Goal: Information Seeking & Learning: Learn about a topic

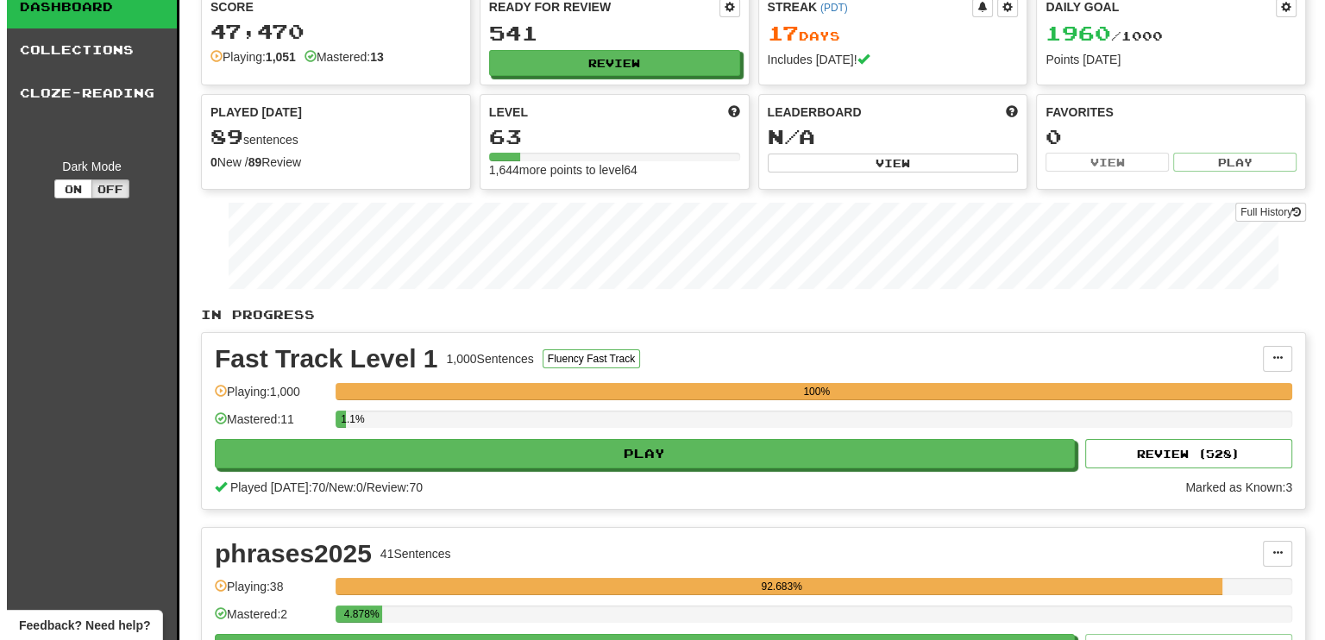
scroll to position [65, 0]
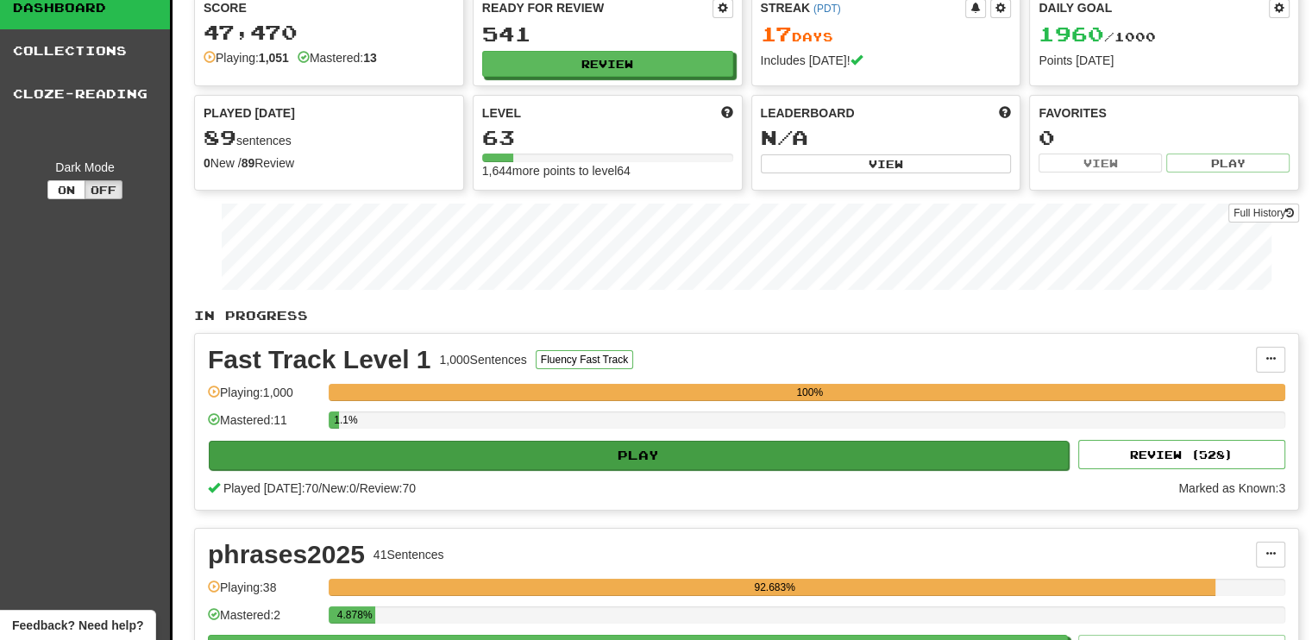
click at [635, 440] on div "Play Review ( 528 )" at bounding box center [746, 454] width 1077 height 29
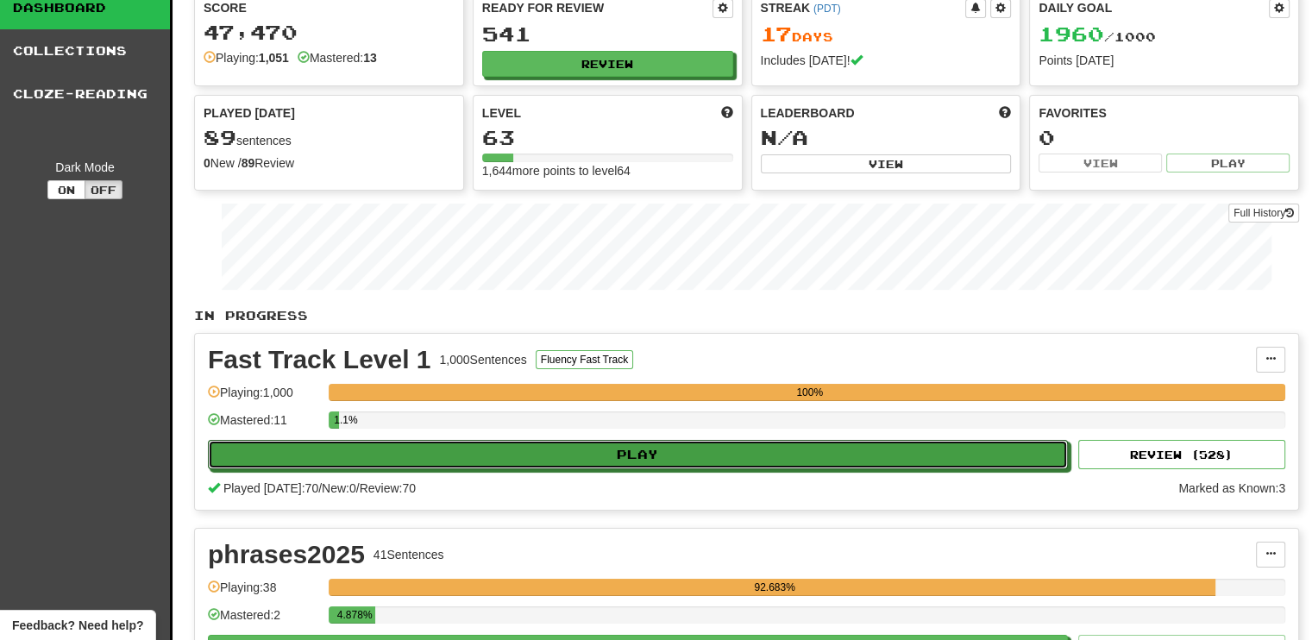
drag, startPoint x: 643, startPoint y: 448, endPoint x: 367, endPoint y: -104, distance: 617.9
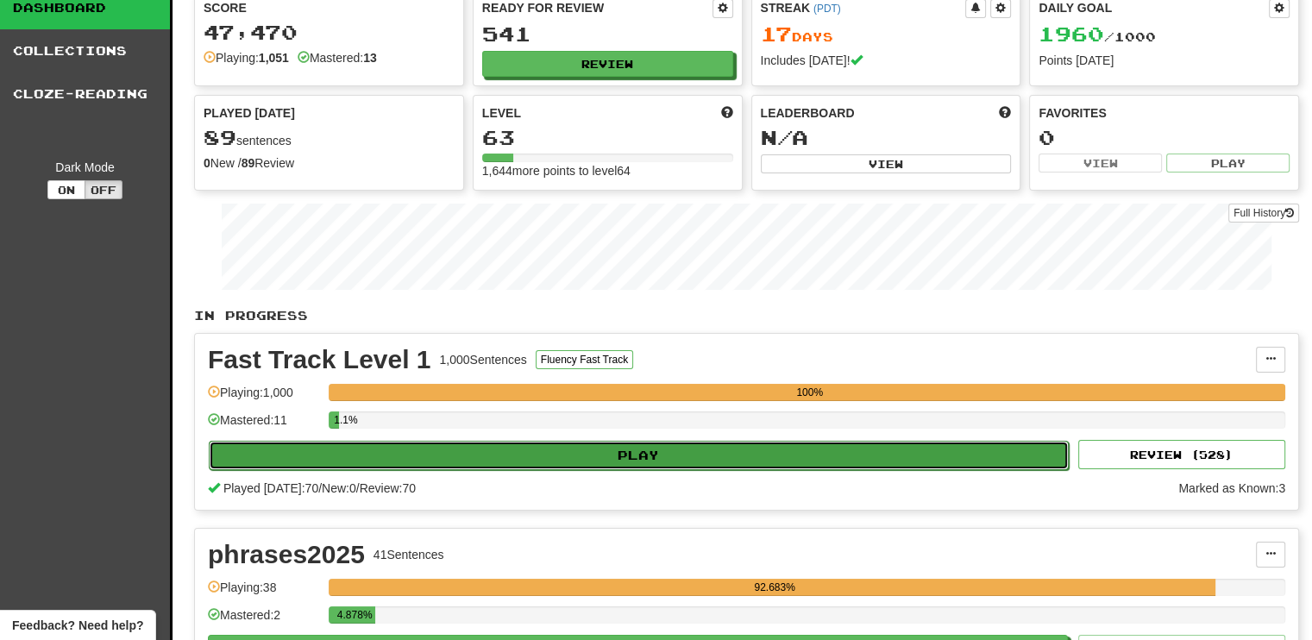
click at [609, 448] on button "Play" at bounding box center [639, 455] width 860 height 29
select select "**"
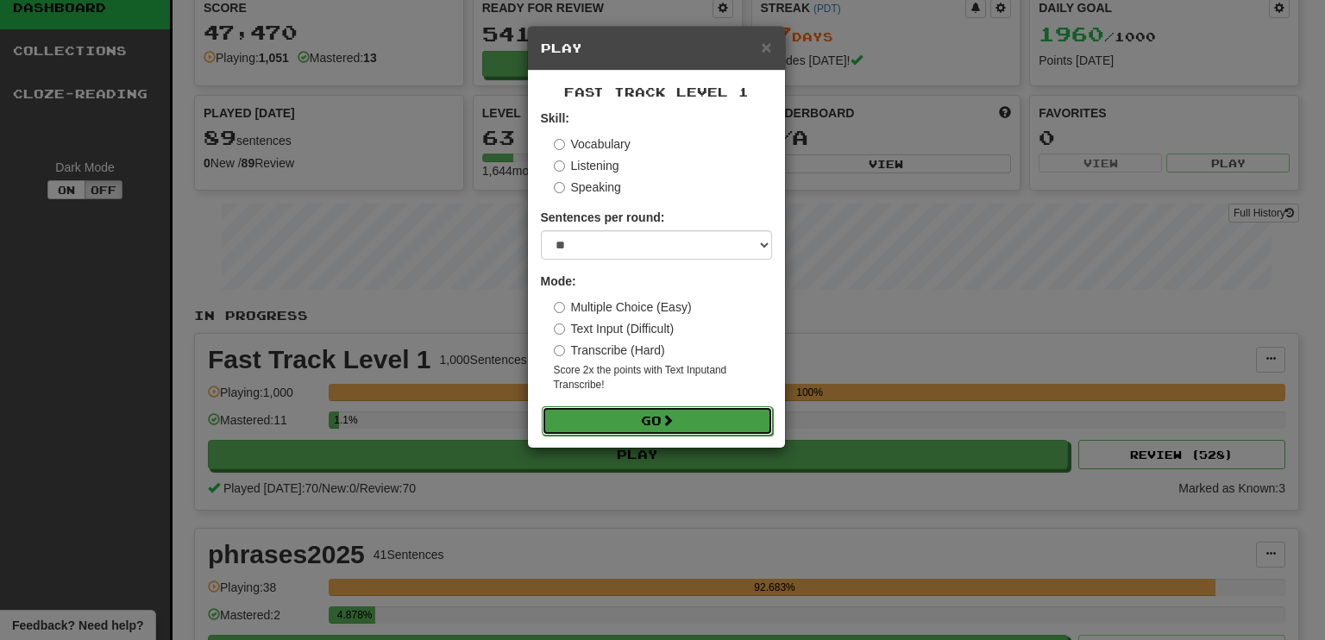
click at [629, 413] on button "Go" at bounding box center [657, 420] width 231 height 29
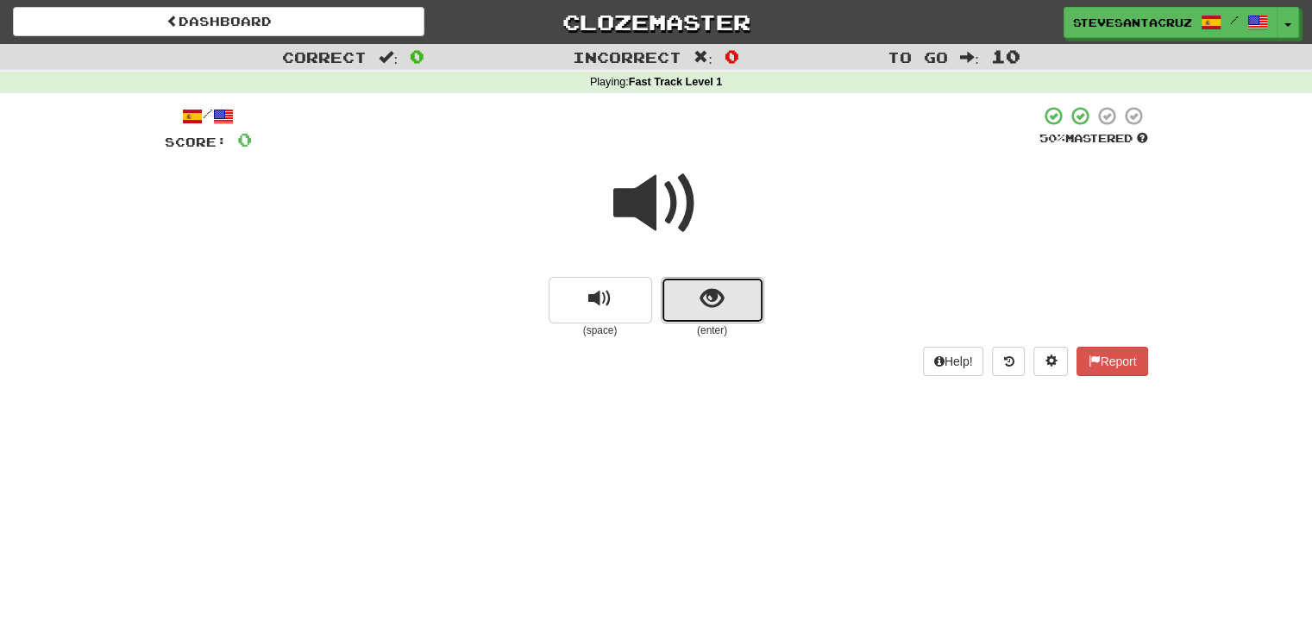
click at [716, 304] on span "show sentence" at bounding box center [711, 298] width 23 height 23
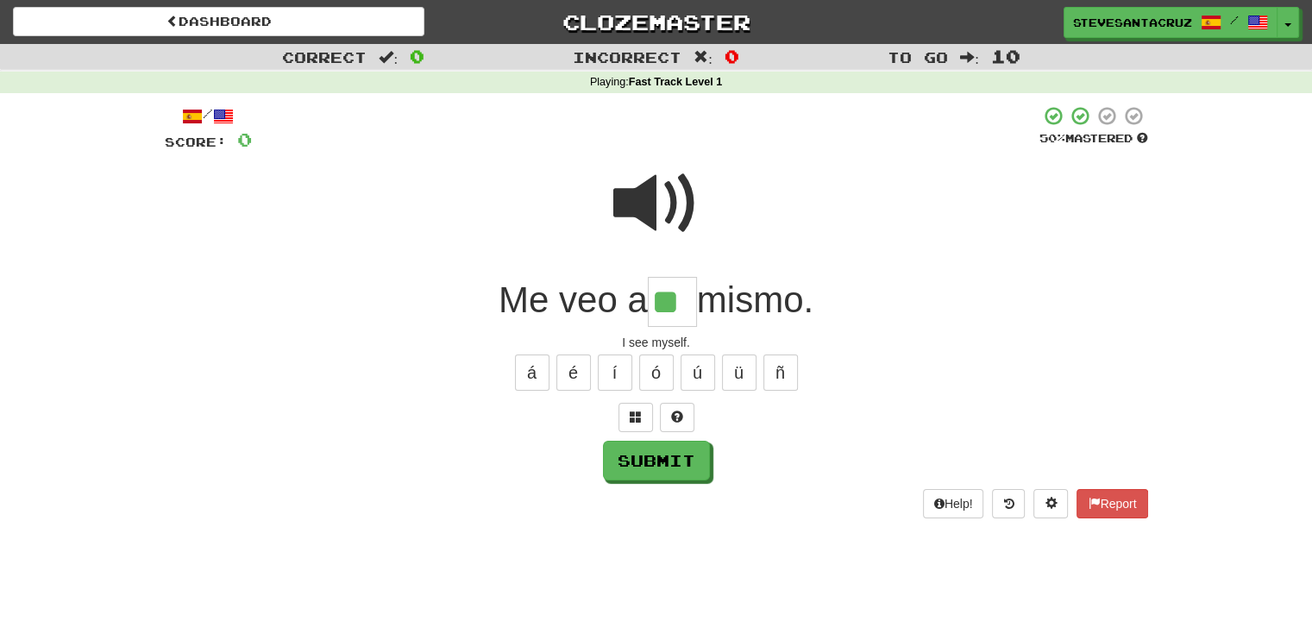
type input "**"
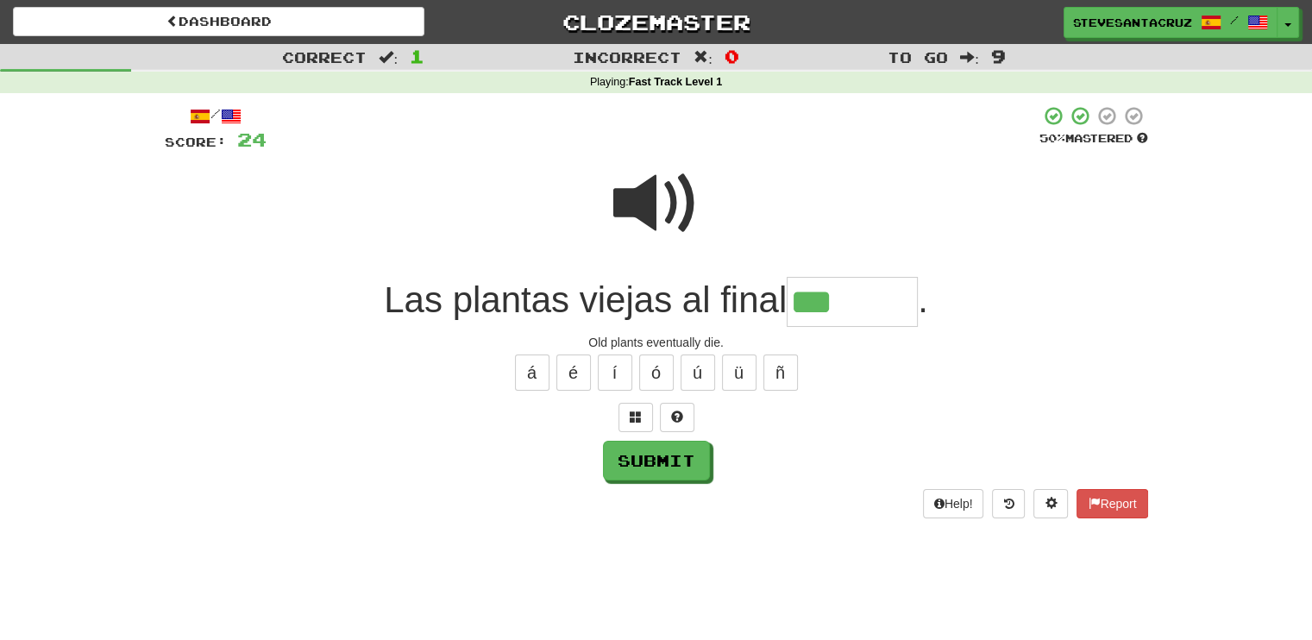
click at [647, 221] on span at bounding box center [656, 203] width 86 height 86
click at [868, 302] on input "***" at bounding box center [852, 302] width 131 height 51
type input "******"
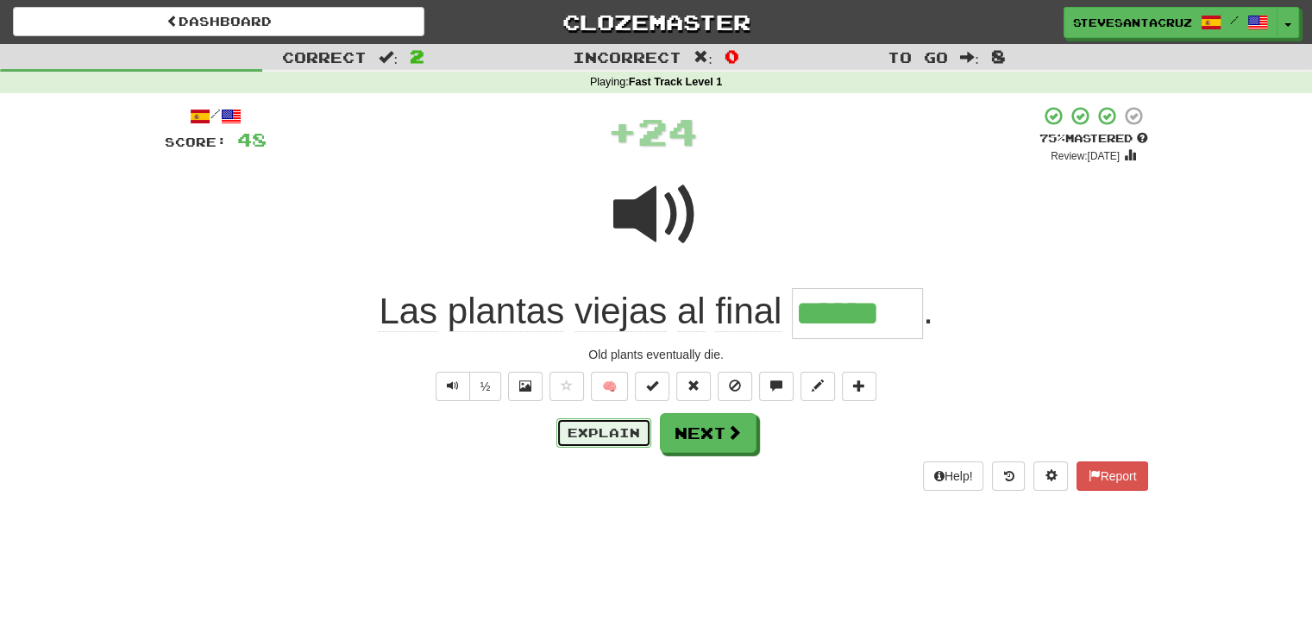
click at [600, 437] on button "Explain" at bounding box center [603, 432] width 95 height 29
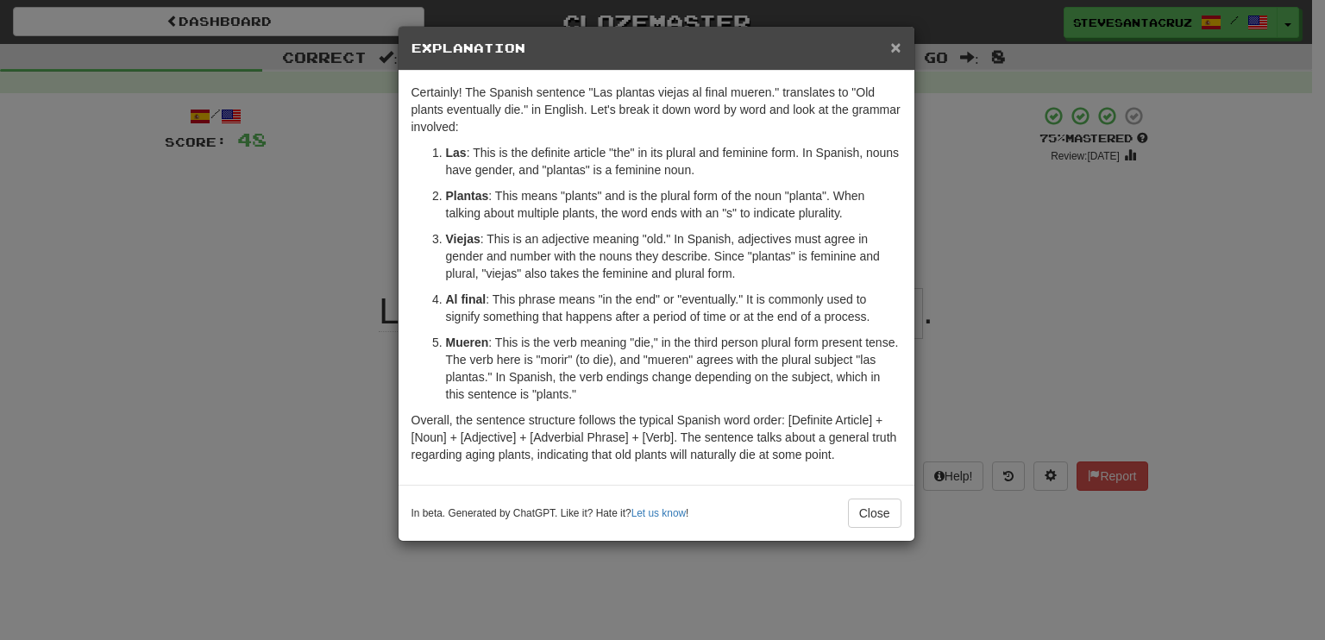
click at [896, 44] on span "×" at bounding box center [895, 47] width 10 height 20
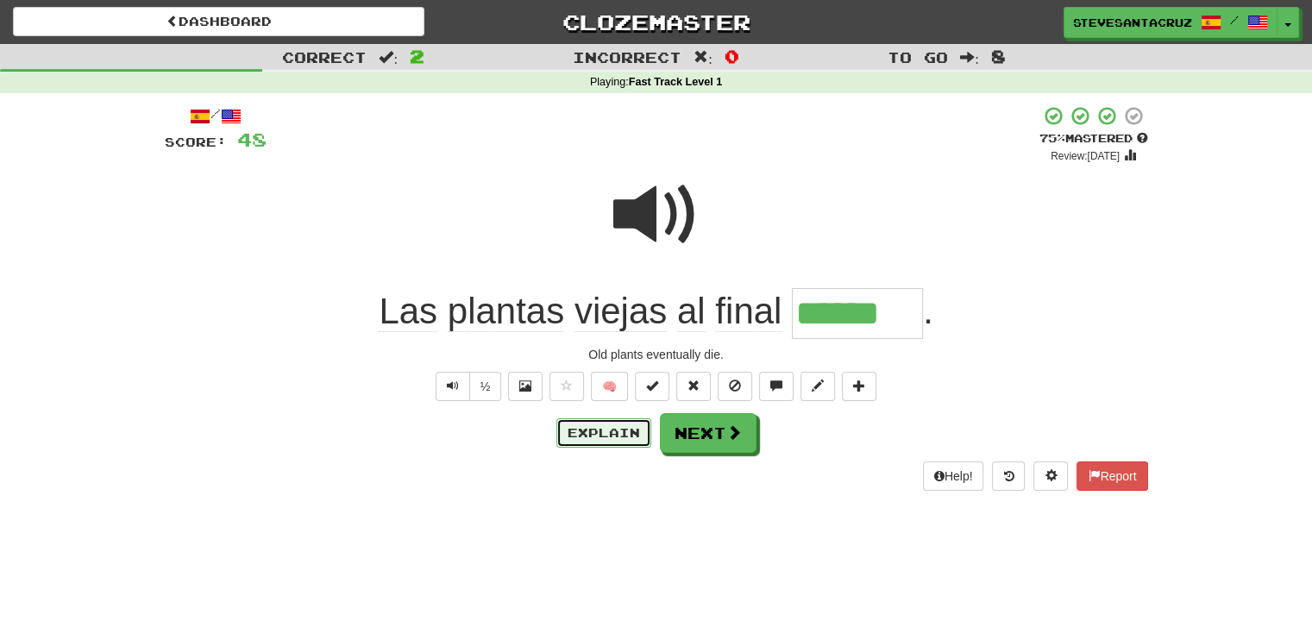
click at [590, 439] on button "Explain" at bounding box center [603, 432] width 95 height 29
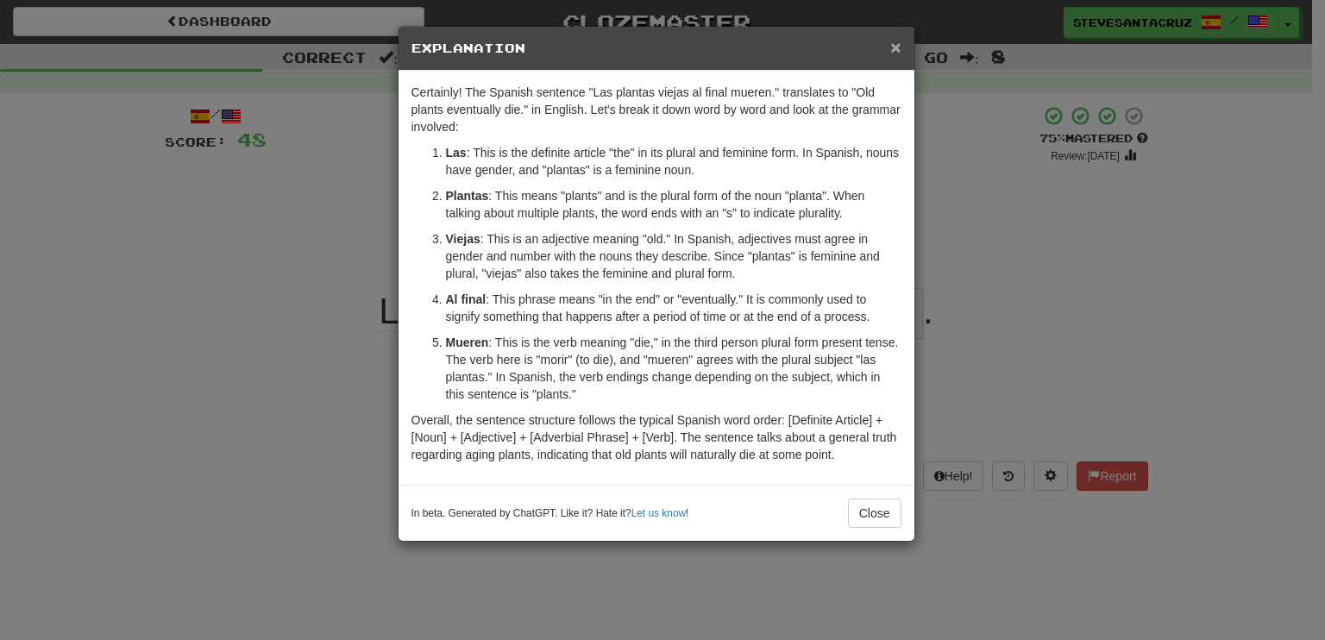
click at [893, 51] on span "×" at bounding box center [895, 47] width 10 height 20
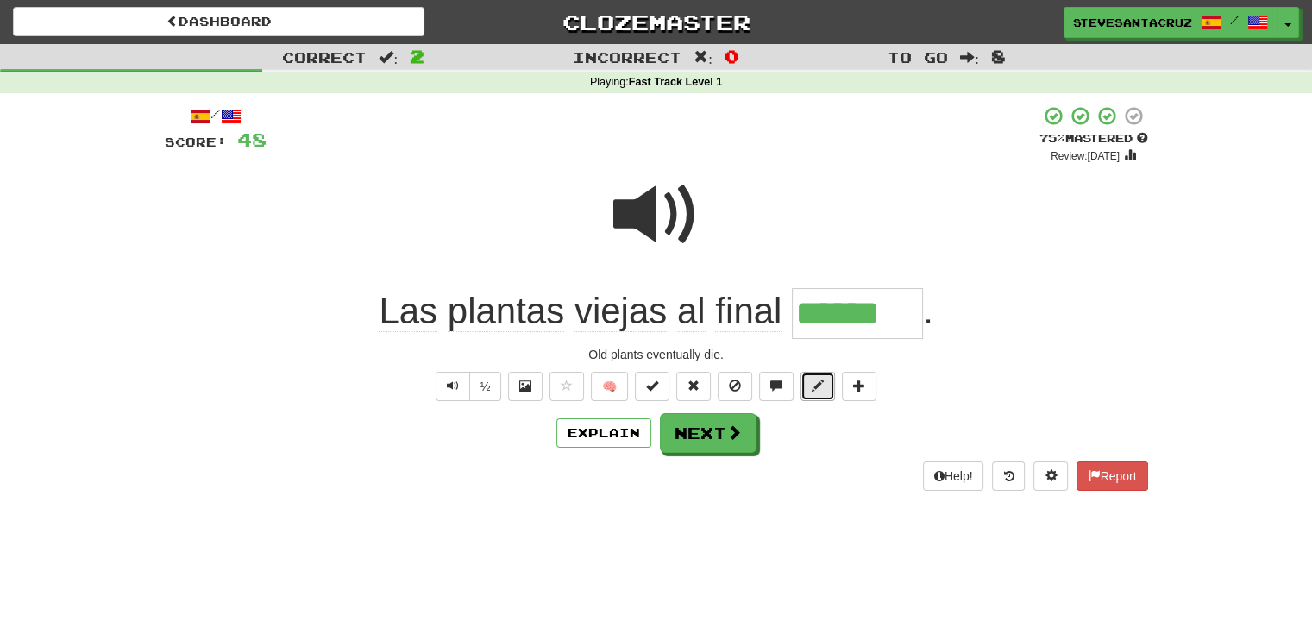
click at [818, 382] on span at bounding box center [818, 385] width 12 height 12
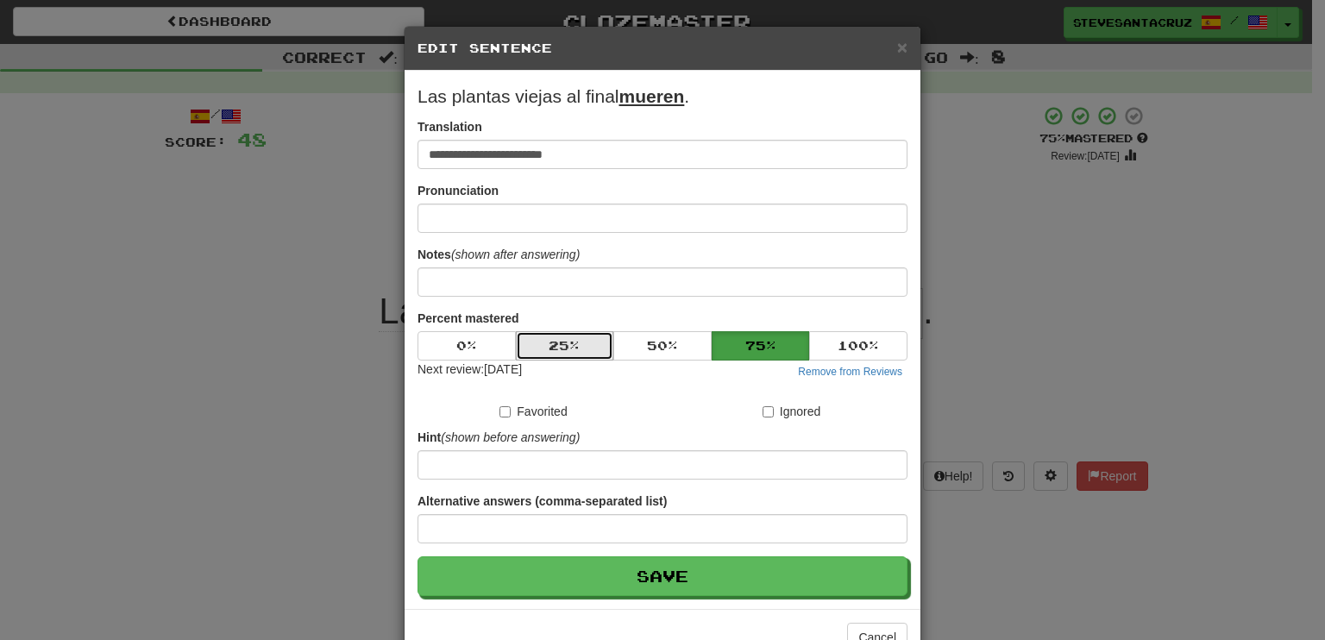
click at [546, 348] on button "25 %" at bounding box center [565, 345] width 98 height 29
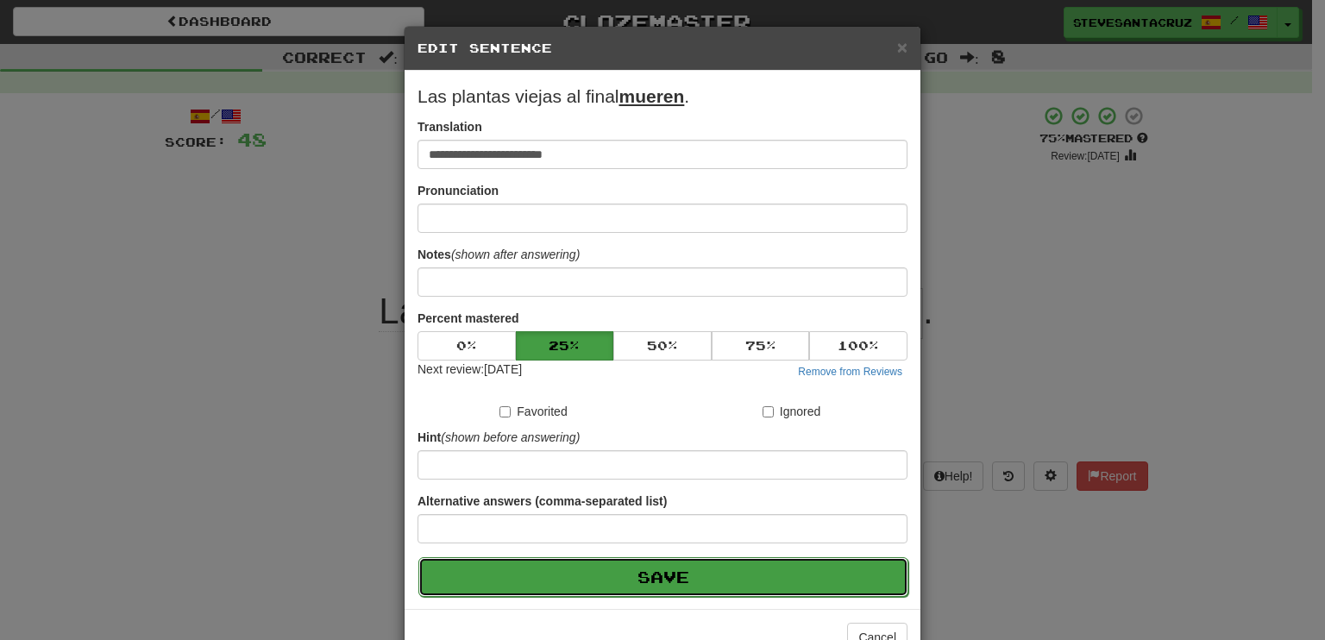
click at [586, 568] on button "Save" at bounding box center [663, 577] width 490 height 40
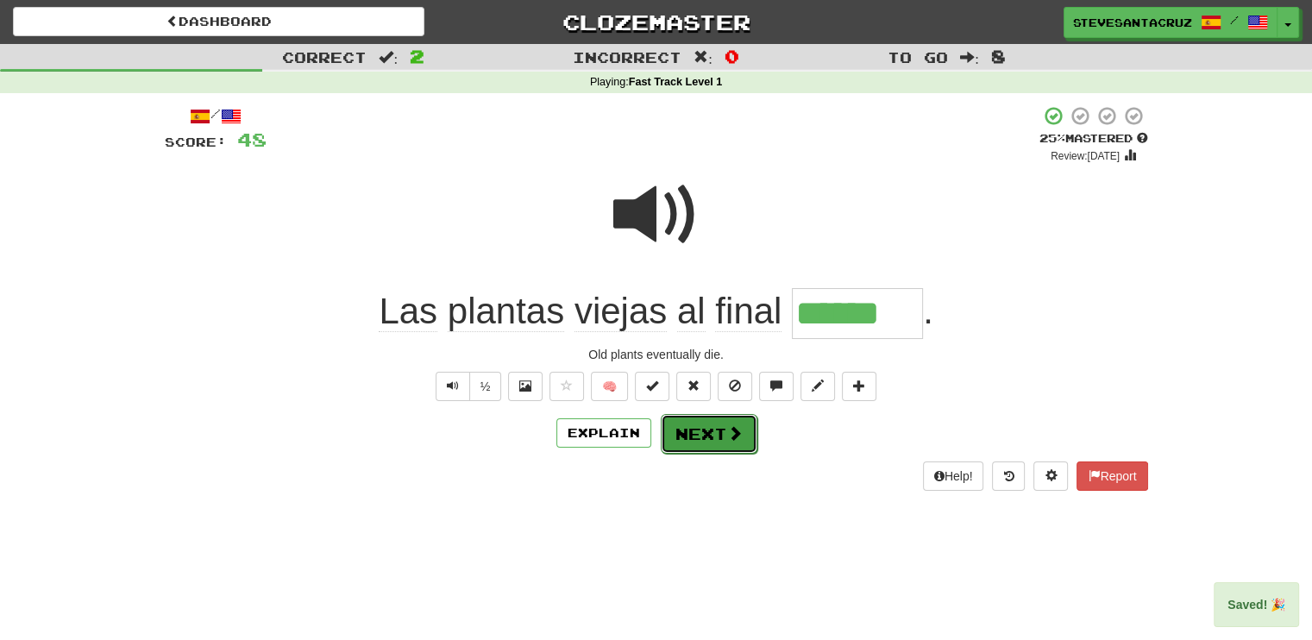
click at [691, 428] on button "Next" at bounding box center [709, 434] width 97 height 40
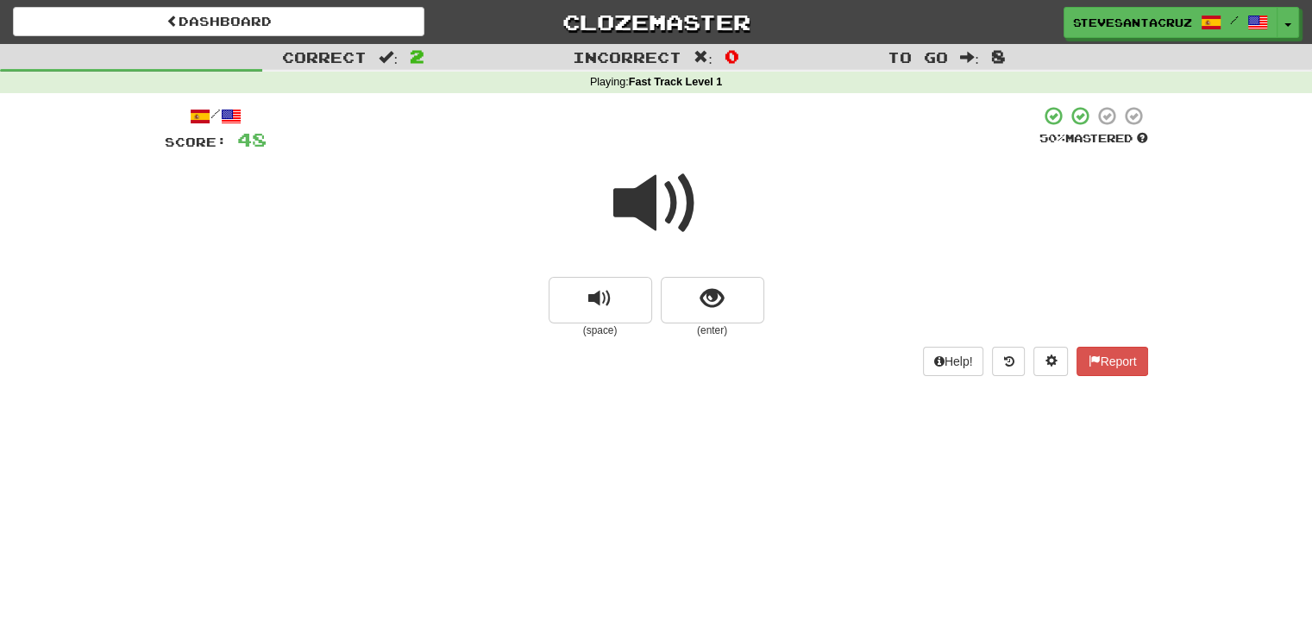
click at [662, 210] on span at bounding box center [656, 203] width 86 height 86
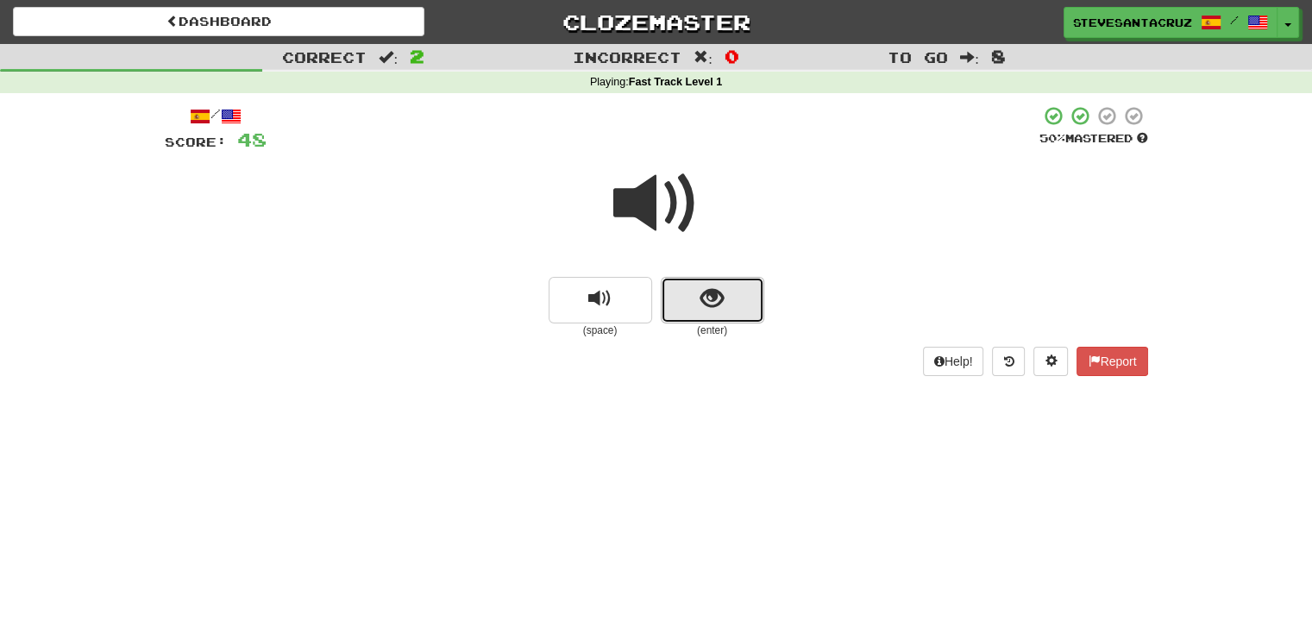
click at [710, 316] on button "show sentence" at bounding box center [712, 300] width 103 height 47
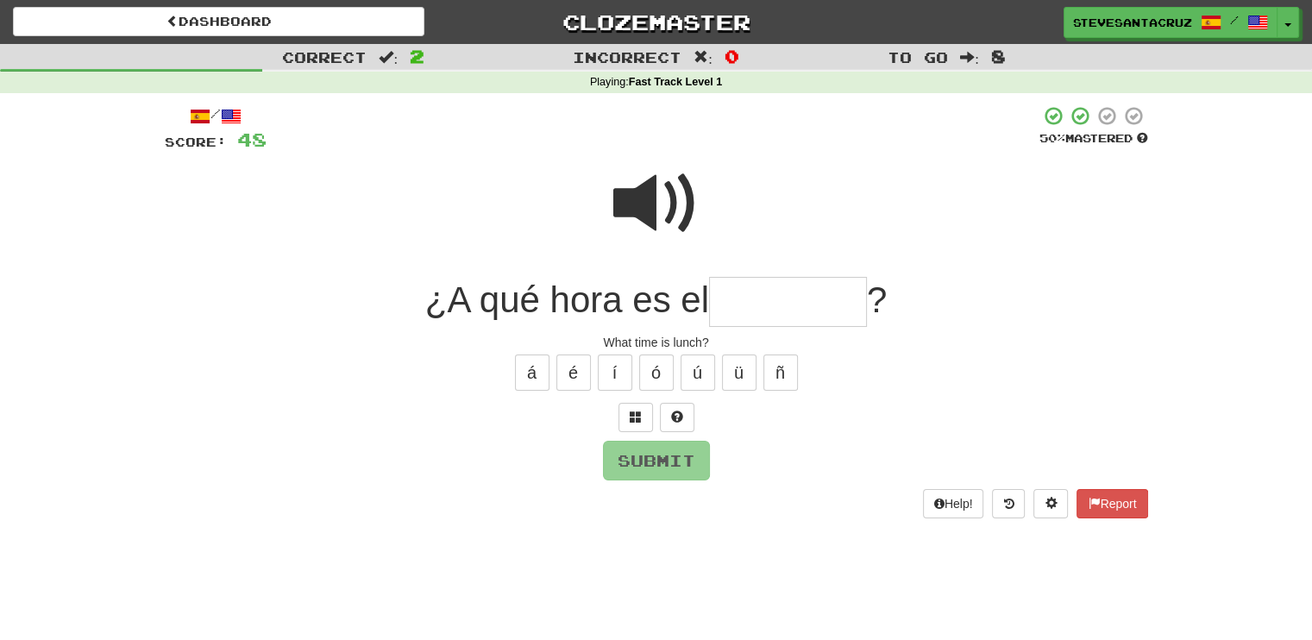
click at [709, 314] on span "¿A qué hora es el" at bounding box center [567, 299] width 284 height 41
click at [739, 299] on input "text" at bounding box center [788, 302] width 158 height 51
type input "********"
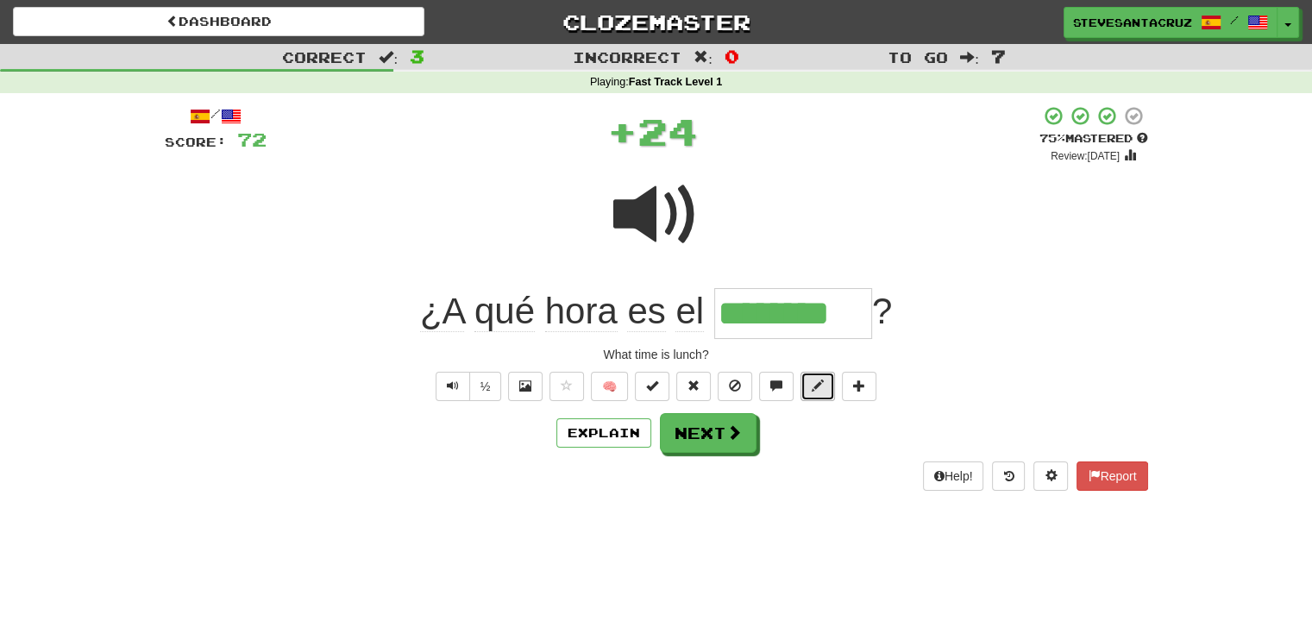
click at [818, 379] on span at bounding box center [818, 385] width 12 height 12
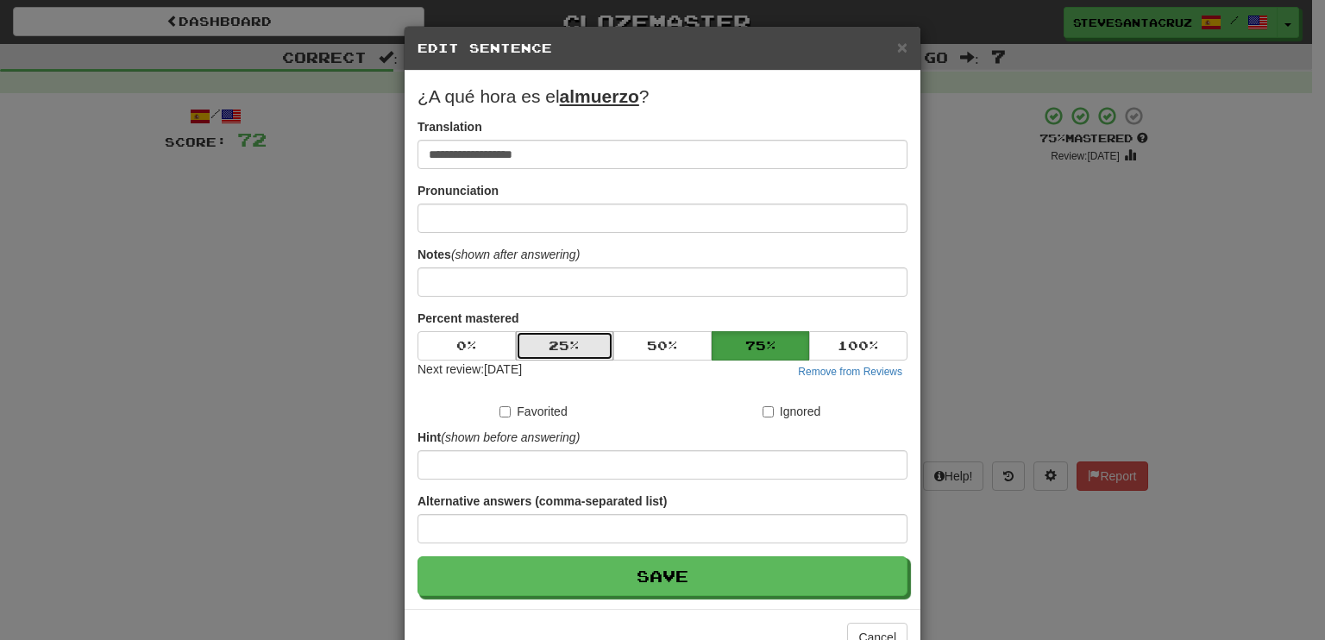
click at [562, 354] on button "25 %" at bounding box center [565, 345] width 98 height 29
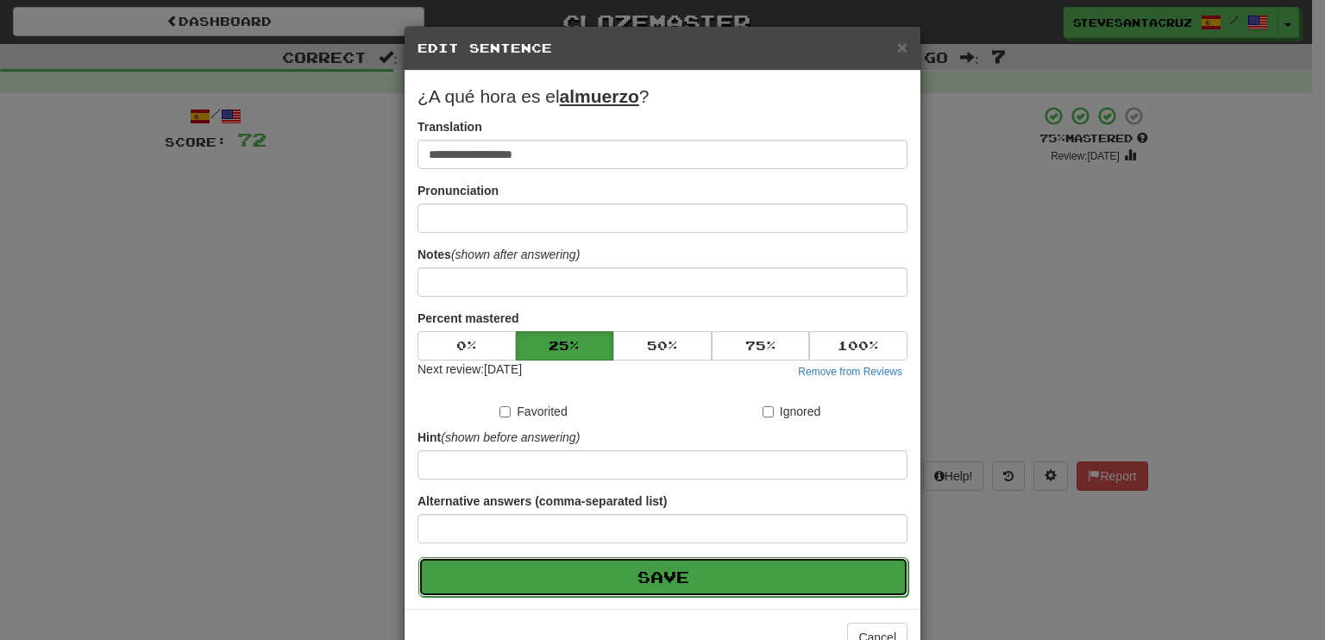
click at [545, 574] on button "Save" at bounding box center [663, 577] width 490 height 40
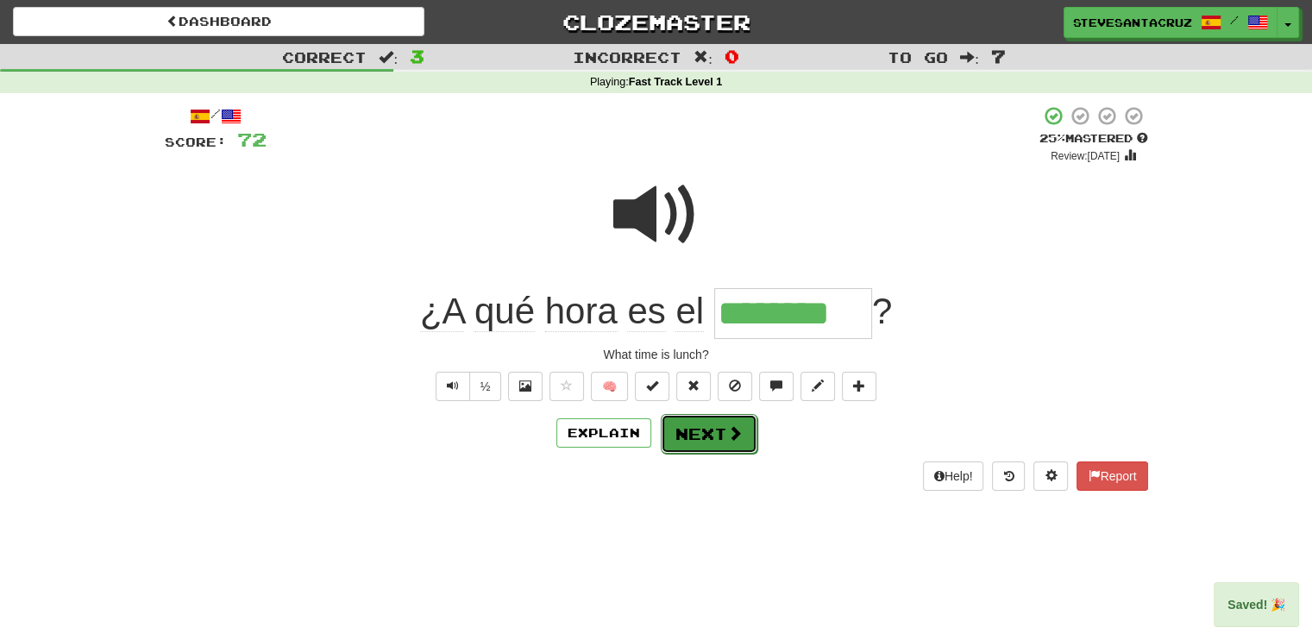
click at [714, 447] on button "Next" at bounding box center [709, 434] width 97 height 40
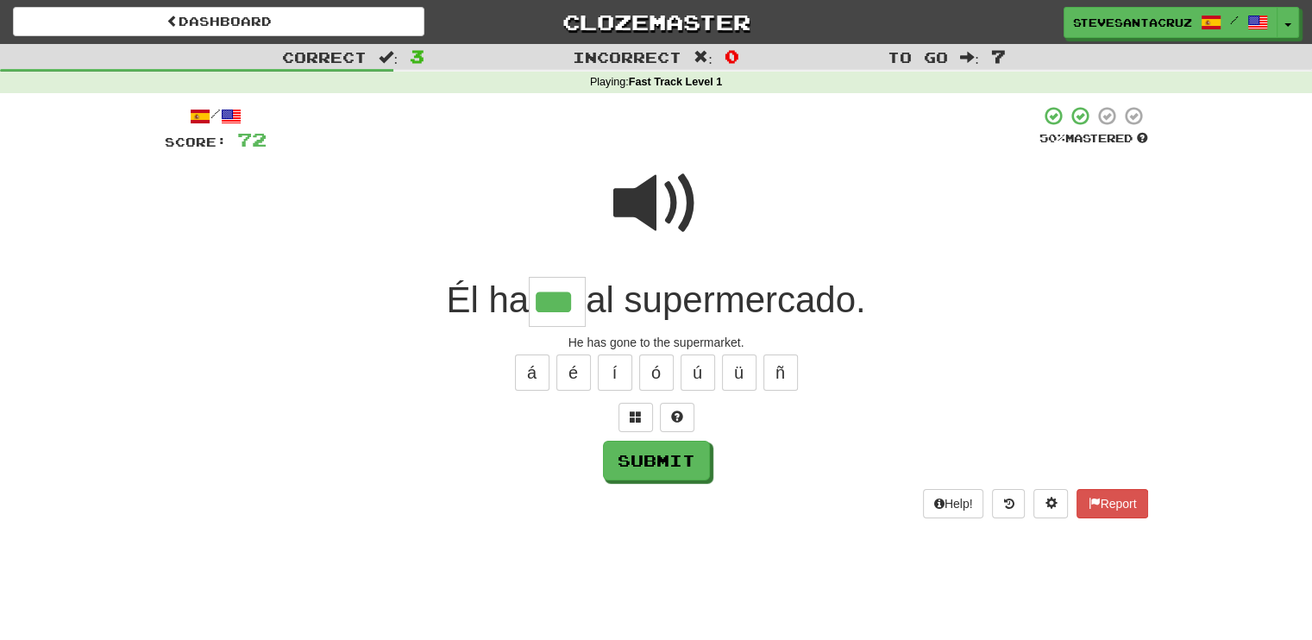
type input "***"
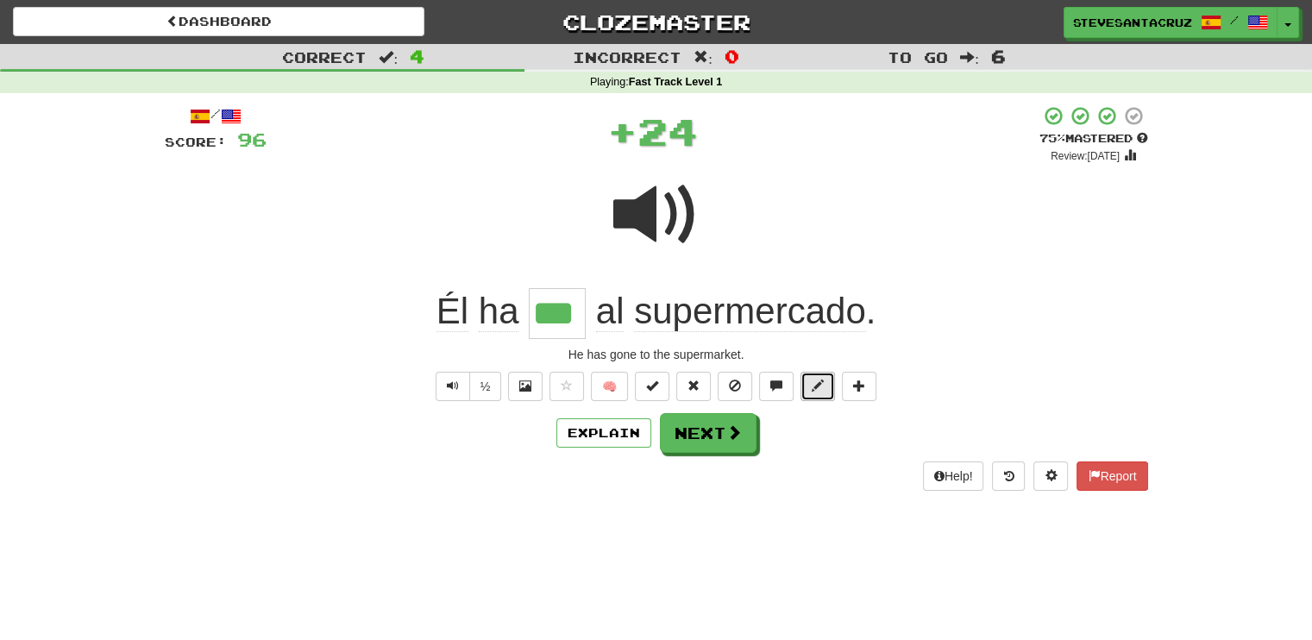
click at [812, 386] on span at bounding box center [818, 385] width 12 height 12
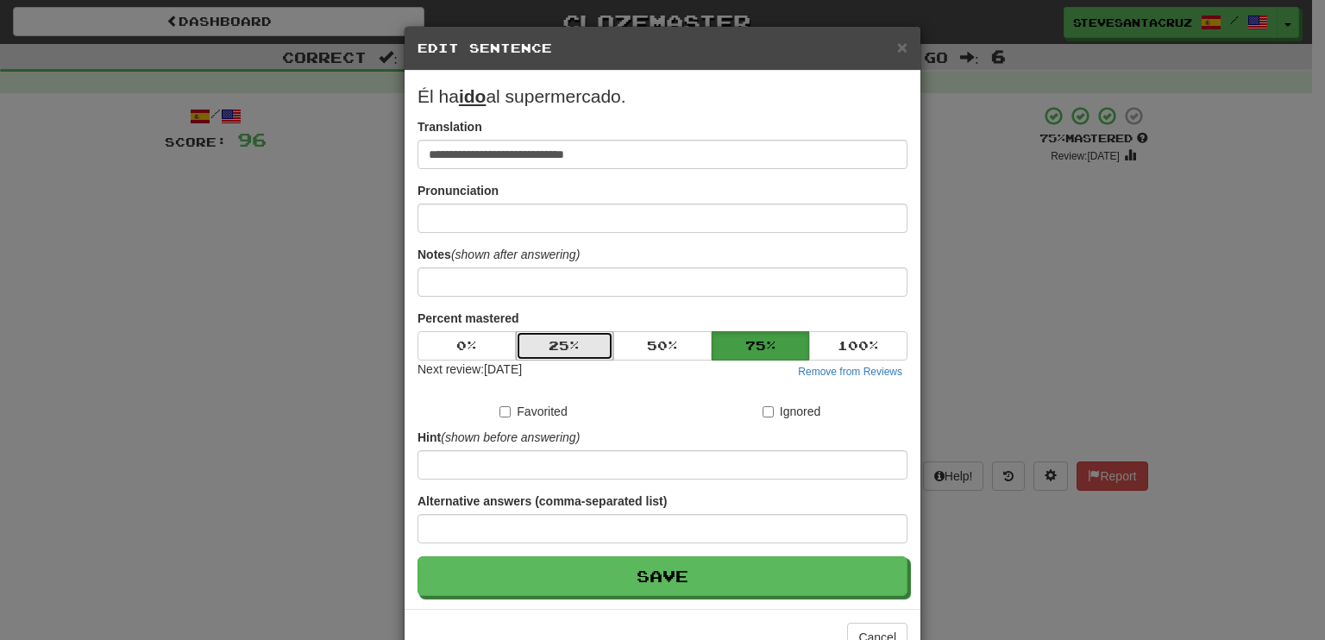
click at [537, 343] on button "25 %" at bounding box center [565, 345] width 98 height 29
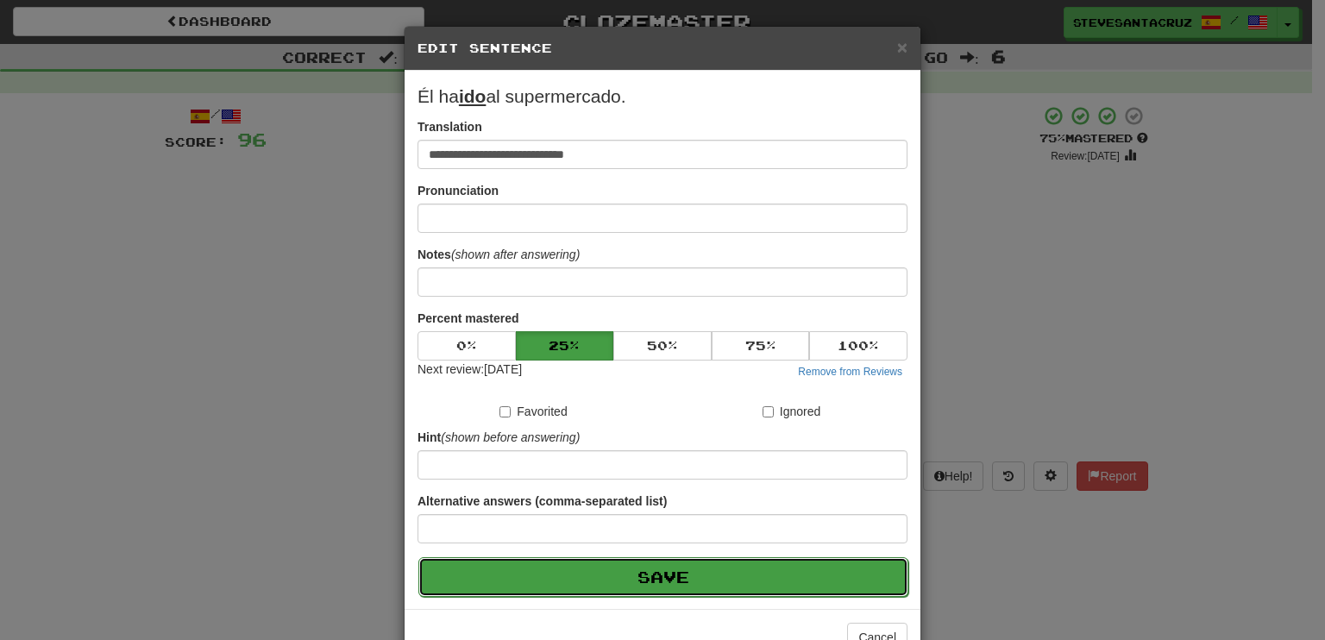
click at [567, 586] on button "Save" at bounding box center [663, 577] width 490 height 40
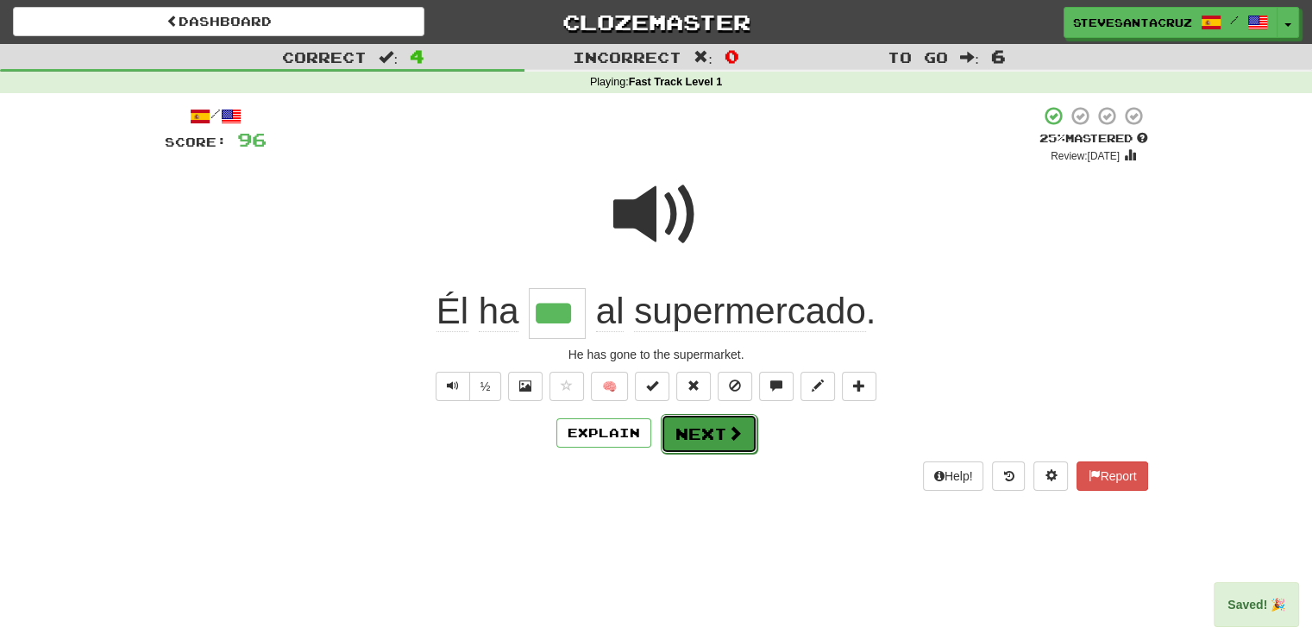
click at [718, 428] on button "Next" at bounding box center [709, 434] width 97 height 40
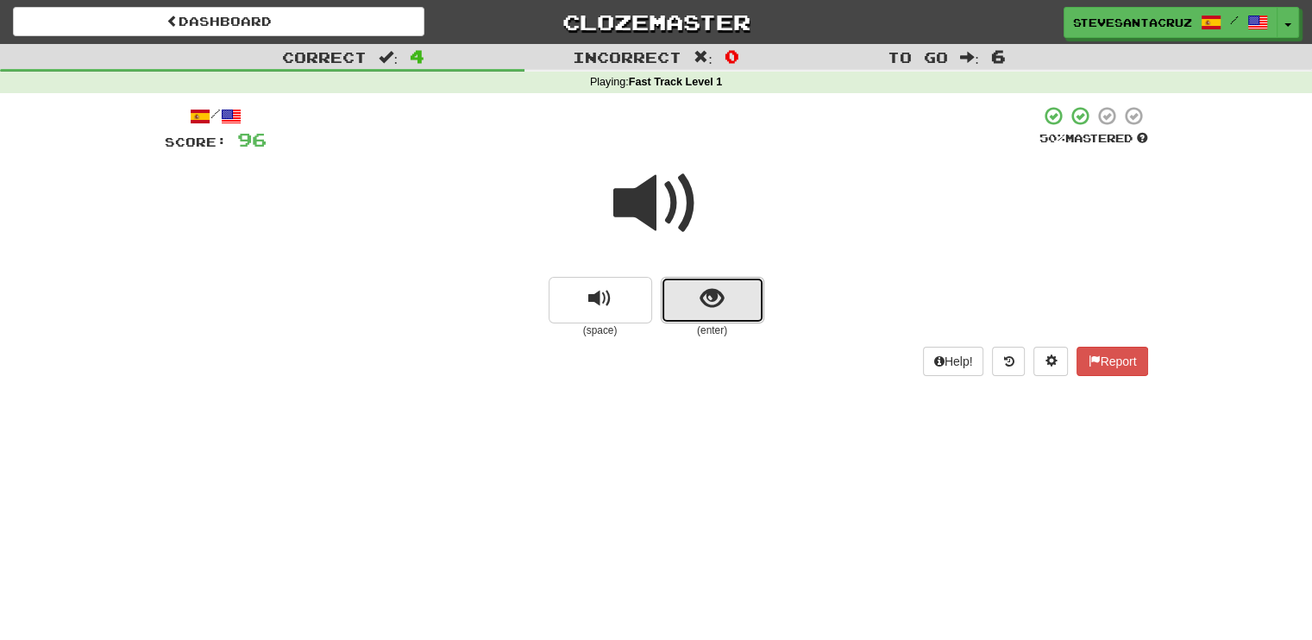
click at [731, 289] on button "show sentence" at bounding box center [712, 300] width 103 height 47
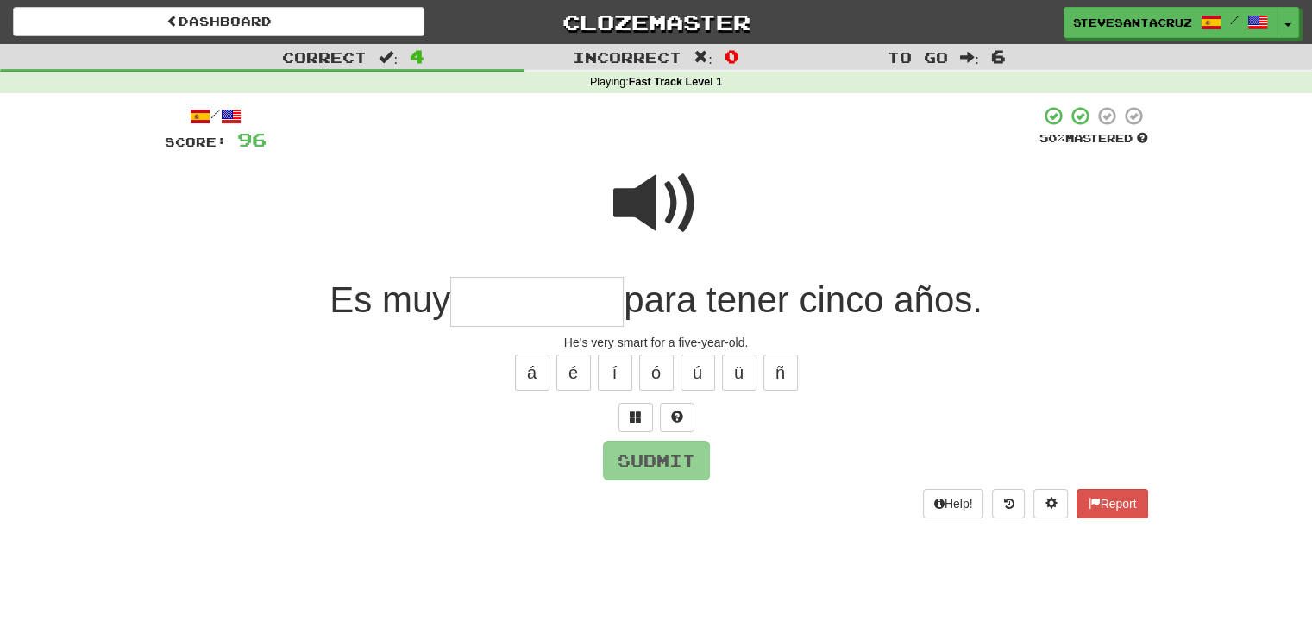
click at [530, 298] on input "text" at bounding box center [536, 302] width 173 height 51
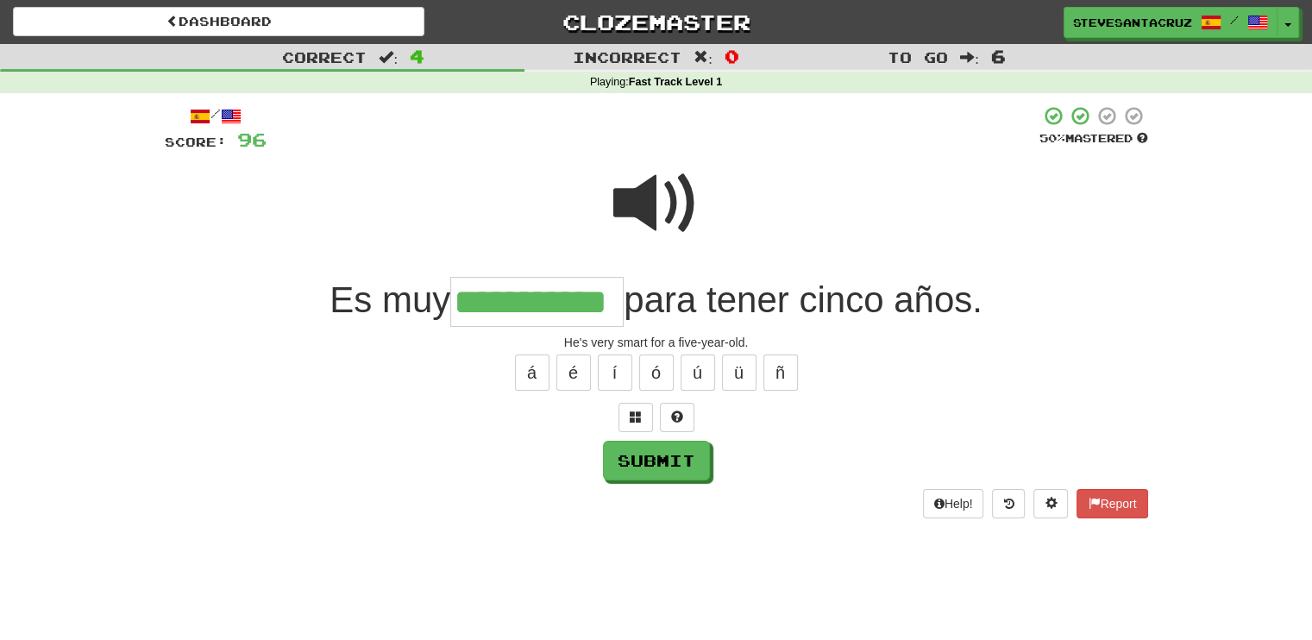
type input "**********"
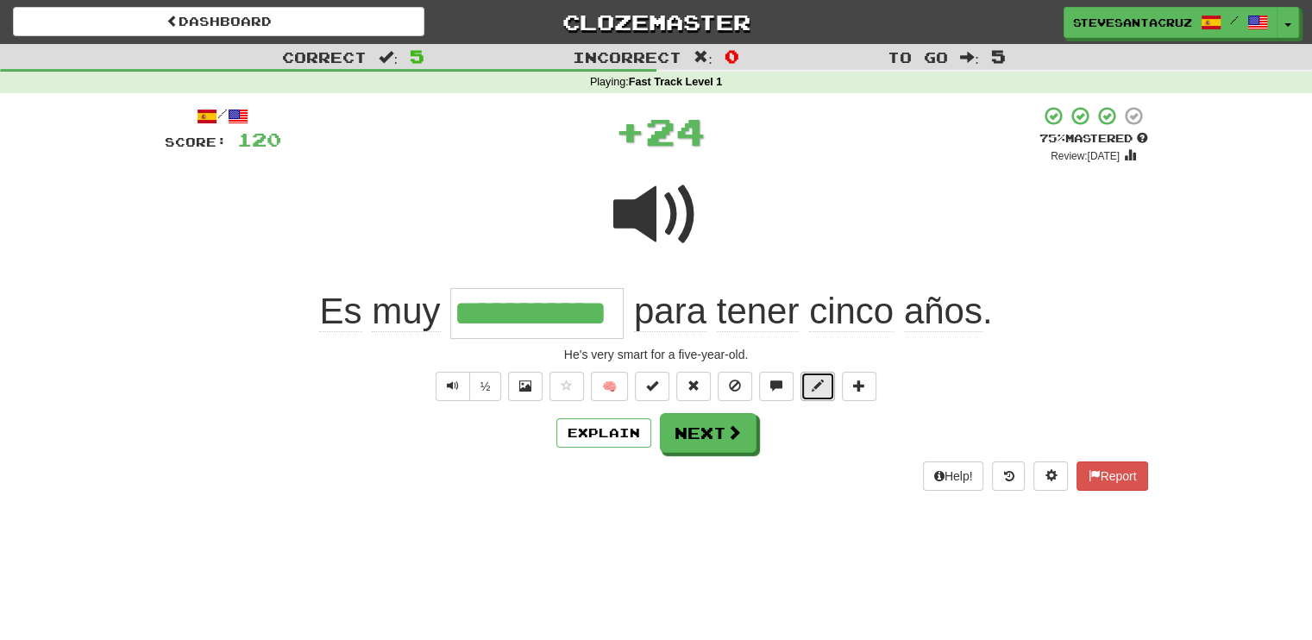
click at [819, 387] on span at bounding box center [818, 385] width 12 height 12
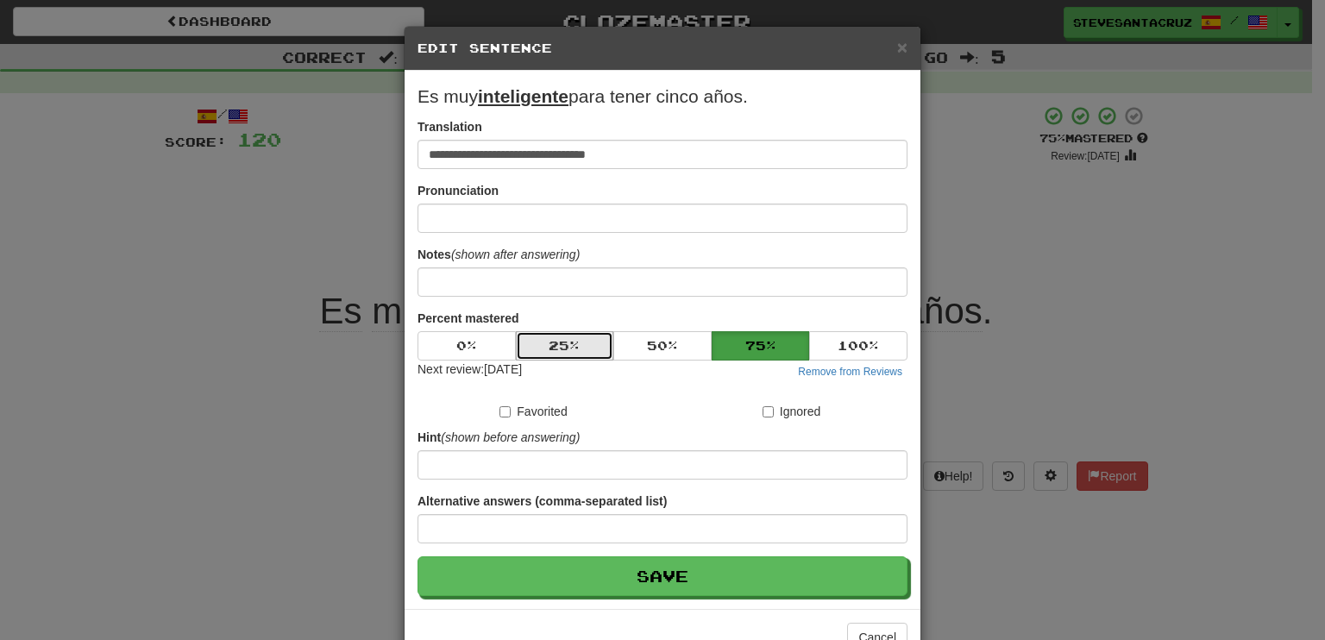
click at [567, 348] on button "25 %" at bounding box center [565, 345] width 98 height 29
drag, startPoint x: 567, startPoint y: 348, endPoint x: 302, endPoint y: 561, distance: 340.0
click at [302, 561] on div "**********" at bounding box center [662, 320] width 1325 height 640
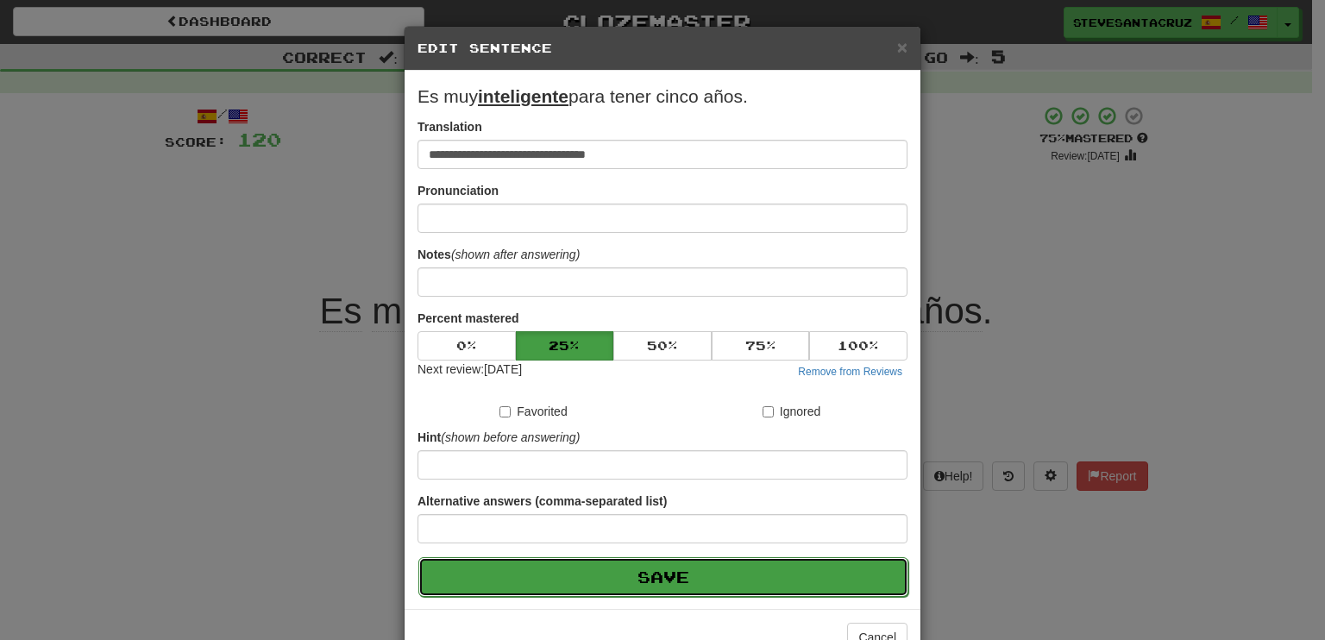
click at [584, 579] on button "Save" at bounding box center [663, 577] width 490 height 40
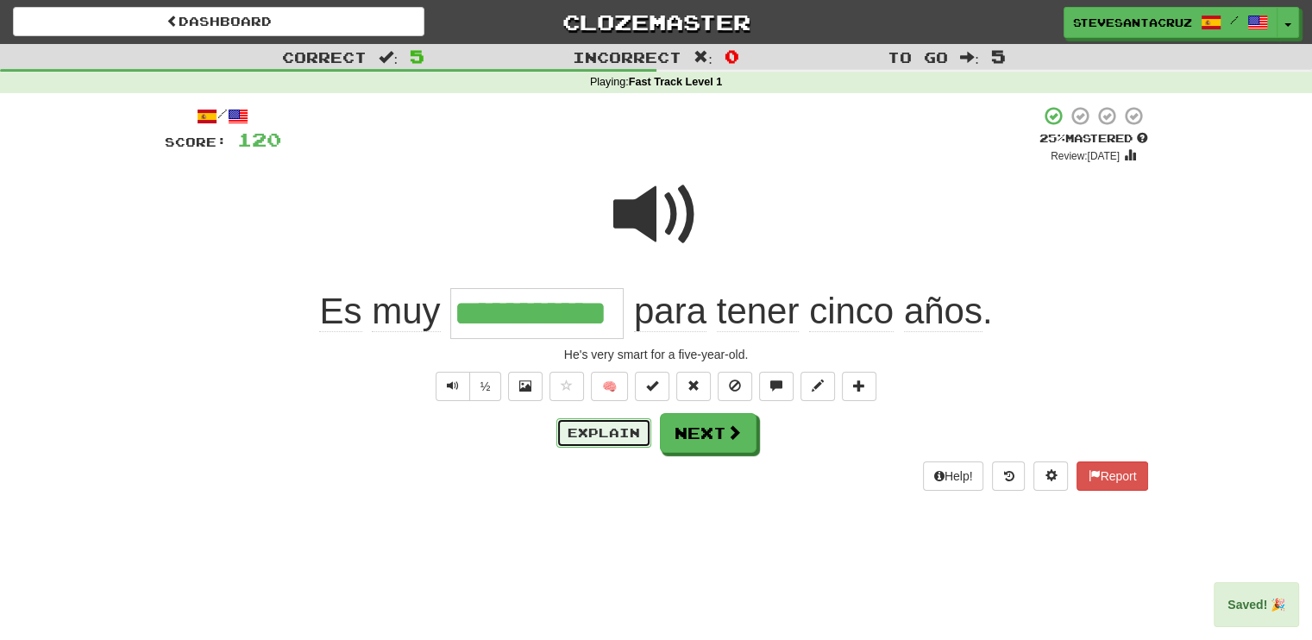
click at [587, 445] on button "Explain" at bounding box center [603, 432] width 95 height 29
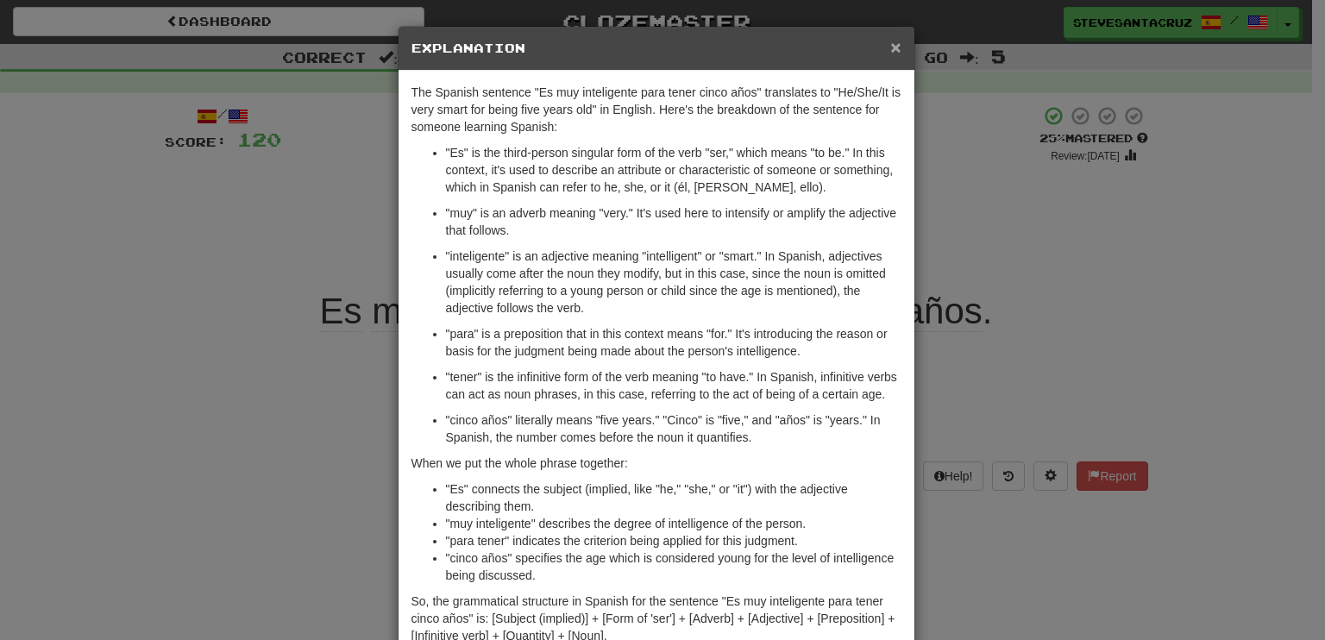
click at [890, 45] on span "×" at bounding box center [895, 47] width 10 height 20
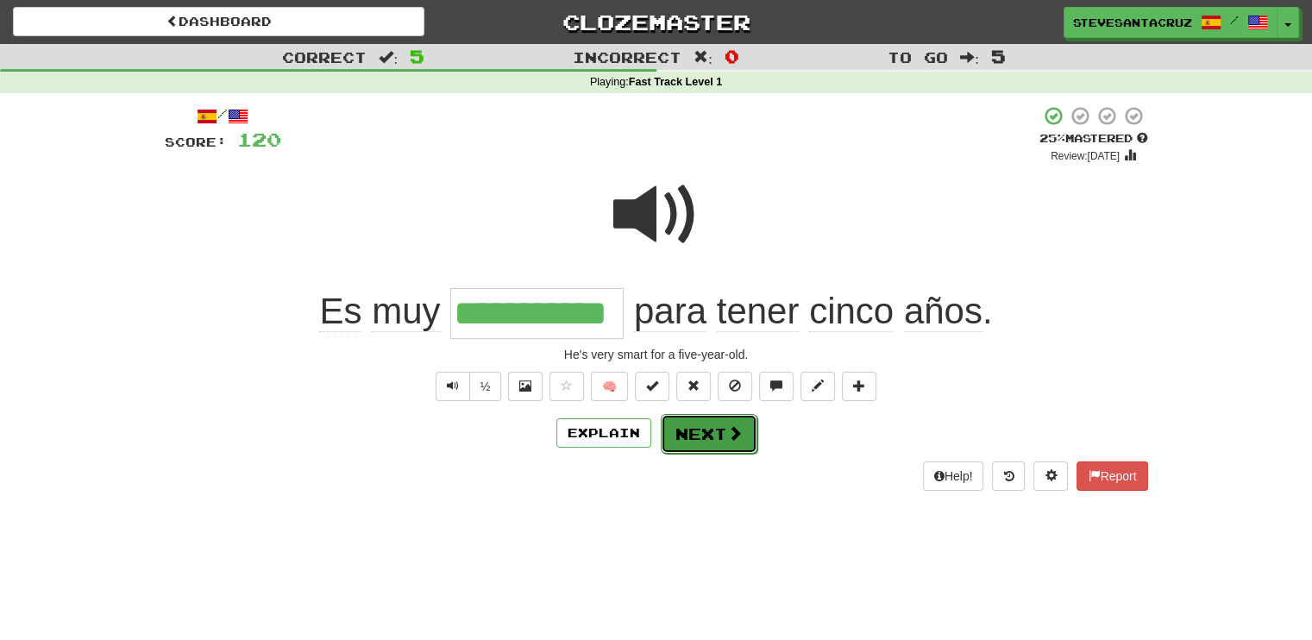
click at [695, 432] on button "Next" at bounding box center [709, 434] width 97 height 40
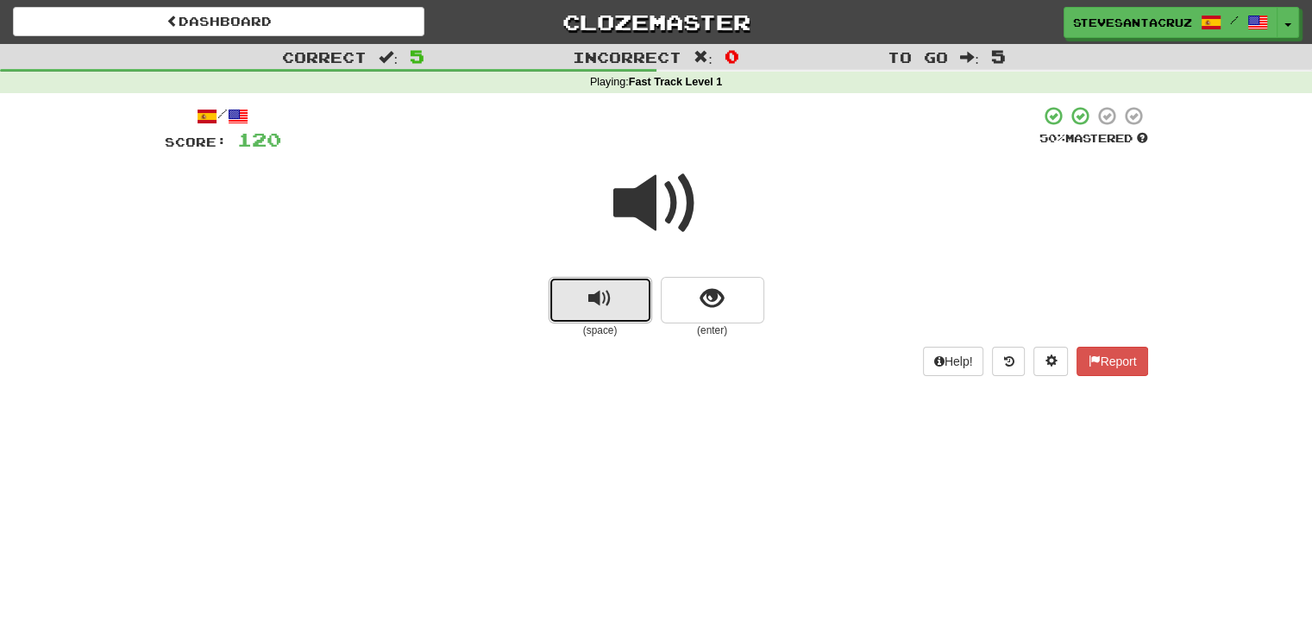
click at [590, 303] on span "replay audio" at bounding box center [599, 298] width 23 height 23
click at [638, 199] on span at bounding box center [656, 203] width 86 height 86
click at [705, 293] on span "show sentence" at bounding box center [711, 298] width 23 height 23
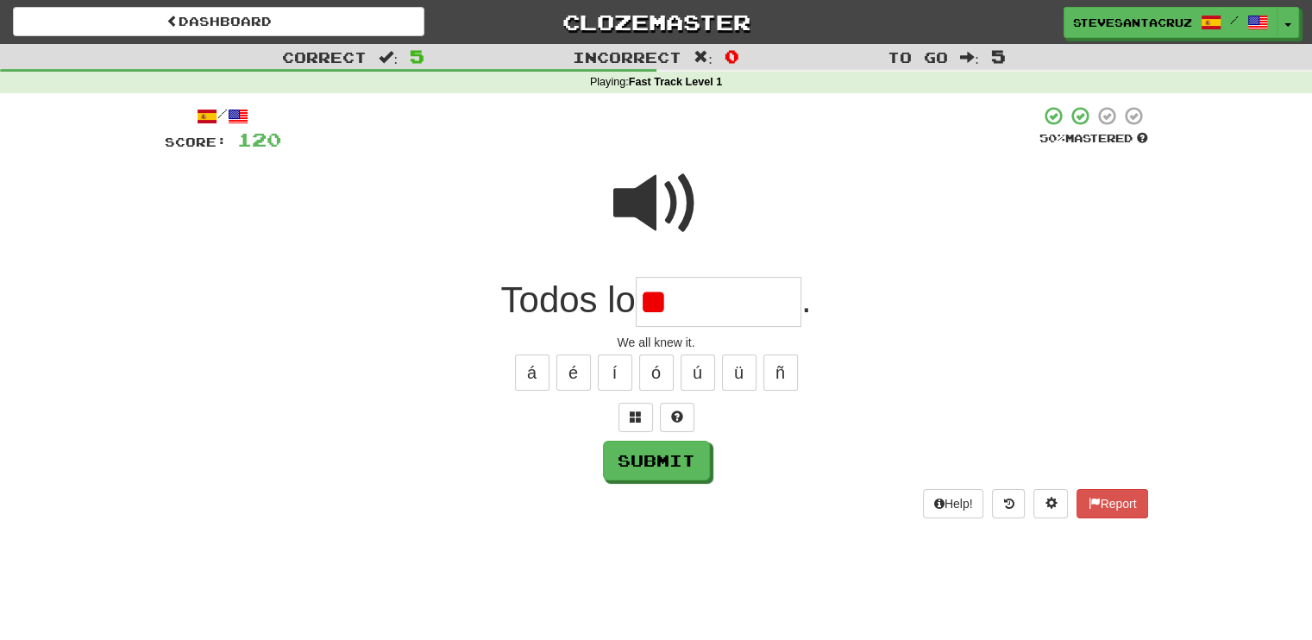
type input "*"
type input "********"
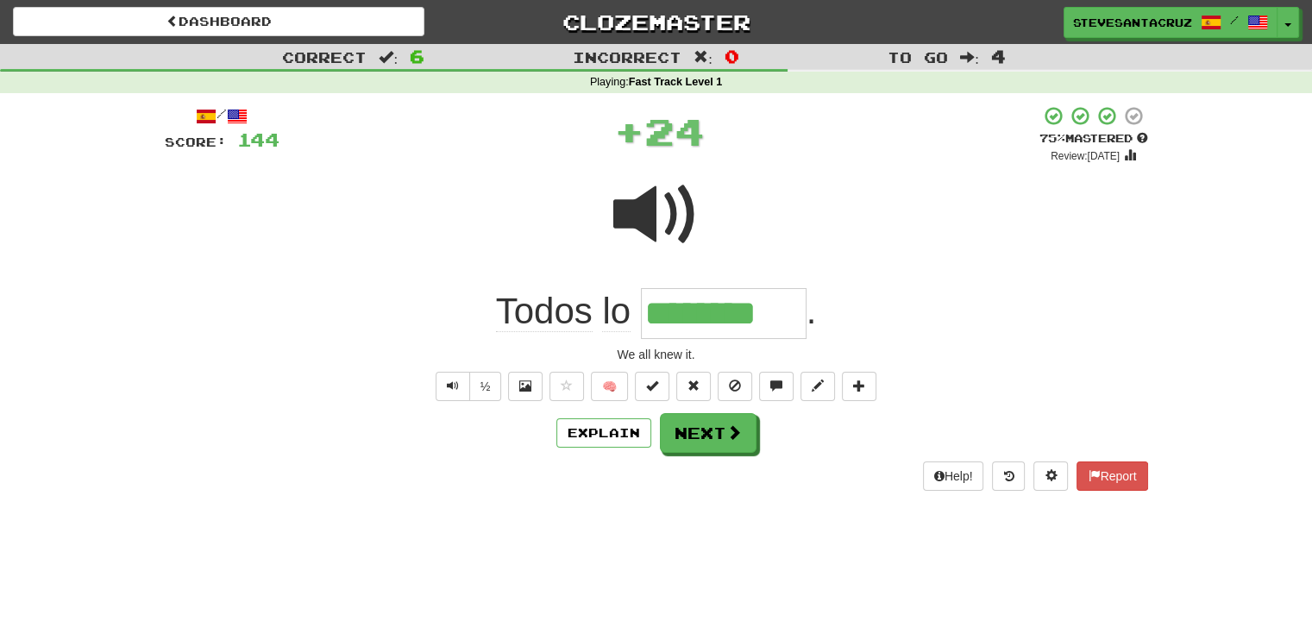
click at [636, 196] on span at bounding box center [656, 215] width 86 height 86
click at [818, 384] on span at bounding box center [818, 385] width 12 height 12
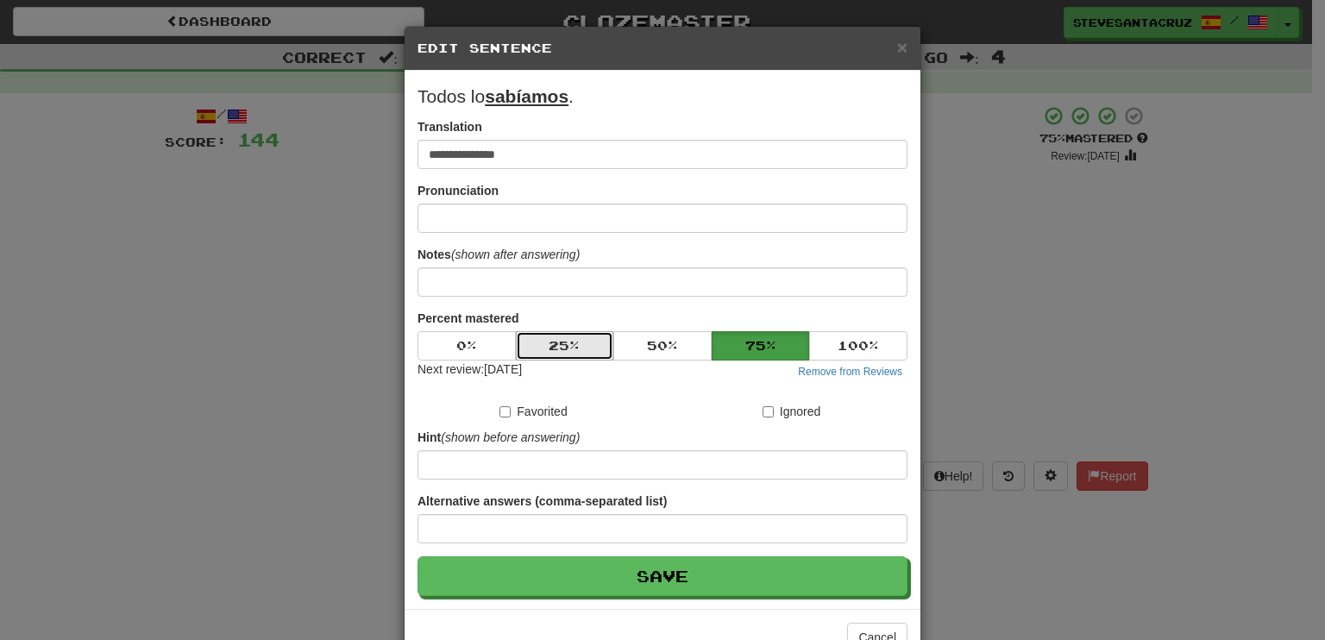
click at [566, 348] on button "25 %" at bounding box center [565, 345] width 98 height 29
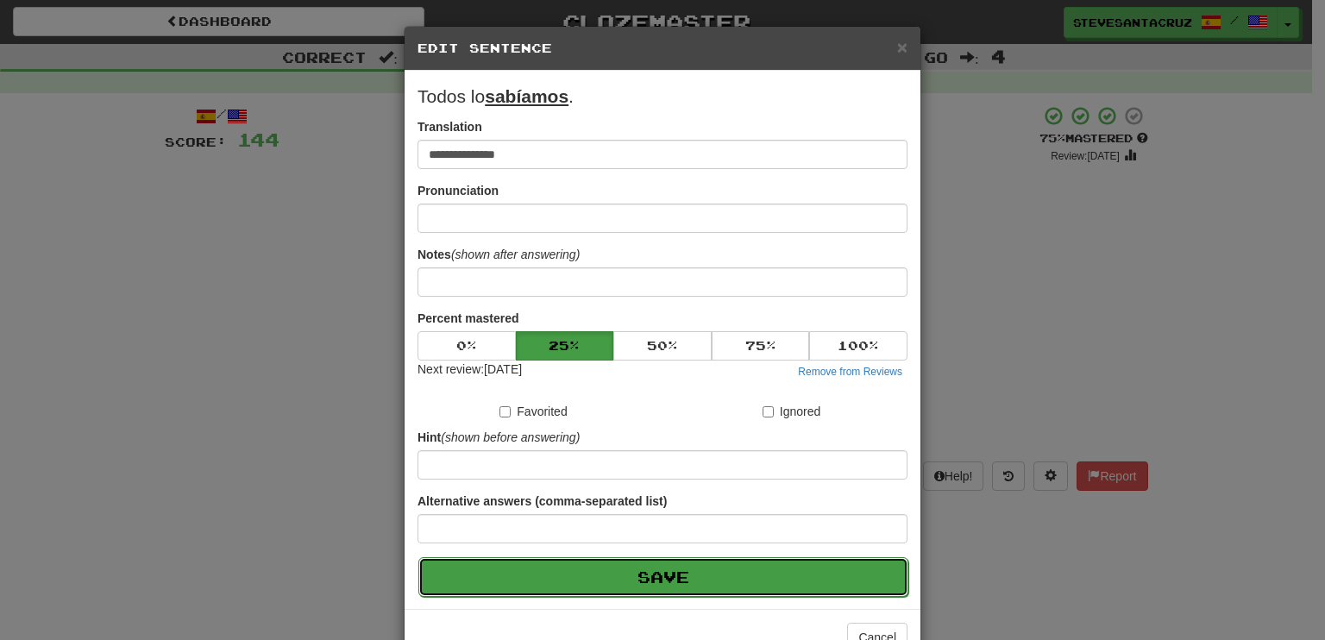
click at [621, 560] on button "Save" at bounding box center [663, 577] width 490 height 40
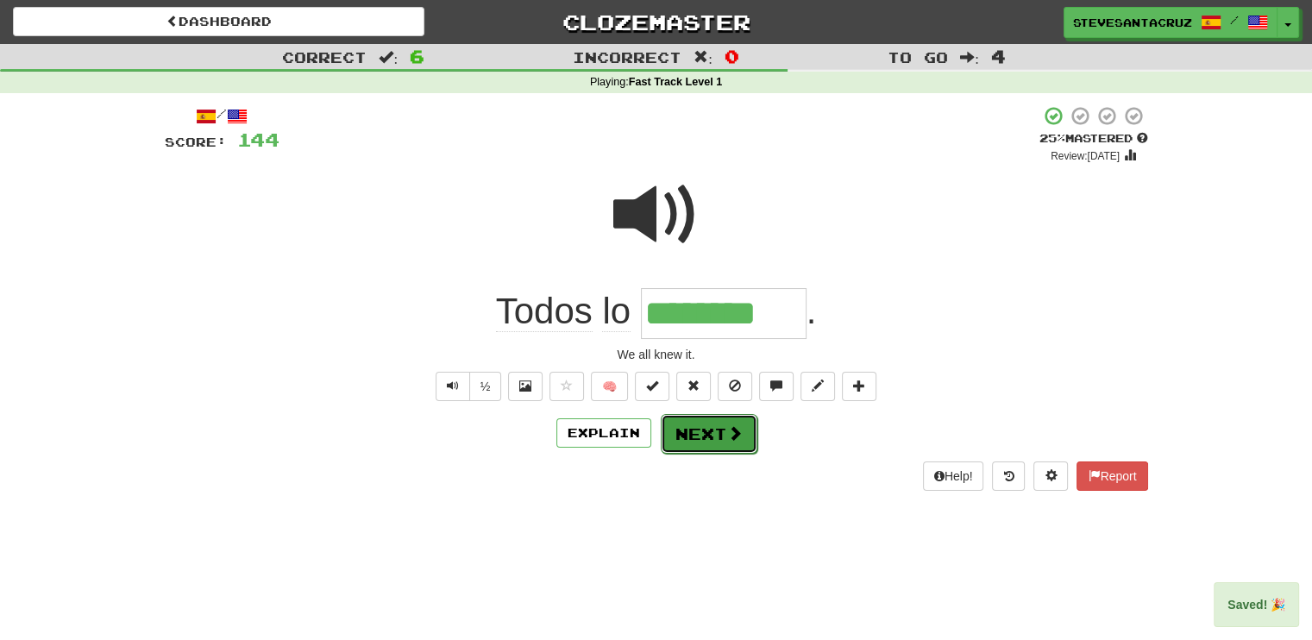
click at [709, 437] on button "Next" at bounding box center [709, 434] width 97 height 40
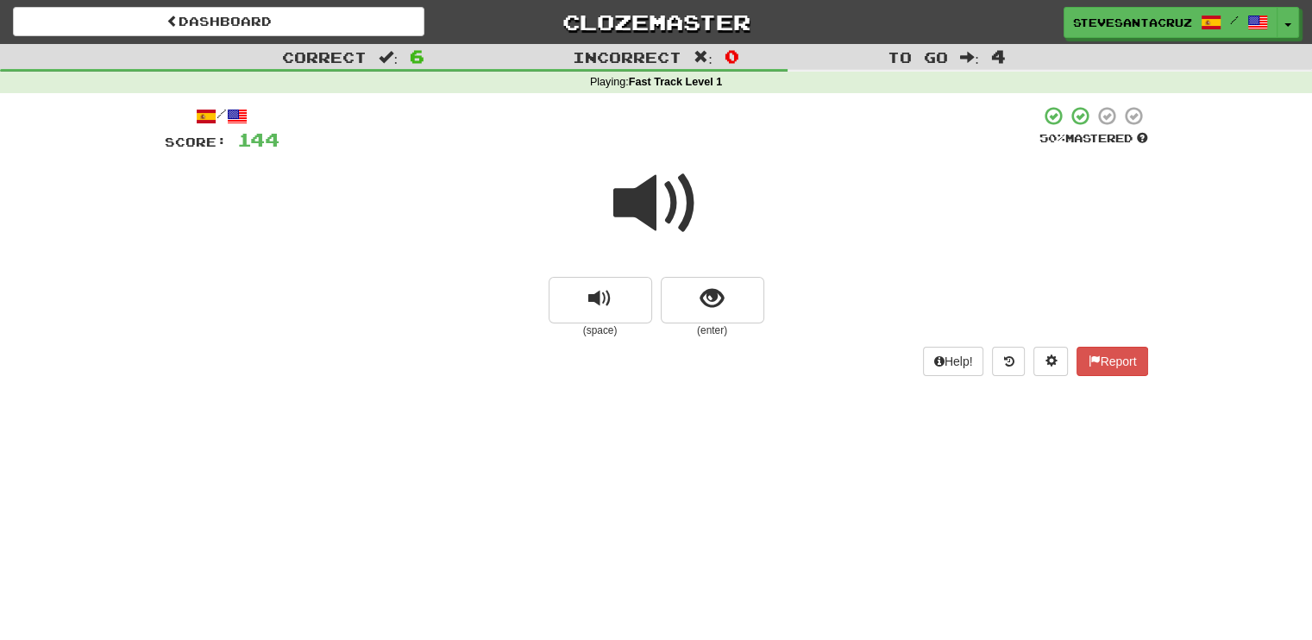
click at [661, 215] on span at bounding box center [656, 203] width 86 height 86
click at [708, 314] on button "show sentence" at bounding box center [712, 300] width 103 height 47
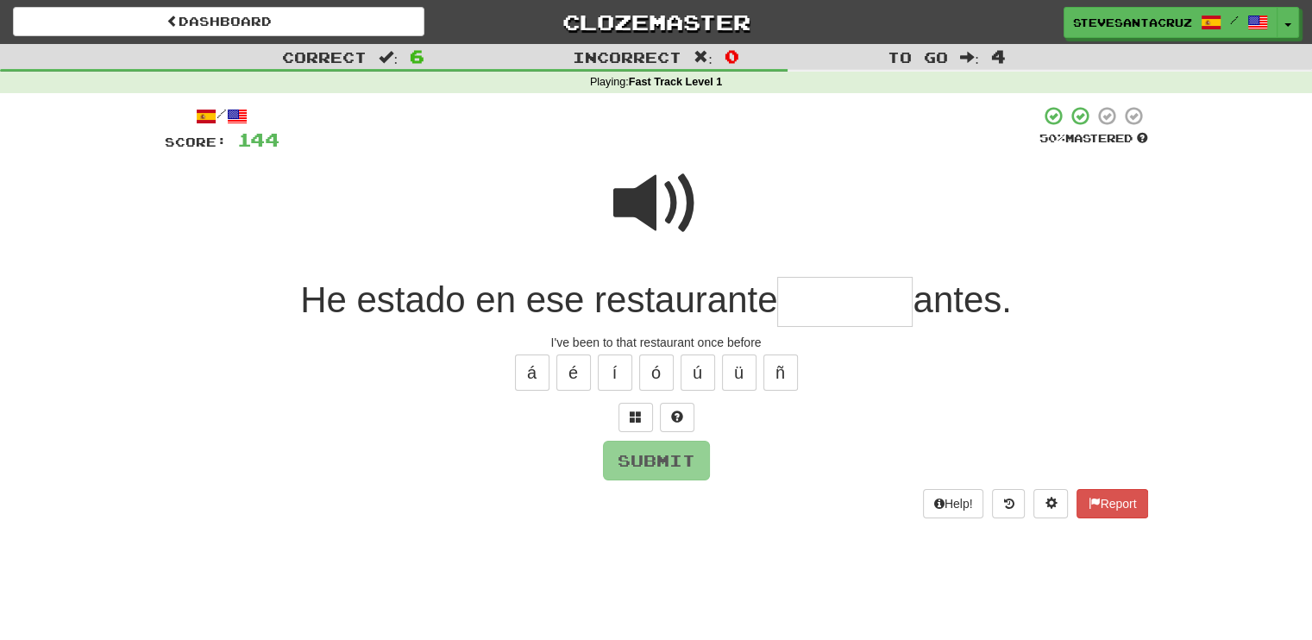
click at [649, 201] on span at bounding box center [656, 203] width 86 height 86
click at [814, 302] on input "text" at bounding box center [844, 302] width 135 height 51
type input "*******"
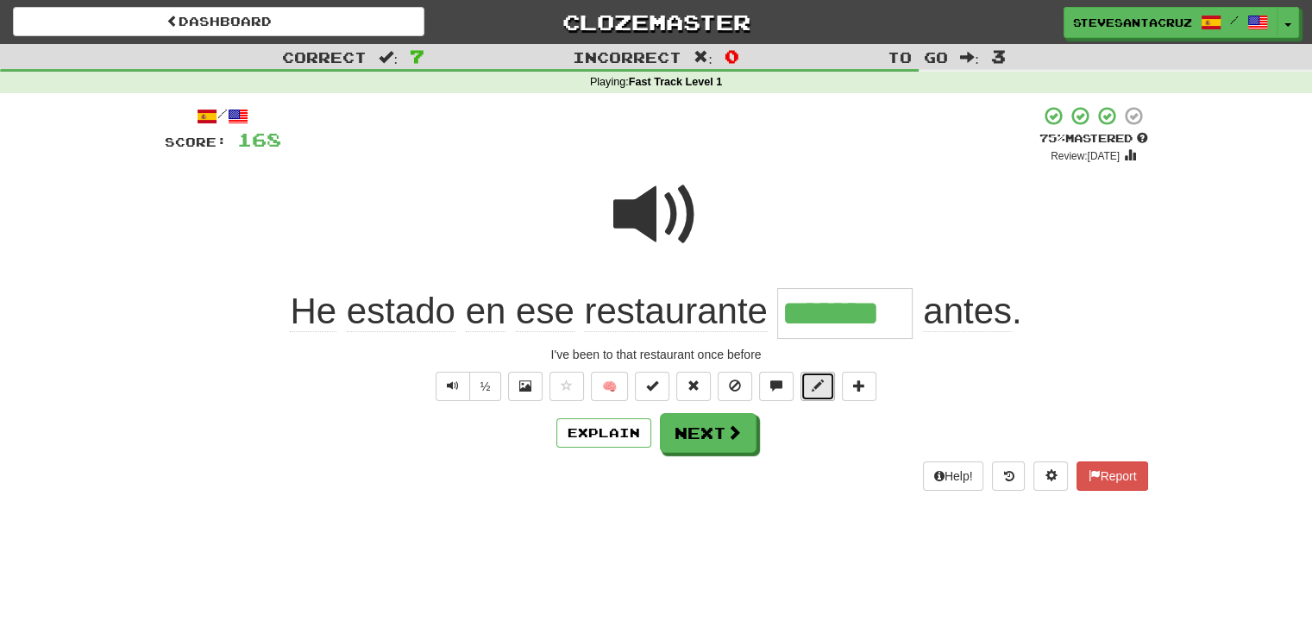
click at [815, 373] on button at bounding box center [817, 386] width 34 height 29
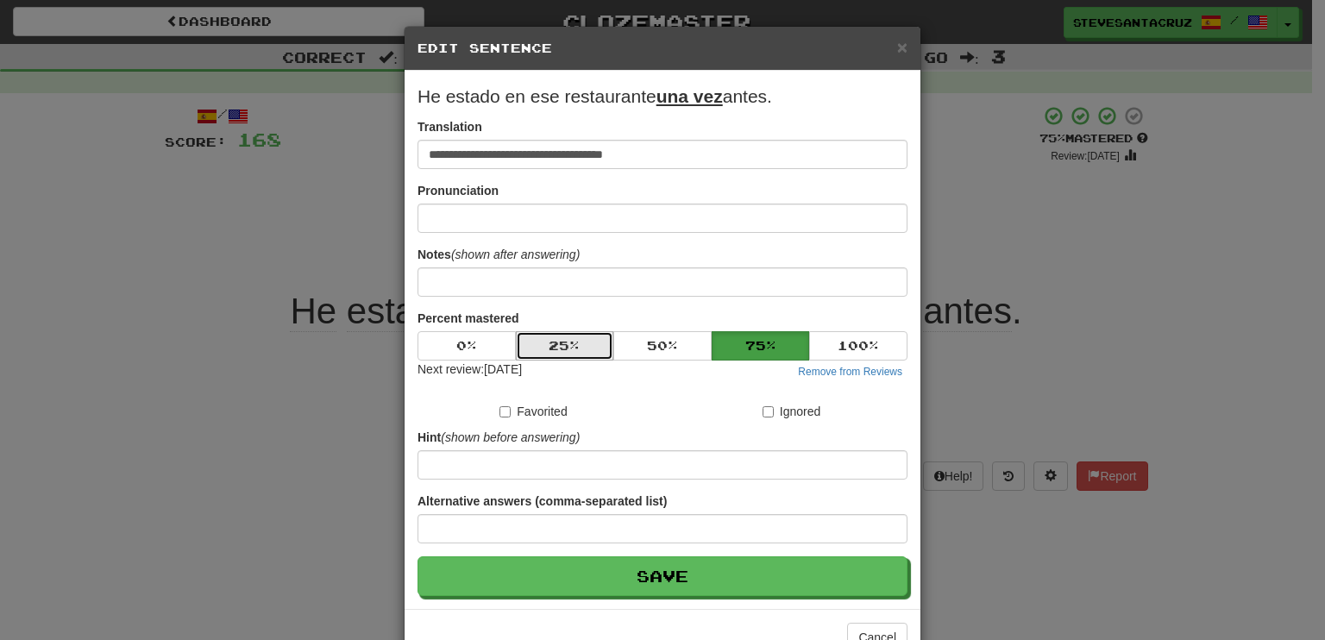
click at [572, 337] on button "25 %" at bounding box center [565, 345] width 98 height 29
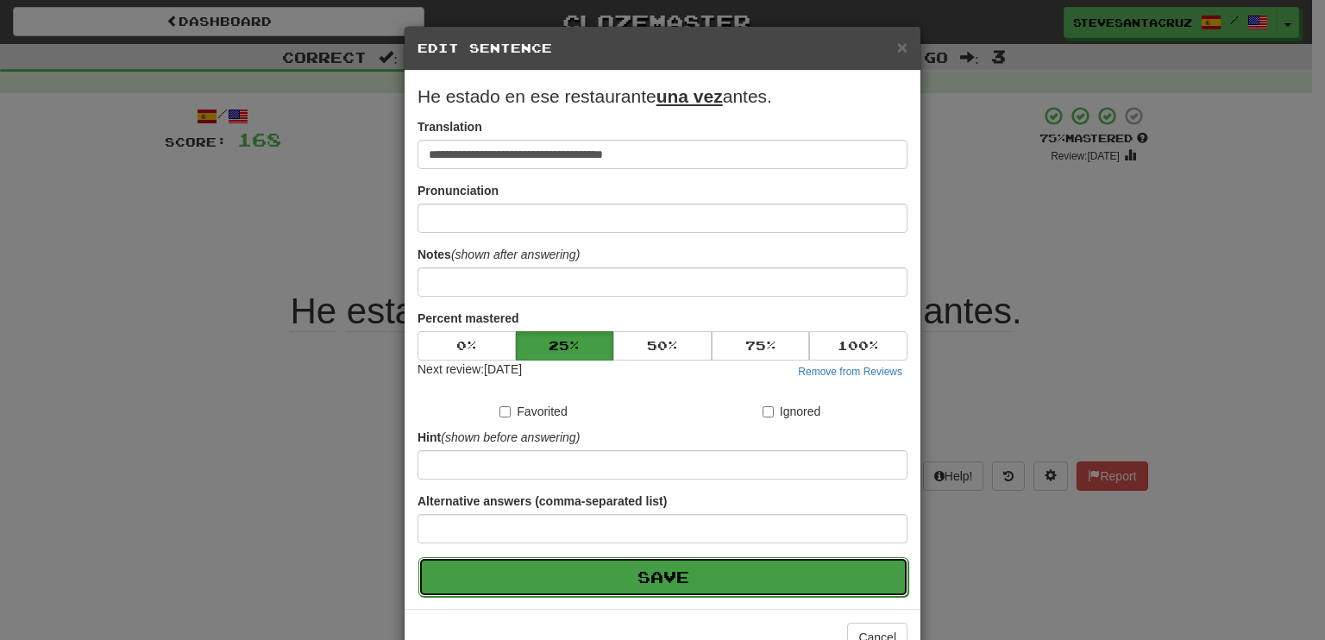
click at [624, 572] on button "Save" at bounding box center [663, 577] width 490 height 40
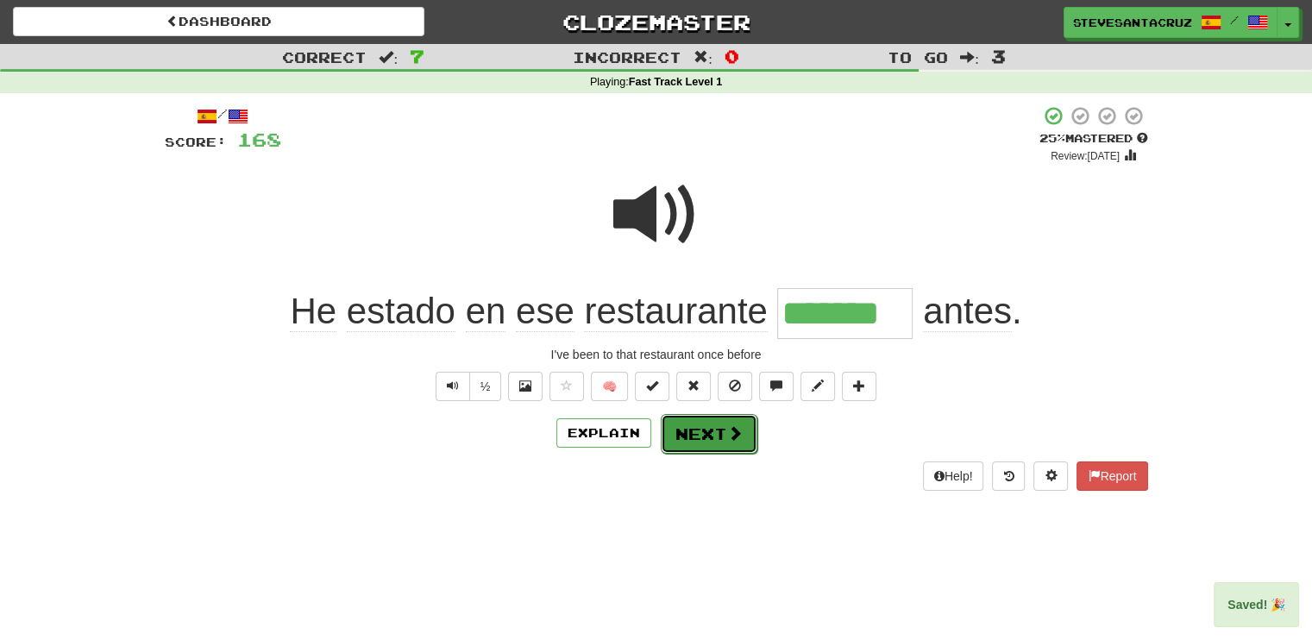
click at [718, 441] on button "Next" at bounding box center [709, 434] width 97 height 40
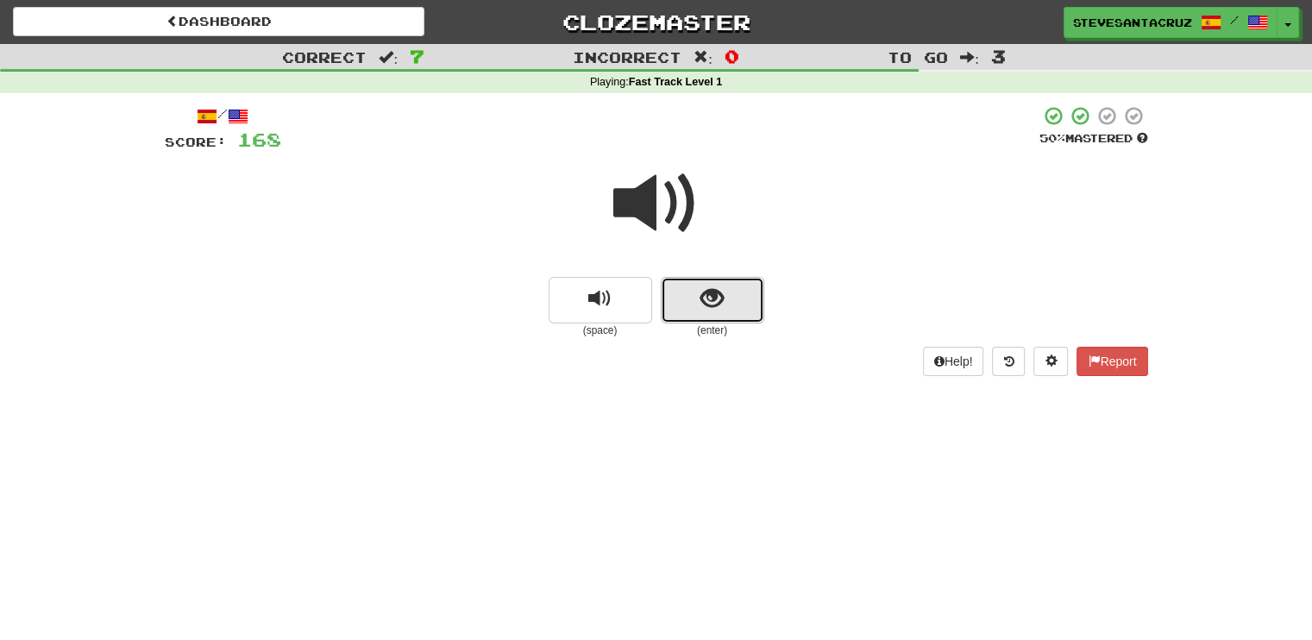
click at [707, 293] on span "show sentence" at bounding box center [711, 298] width 23 height 23
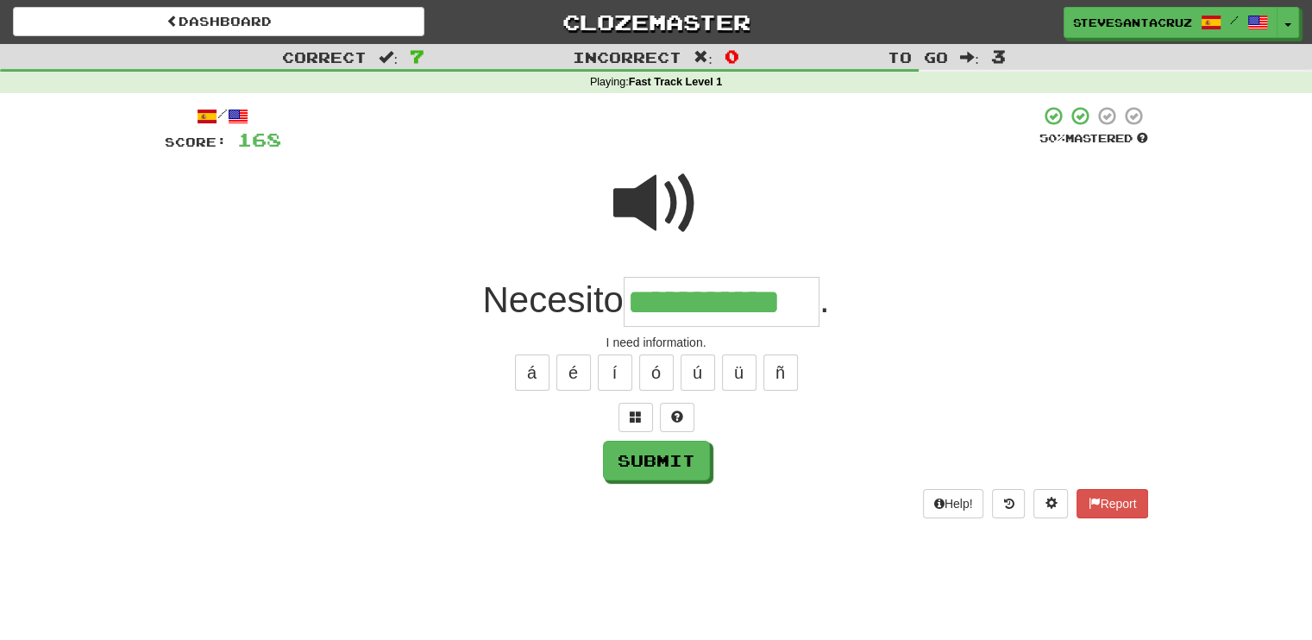
type input "**********"
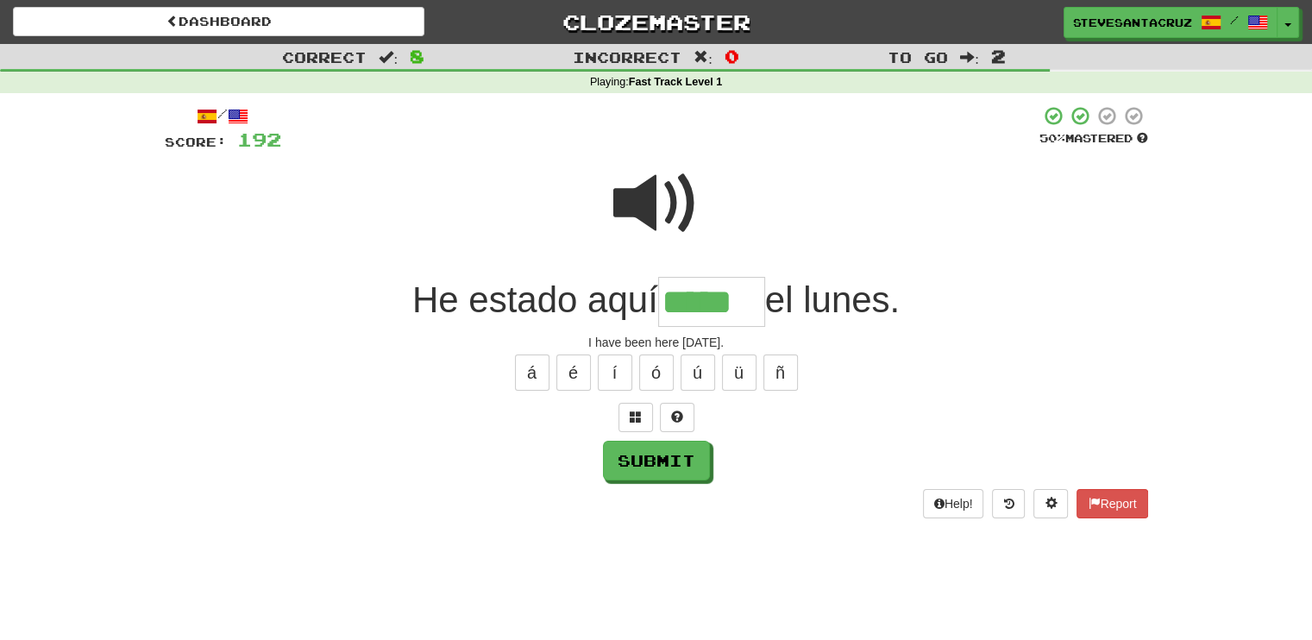
type input "*****"
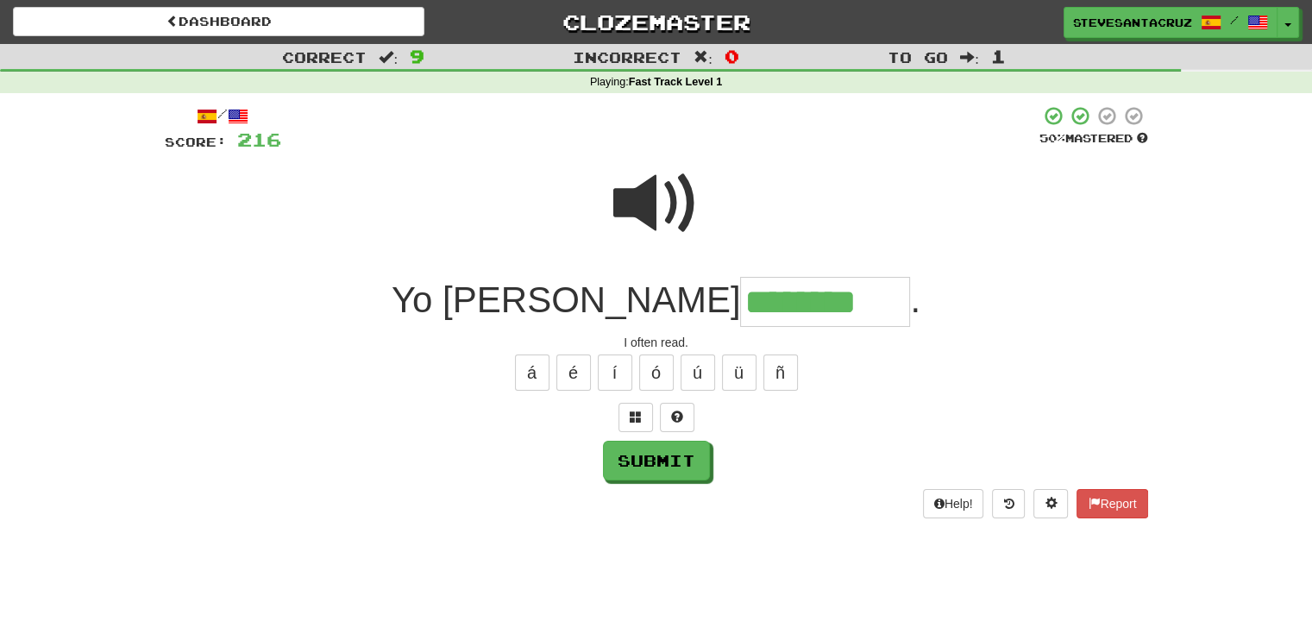
type input "********"
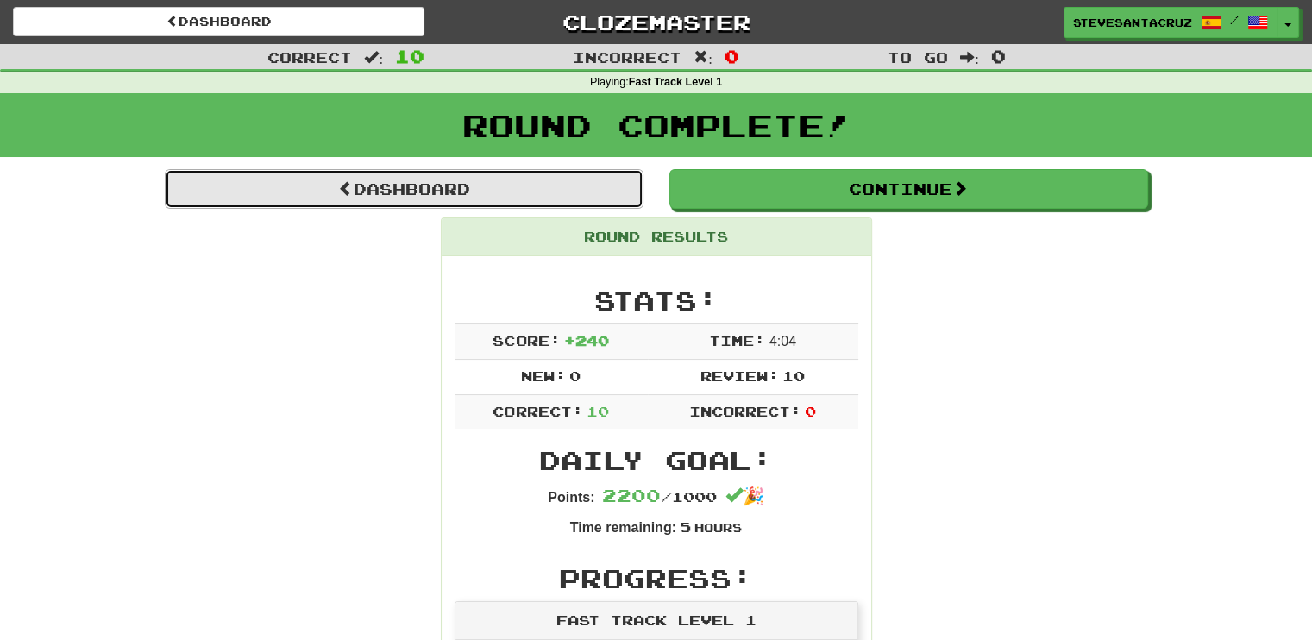
click at [486, 187] on link "Dashboard" at bounding box center [404, 189] width 479 height 40
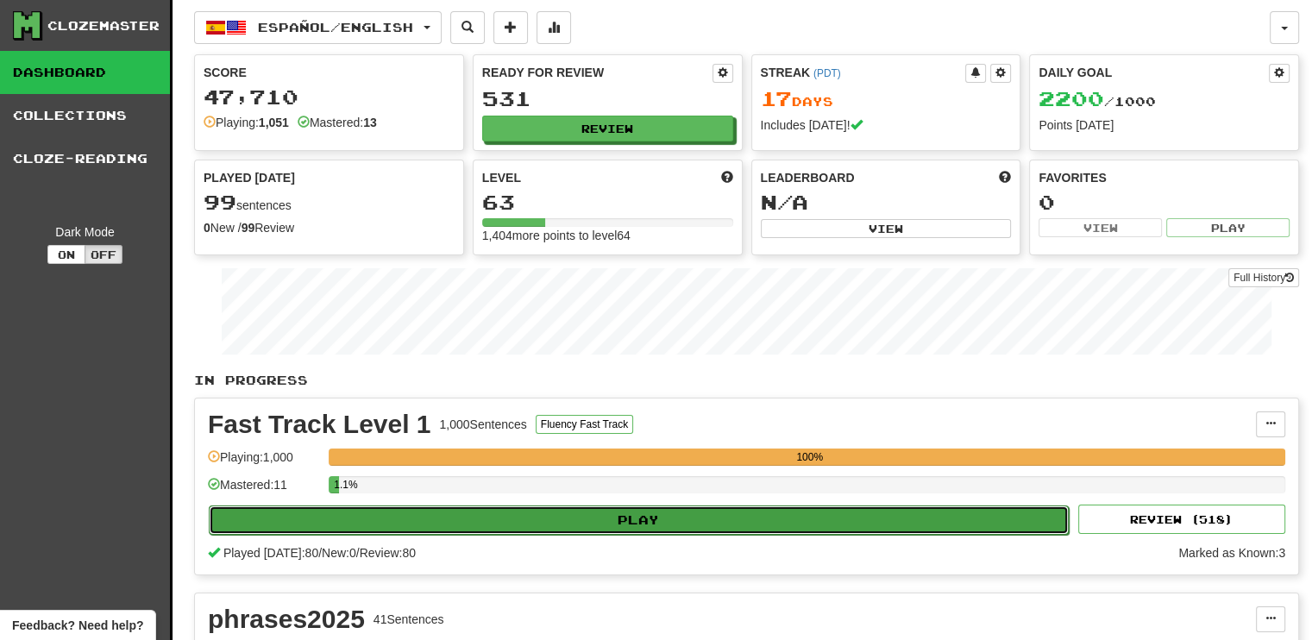
click at [619, 520] on button "Play" at bounding box center [639, 519] width 860 height 29
select select "**"
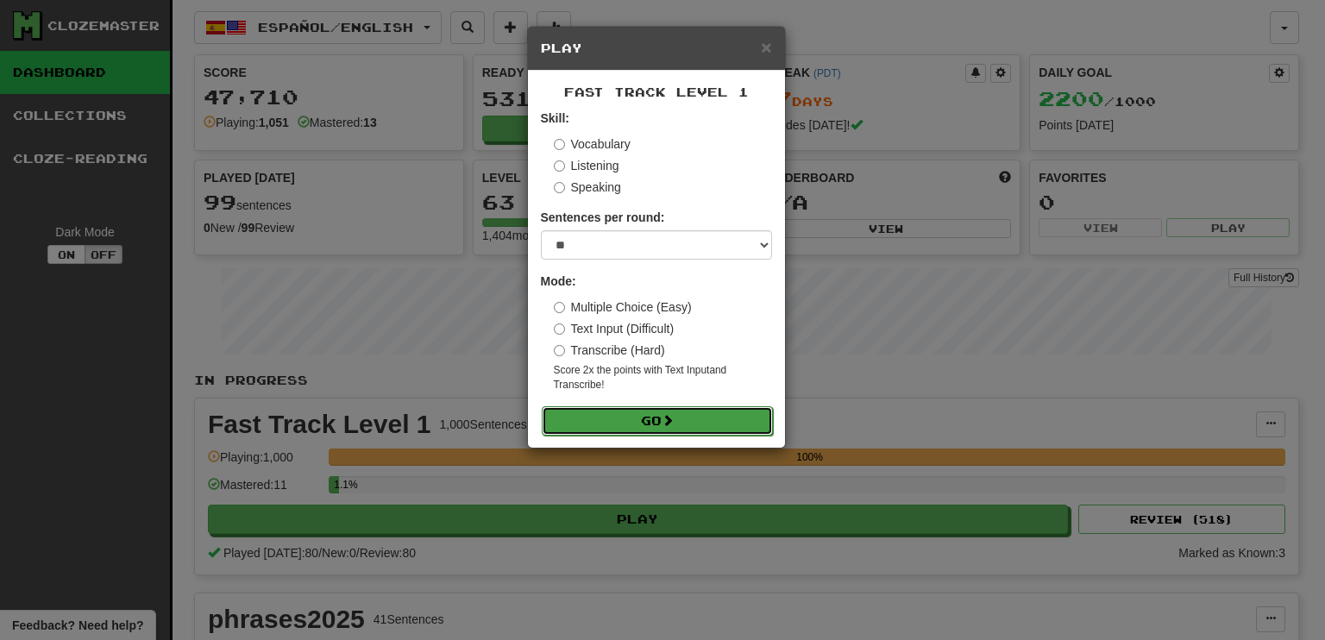
click at [658, 416] on button "Go" at bounding box center [657, 420] width 231 height 29
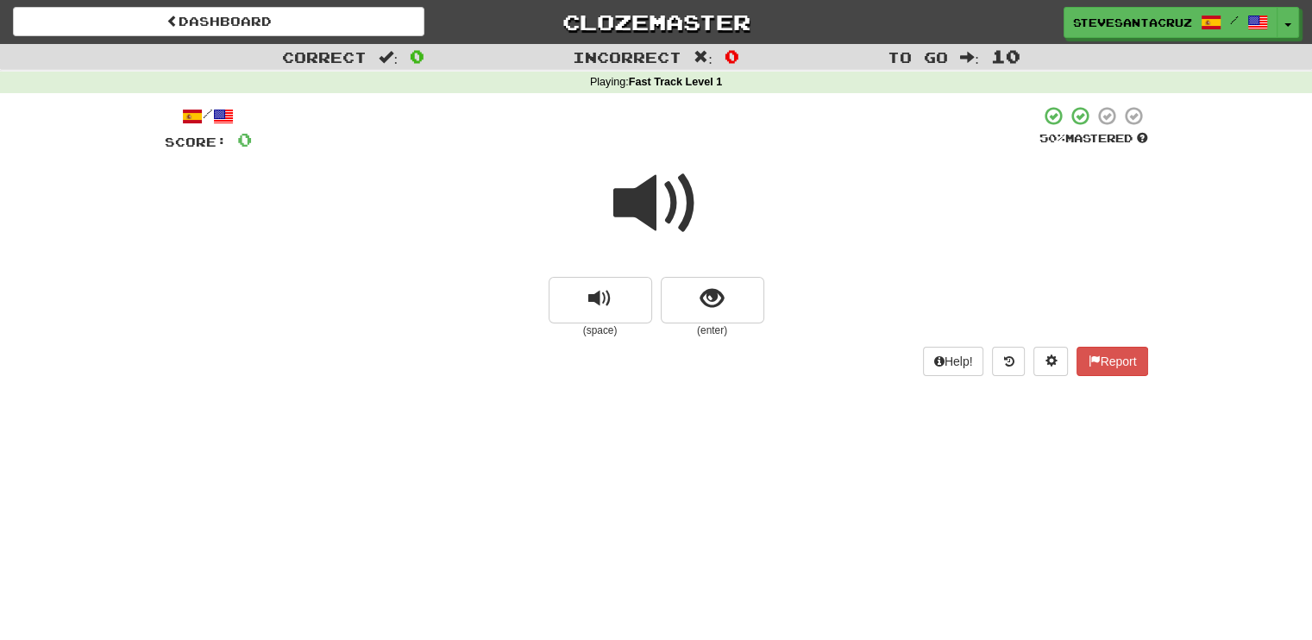
click at [634, 213] on span at bounding box center [656, 203] width 86 height 86
click at [721, 310] on span "show sentence" at bounding box center [711, 298] width 23 height 23
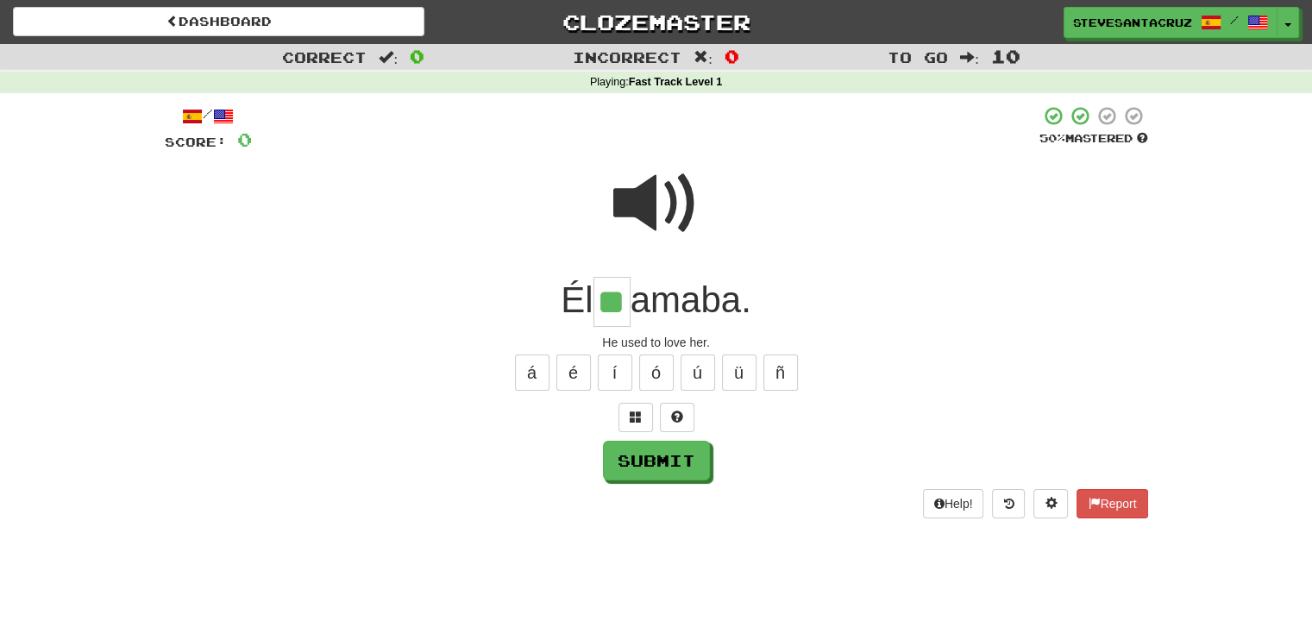
type input "**"
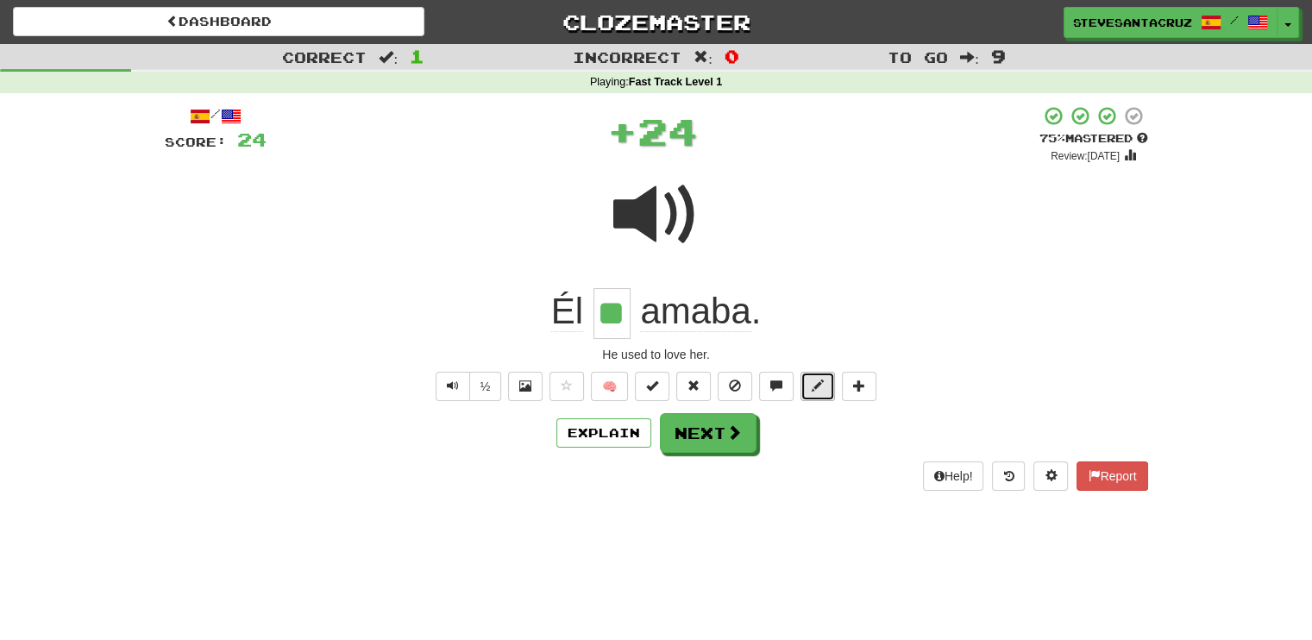
click at [813, 390] on span at bounding box center [818, 385] width 12 height 12
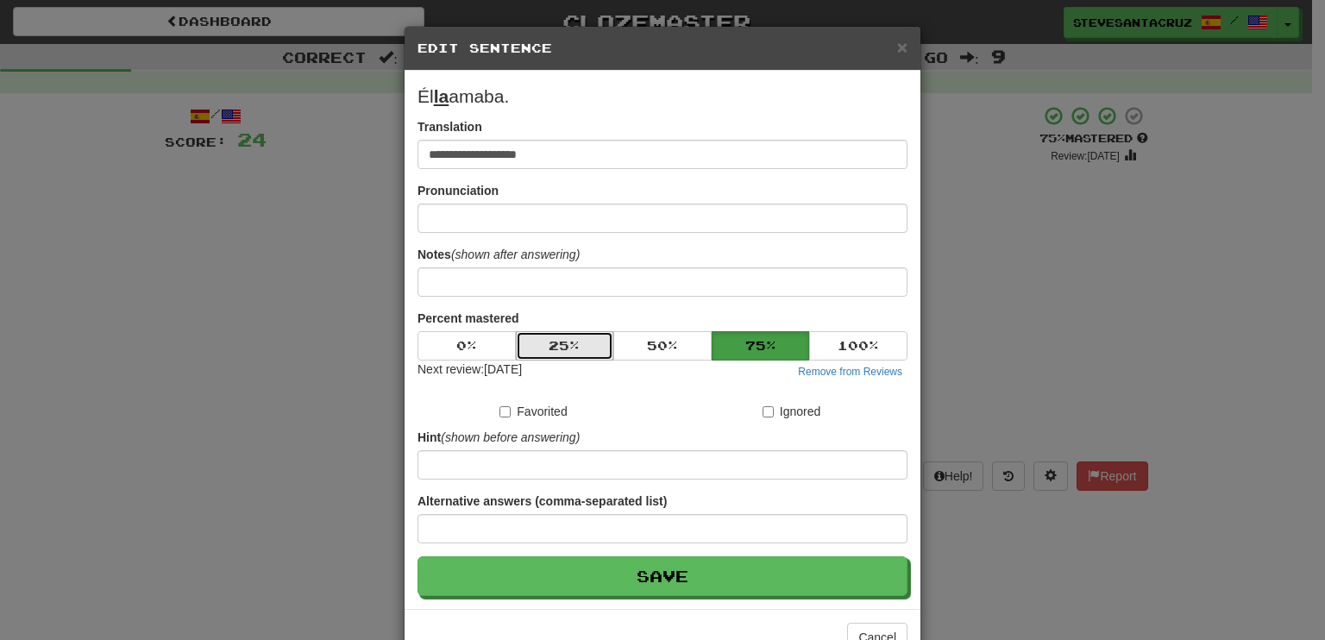
click at [569, 335] on button "25 %" at bounding box center [565, 345] width 98 height 29
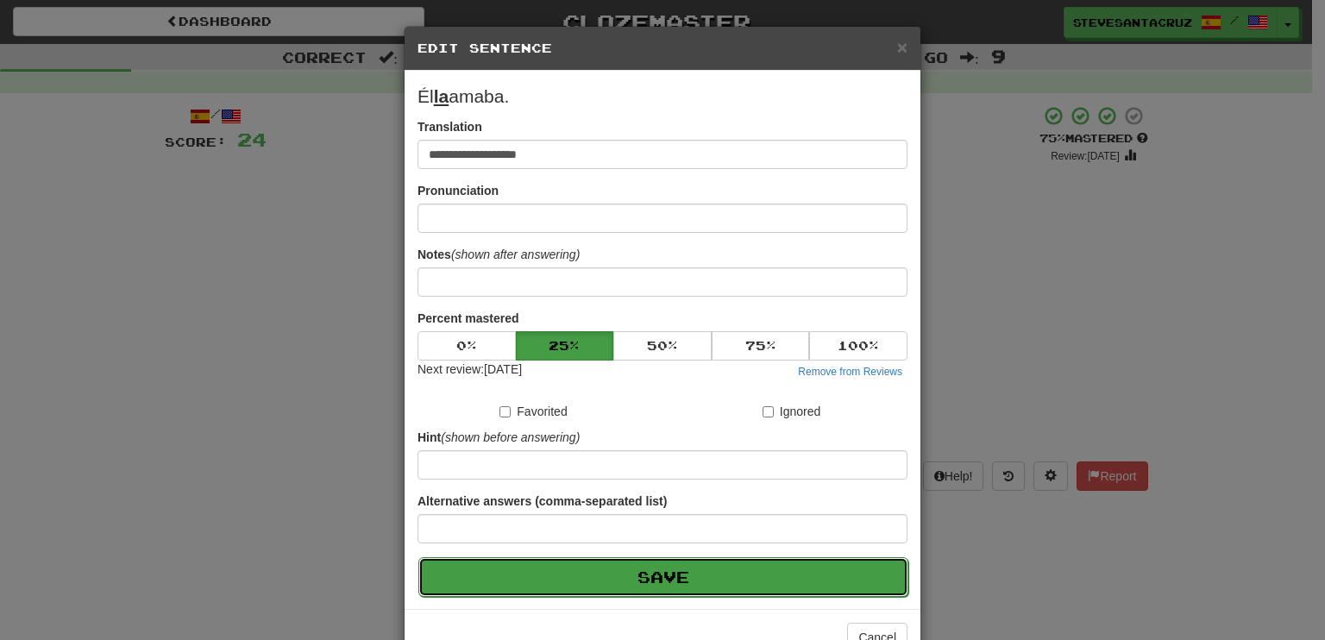
click at [627, 577] on button "Save" at bounding box center [663, 577] width 490 height 40
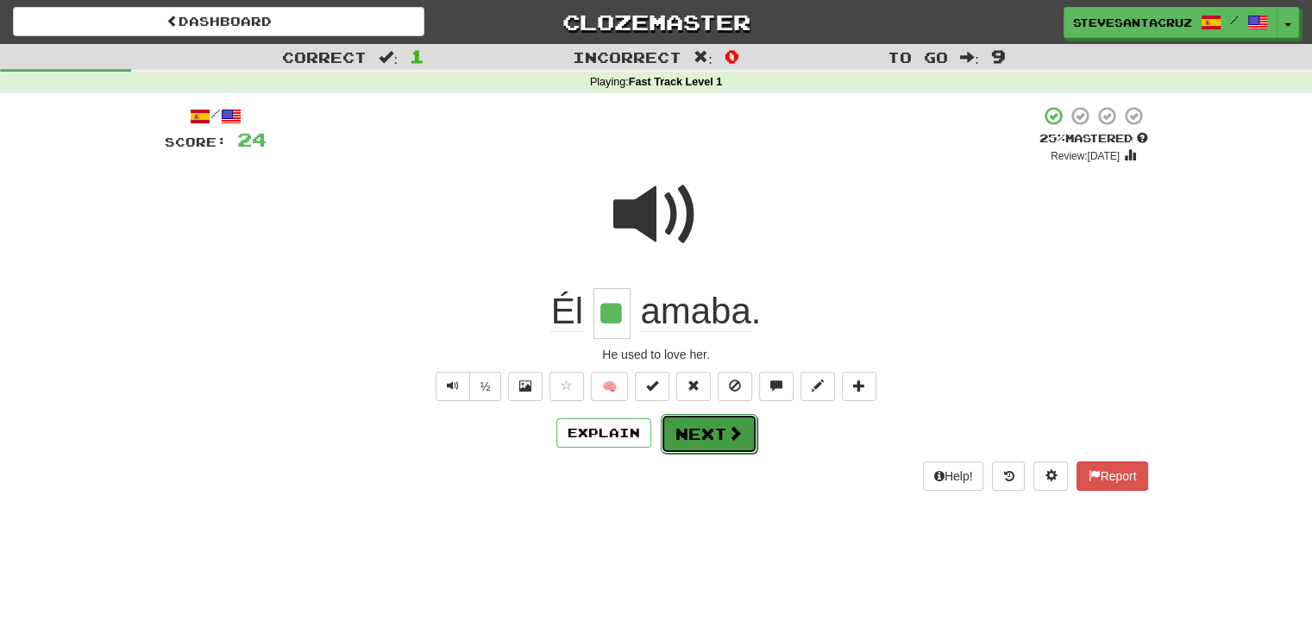
click at [728, 437] on span at bounding box center [735, 433] width 16 height 16
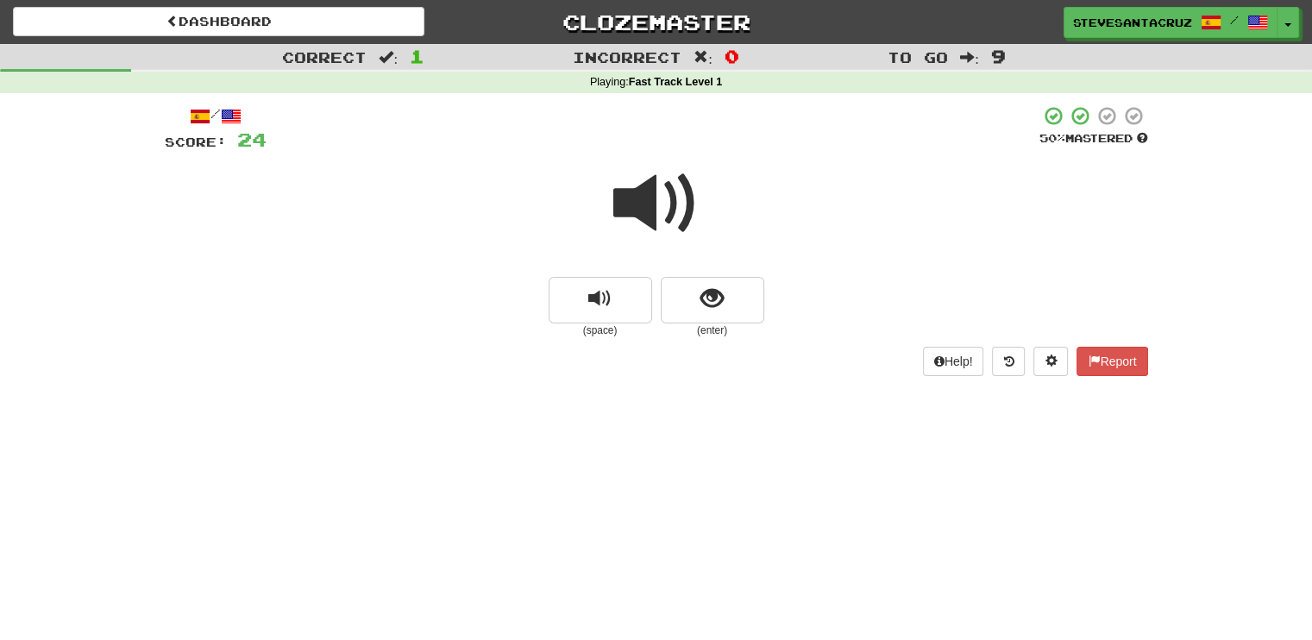
click at [656, 204] on span at bounding box center [656, 203] width 86 height 86
click at [720, 293] on span "show sentence" at bounding box center [711, 298] width 23 height 23
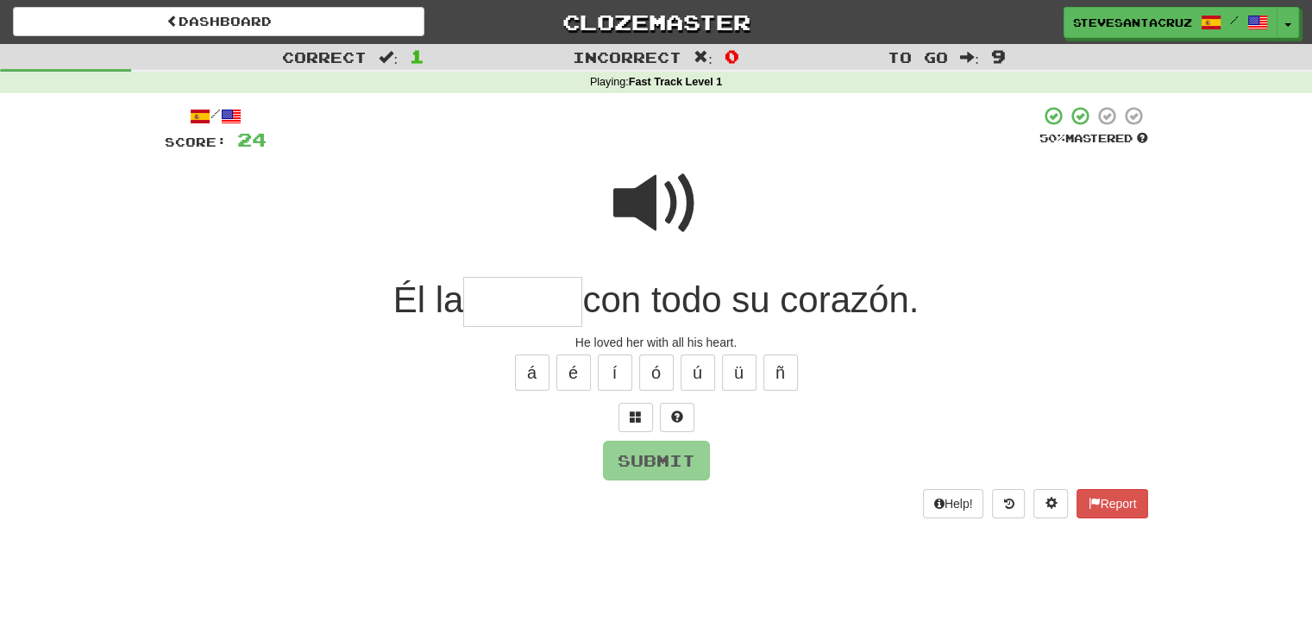
click at [490, 291] on input "text" at bounding box center [522, 302] width 119 height 51
type input "*****"
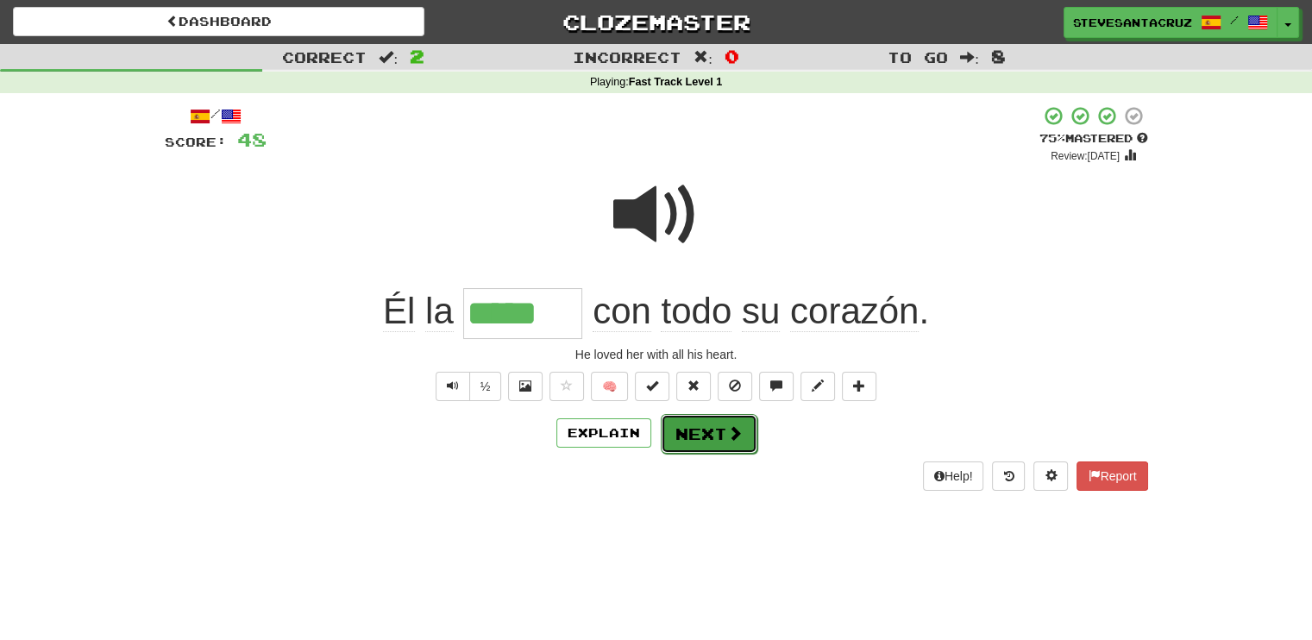
click at [697, 430] on button "Next" at bounding box center [709, 434] width 97 height 40
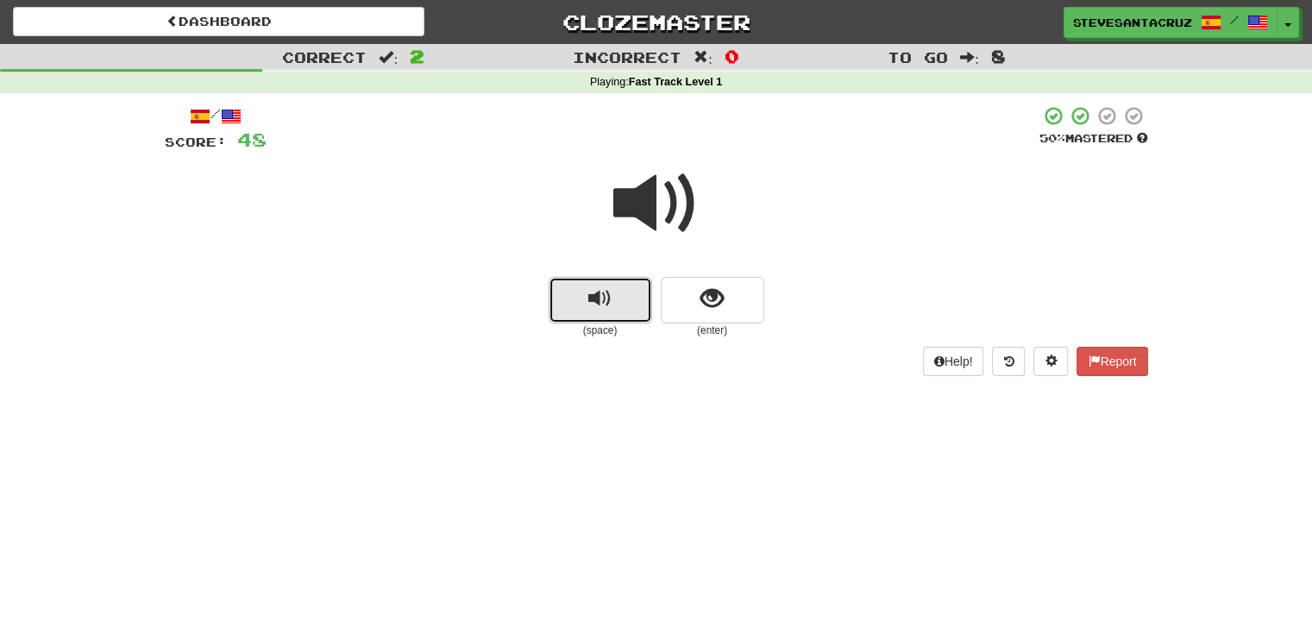
click at [581, 312] on button "replay audio" at bounding box center [600, 300] width 103 height 47
click at [735, 298] on button "show sentence" at bounding box center [712, 300] width 103 height 47
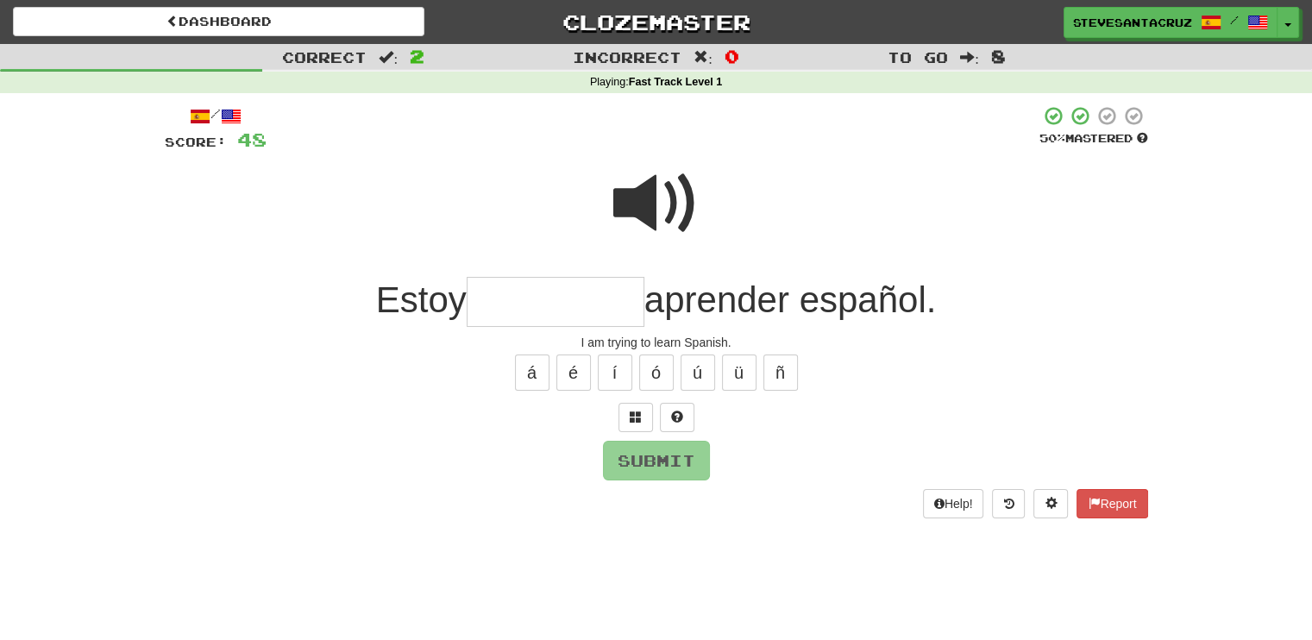
click at [568, 295] on input "text" at bounding box center [556, 302] width 178 height 51
type input "**********"
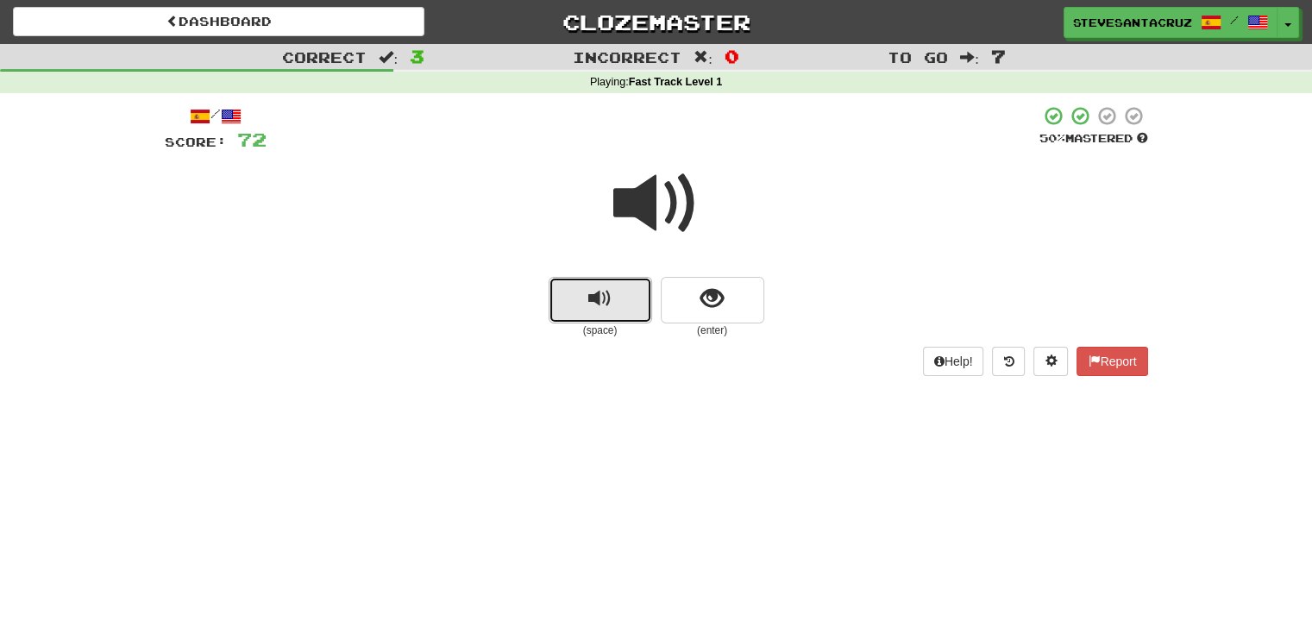
click at [586, 299] on button "replay audio" at bounding box center [600, 300] width 103 height 47
click at [686, 310] on button "show sentence" at bounding box center [712, 300] width 103 height 47
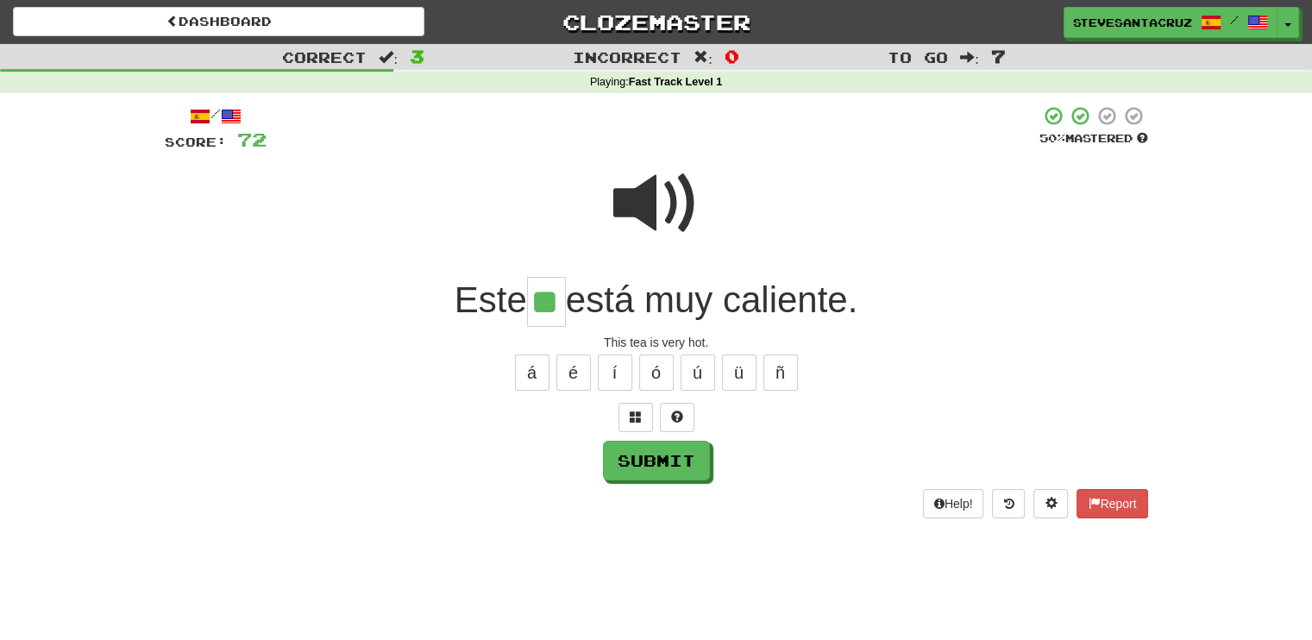
type input "**"
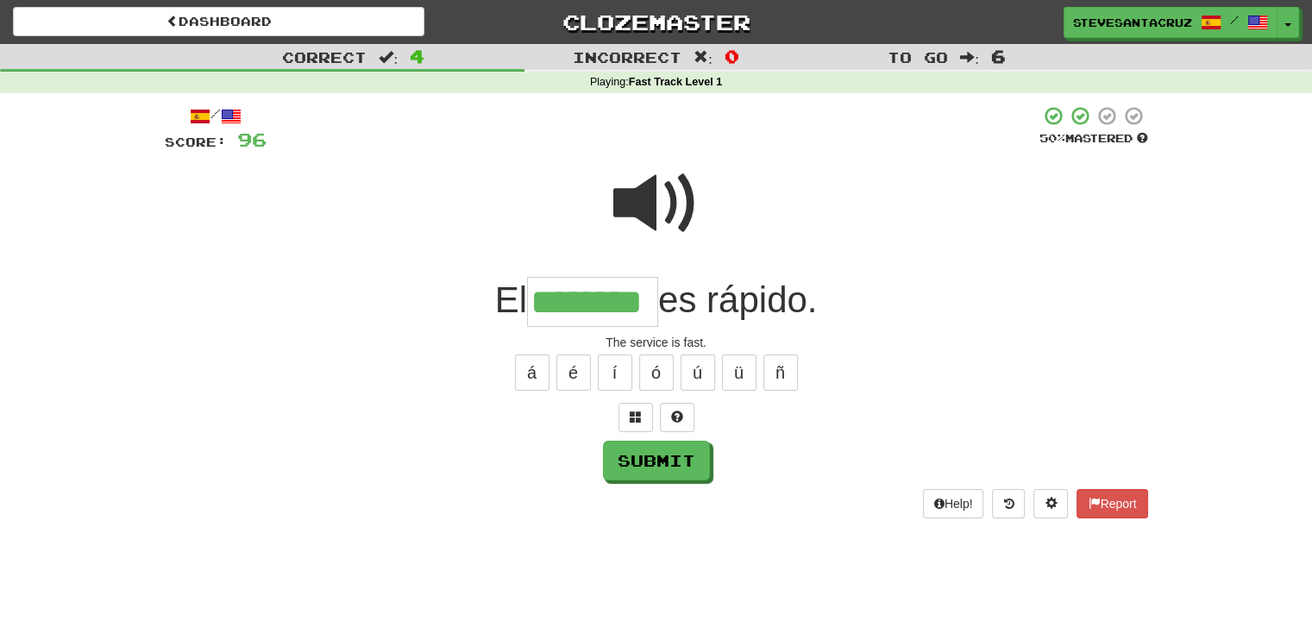
type input "********"
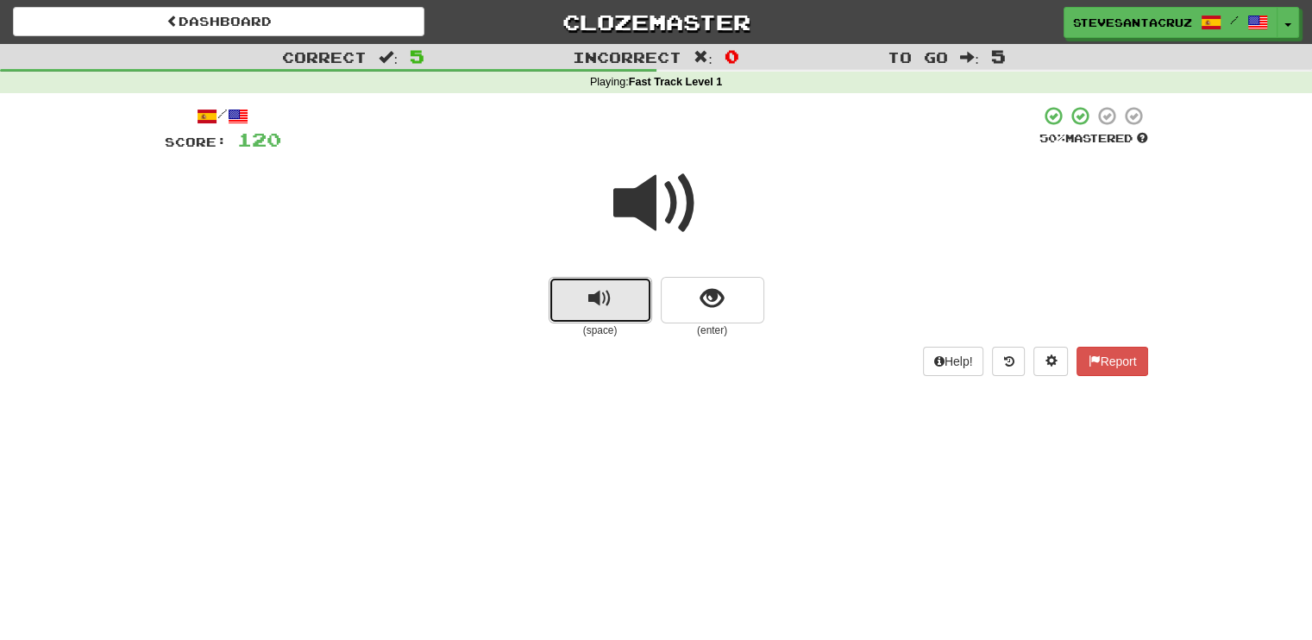
click at [595, 298] on span "replay audio" at bounding box center [599, 298] width 23 height 23
click at [693, 311] on button "show sentence" at bounding box center [712, 300] width 103 height 47
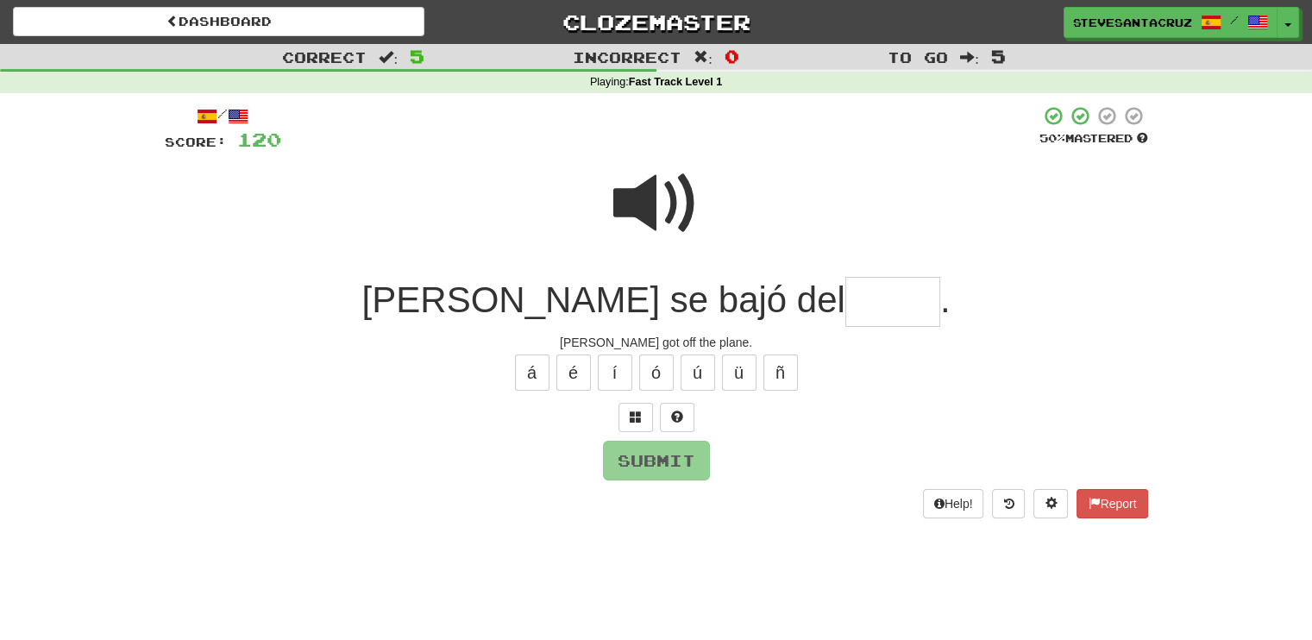
click at [634, 203] on span at bounding box center [656, 203] width 86 height 86
click at [845, 296] on input "text" at bounding box center [892, 302] width 95 height 51
type input "*****"
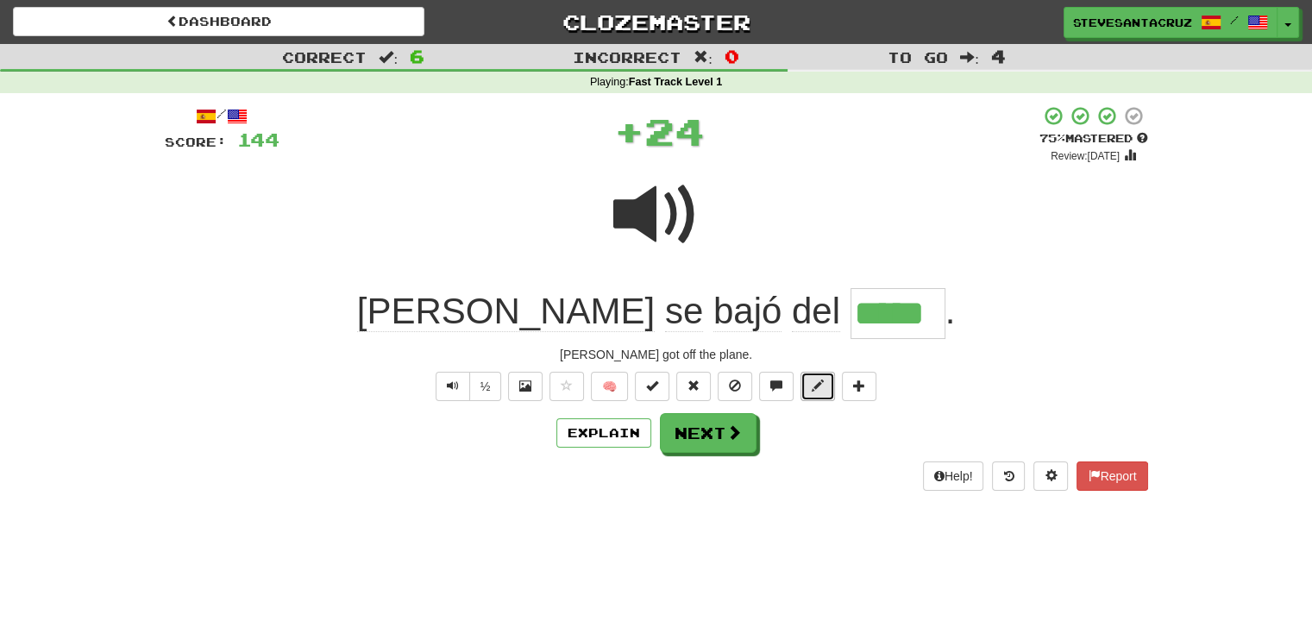
click at [828, 386] on button at bounding box center [817, 386] width 34 height 29
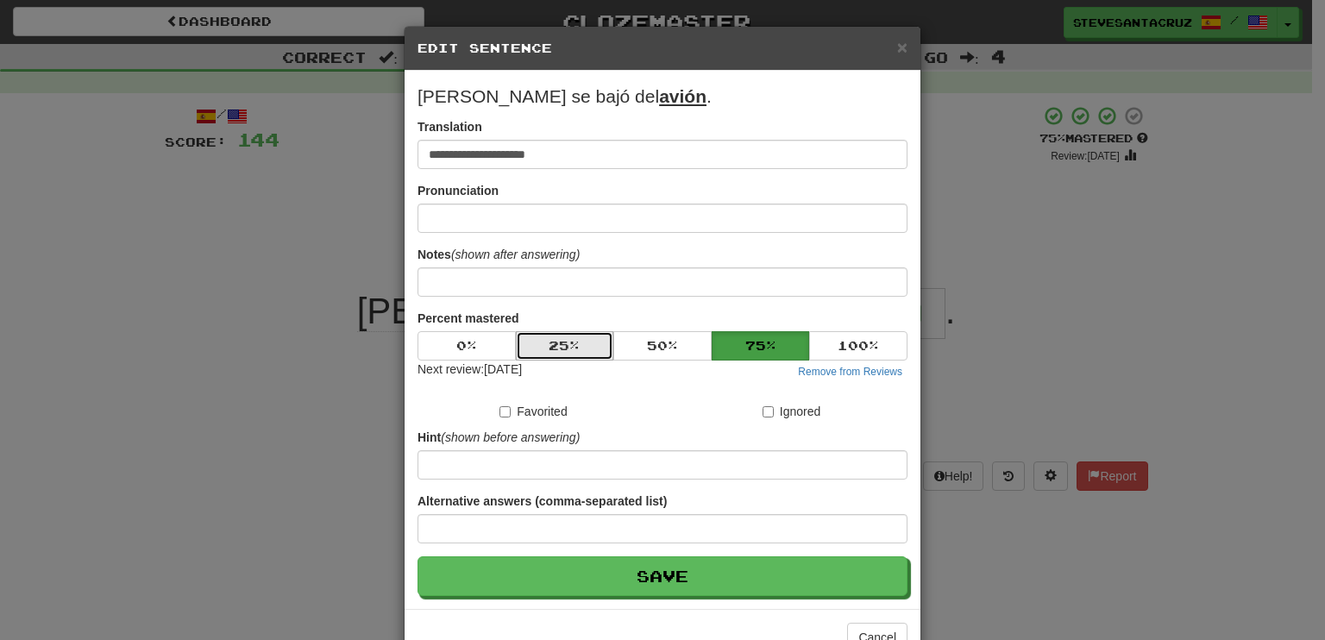
click at [580, 338] on button "25 %" at bounding box center [565, 345] width 98 height 29
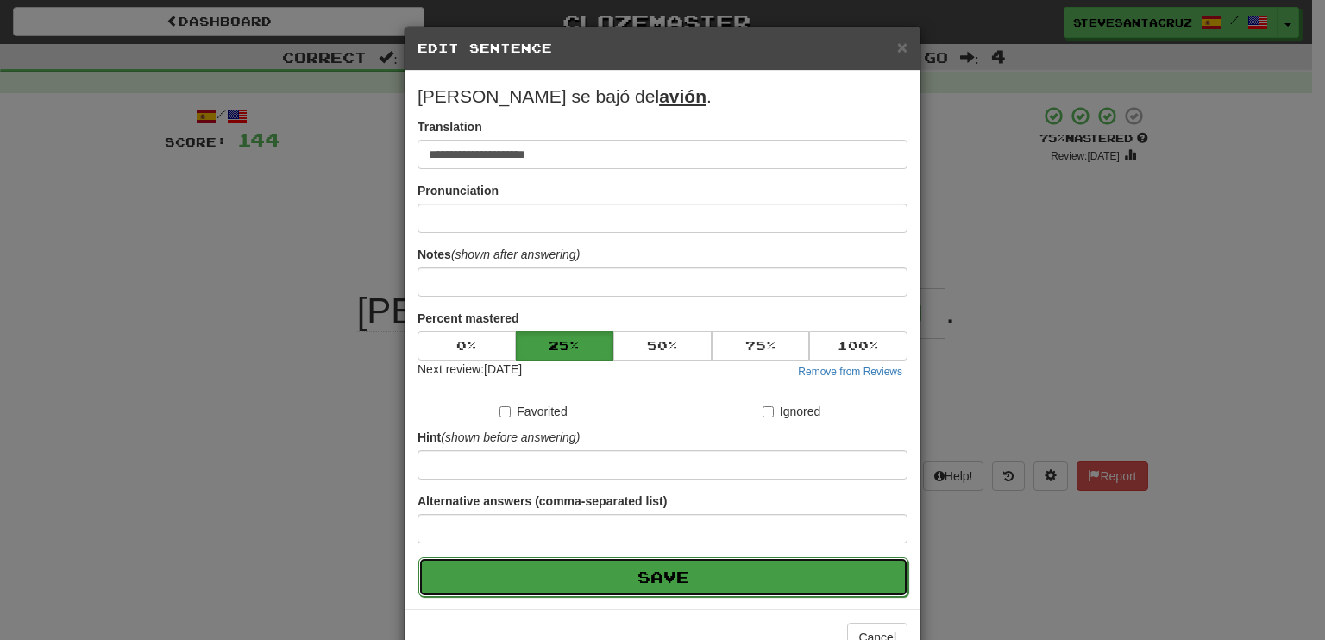
click at [603, 558] on button "Save" at bounding box center [663, 577] width 490 height 40
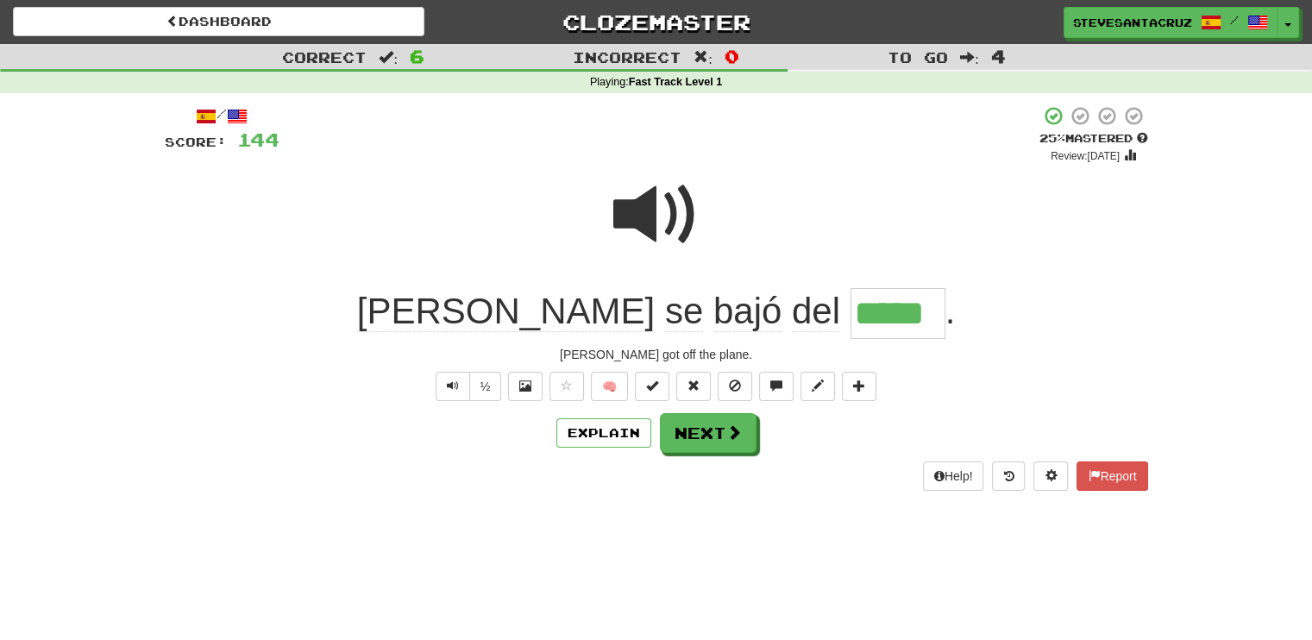
click at [712, 451] on div "/ Score: 144 + 24 25 % Mastered Review: 2025-08-21 Tom se bajó del ***** . Tom …" at bounding box center [656, 297] width 983 height 385
click at [705, 437] on button "Next" at bounding box center [709, 434] width 97 height 40
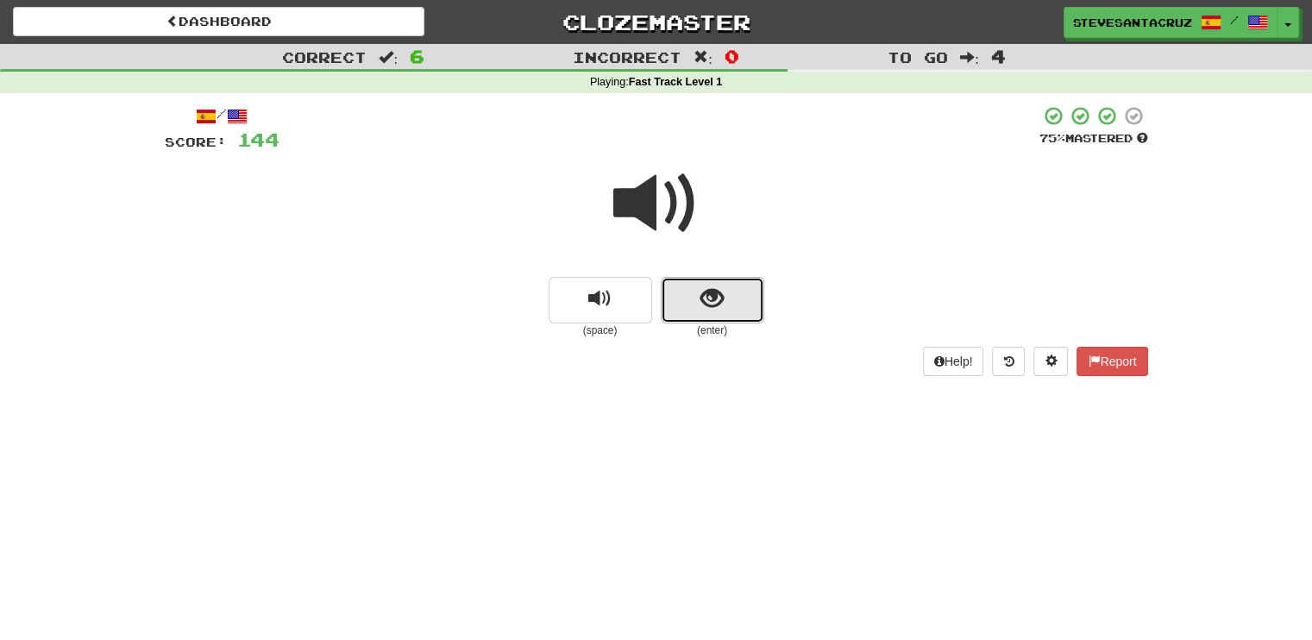
click at [722, 321] on button "show sentence" at bounding box center [712, 300] width 103 height 47
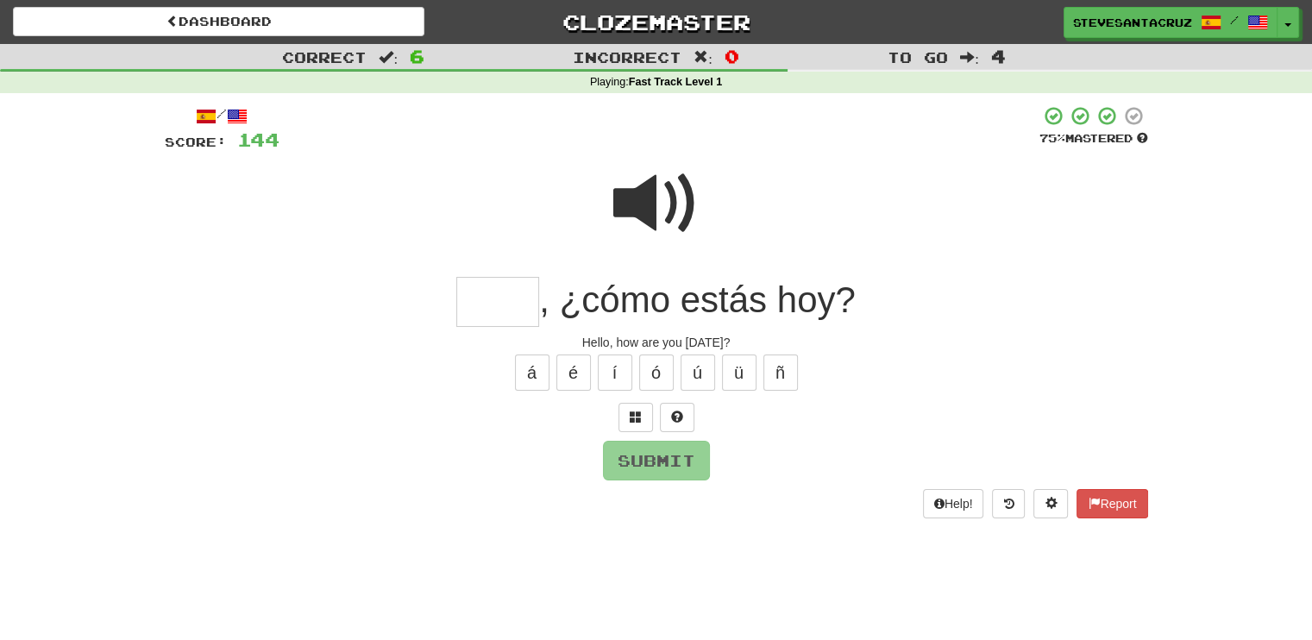
click at [722, 320] on span ", ¿cómo estás hoy?" at bounding box center [697, 299] width 317 height 41
click at [487, 308] on input "text" at bounding box center [497, 302] width 83 height 51
type input "****"
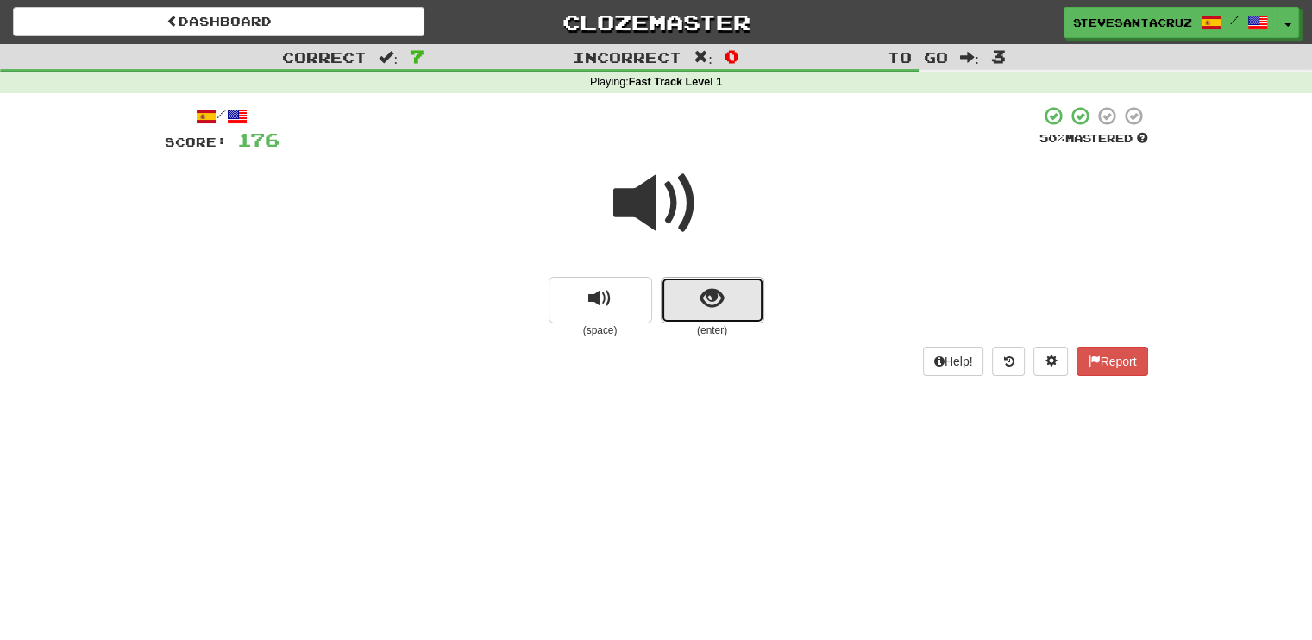
click at [714, 300] on span "show sentence" at bounding box center [711, 298] width 23 height 23
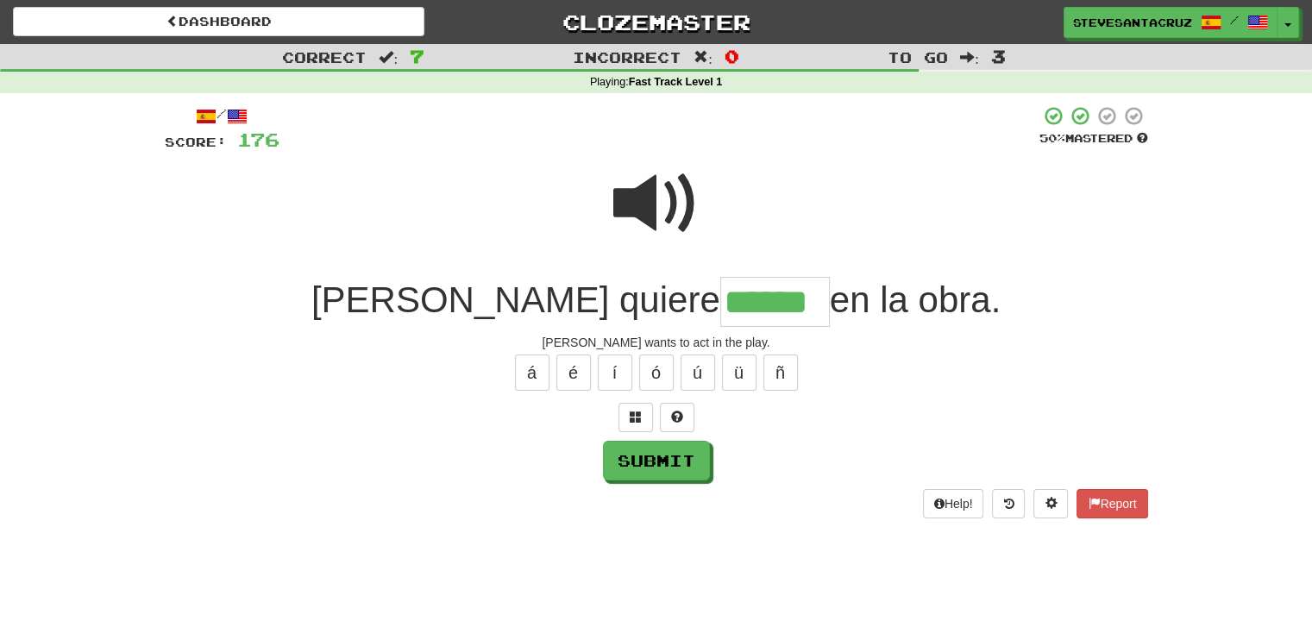
type input "******"
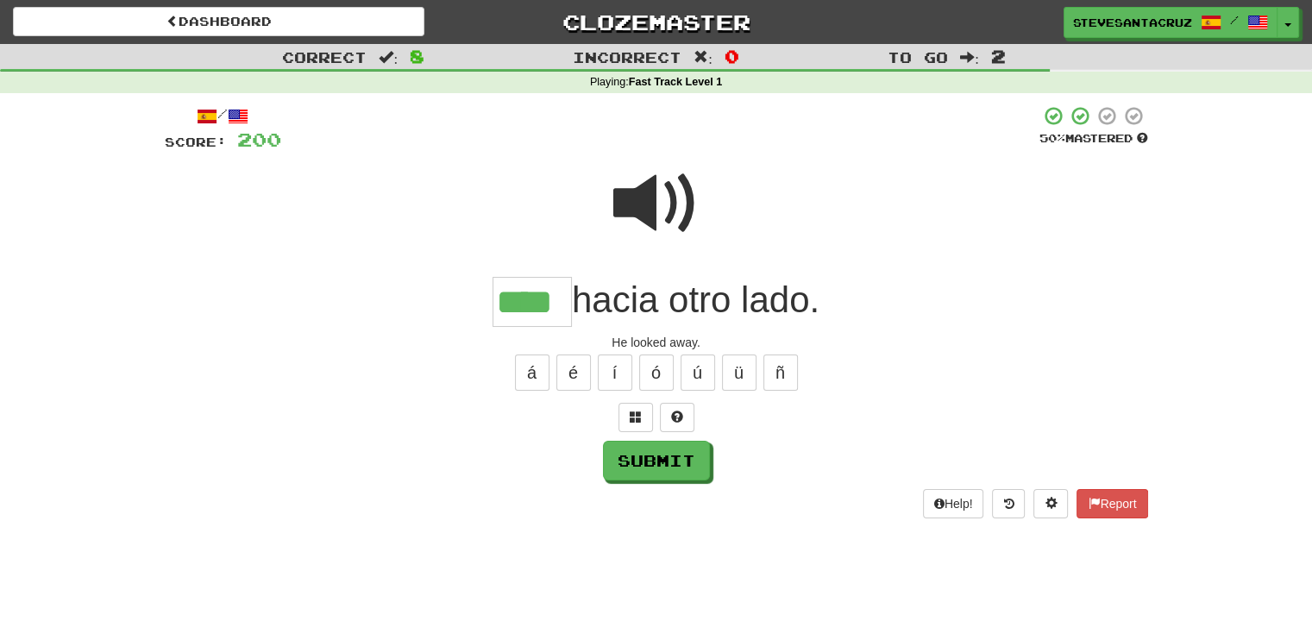
type input "****"
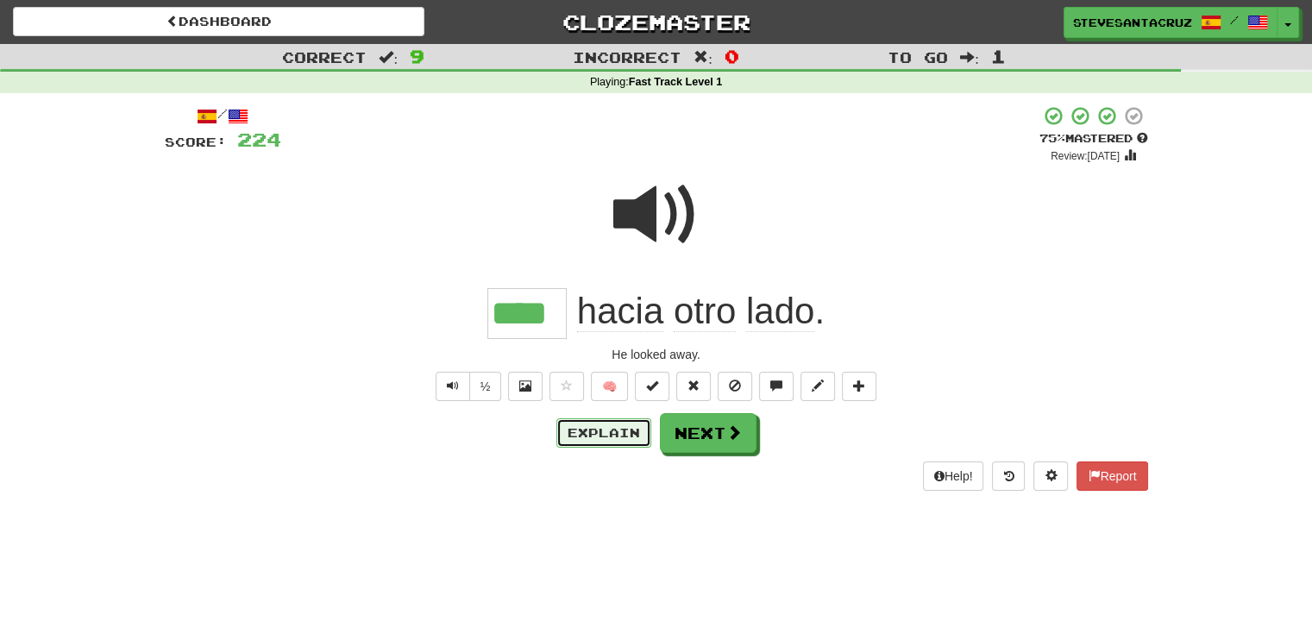
click at [614, 435] on button "Explain" at bounding box center [603, 432] width 95 height 29
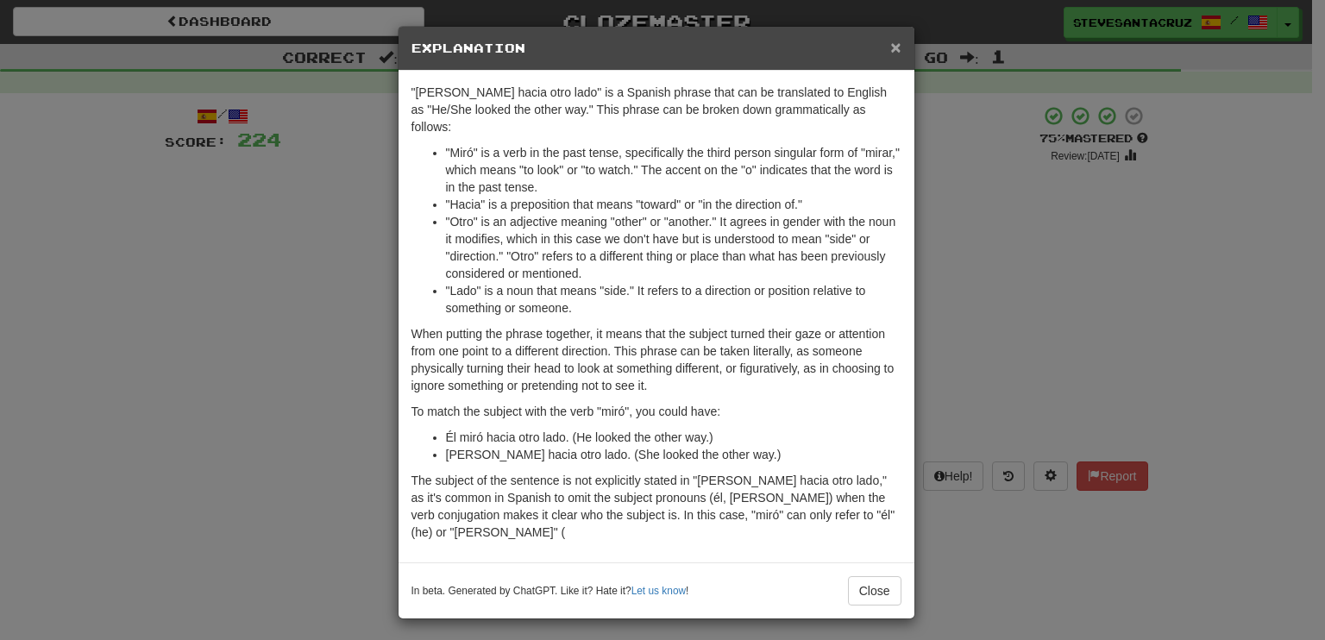
click at [890, 47] on span "×" at bounding box center [895, 47] width 10 height 20
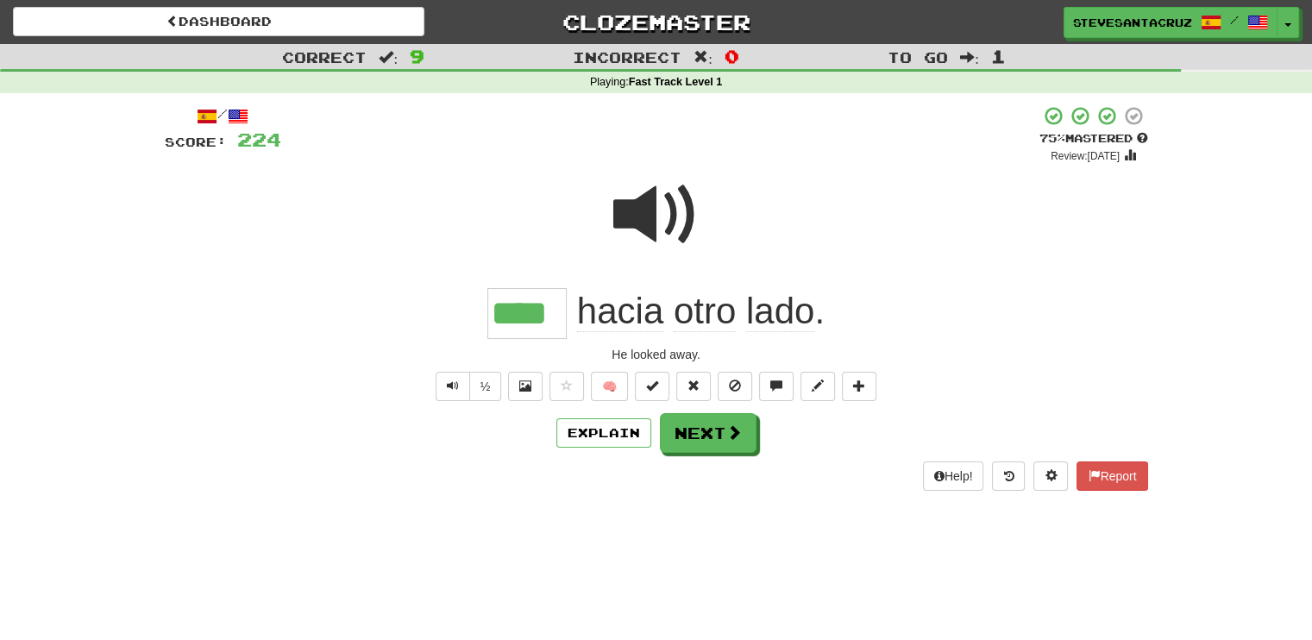
click at [637, 301] on span "hacia" at bounding box center [620, 311] width 86 height 41
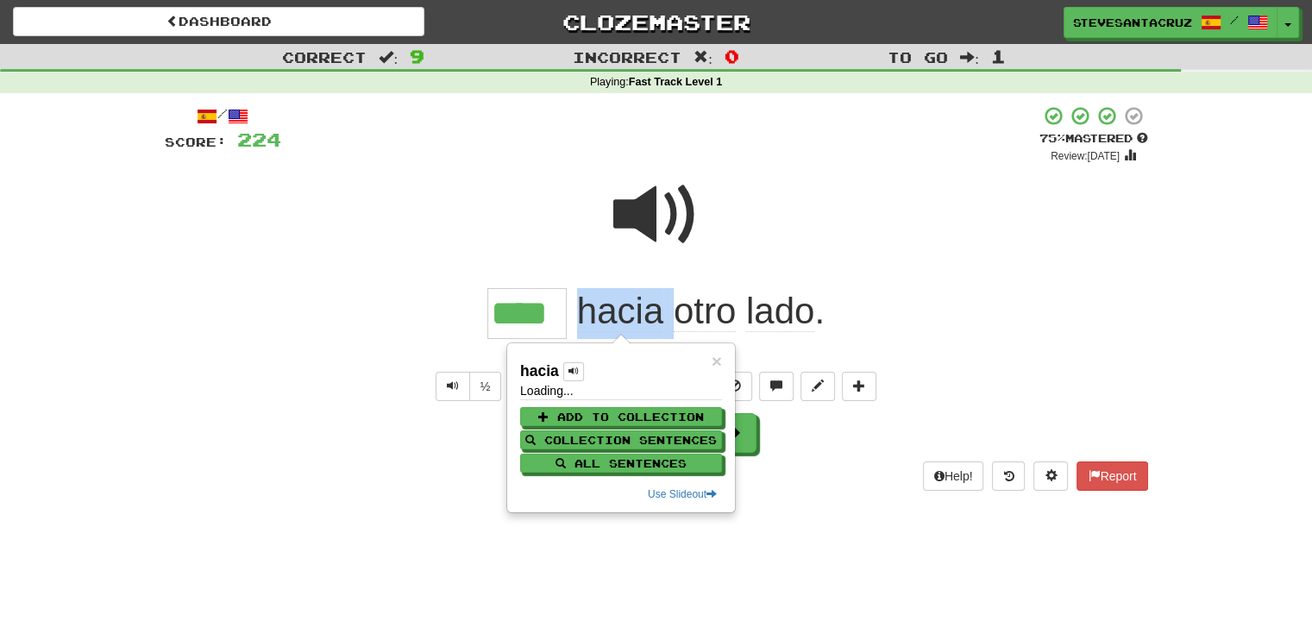
click at [637, 301] on span "hacia" at bounding box center [620, 311] width 86 height 41
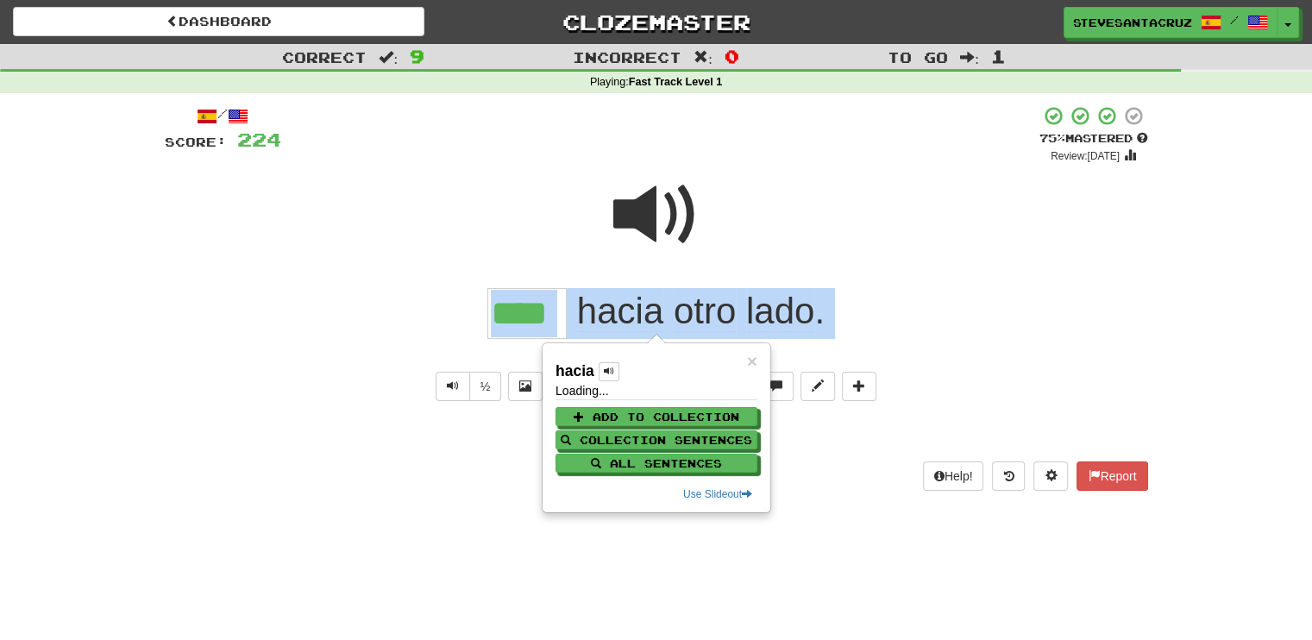
click at [637, 301] on span "hacia" at bounding box center [620, 311] width 86 height 41
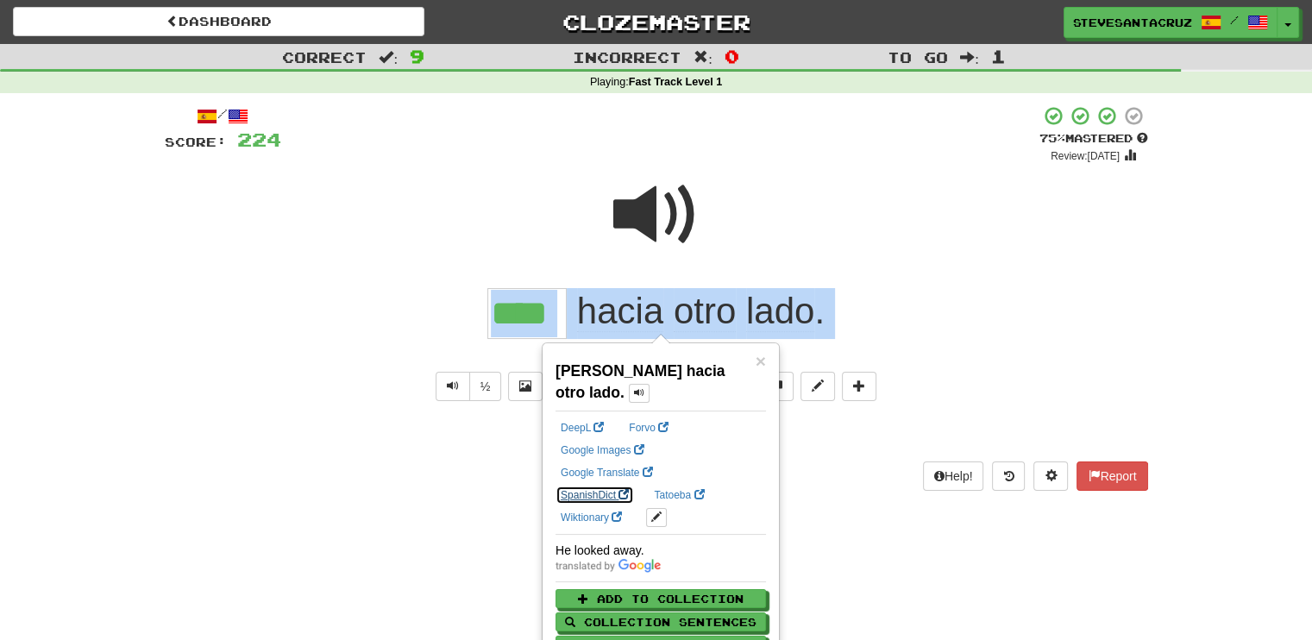
click at [634, 486] on link "SpanishDict" at bounding box center [594, 495] width 78 height 19
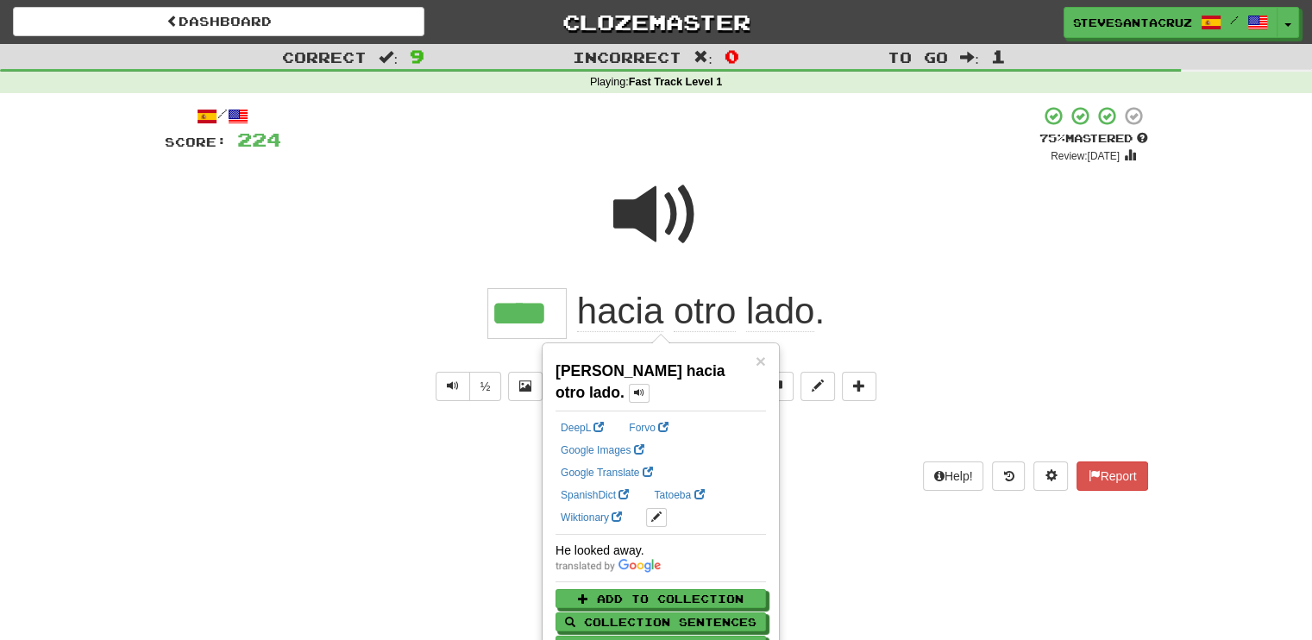
click at [950, 215] on div at bounding box center [656, 226] width 983 height 123
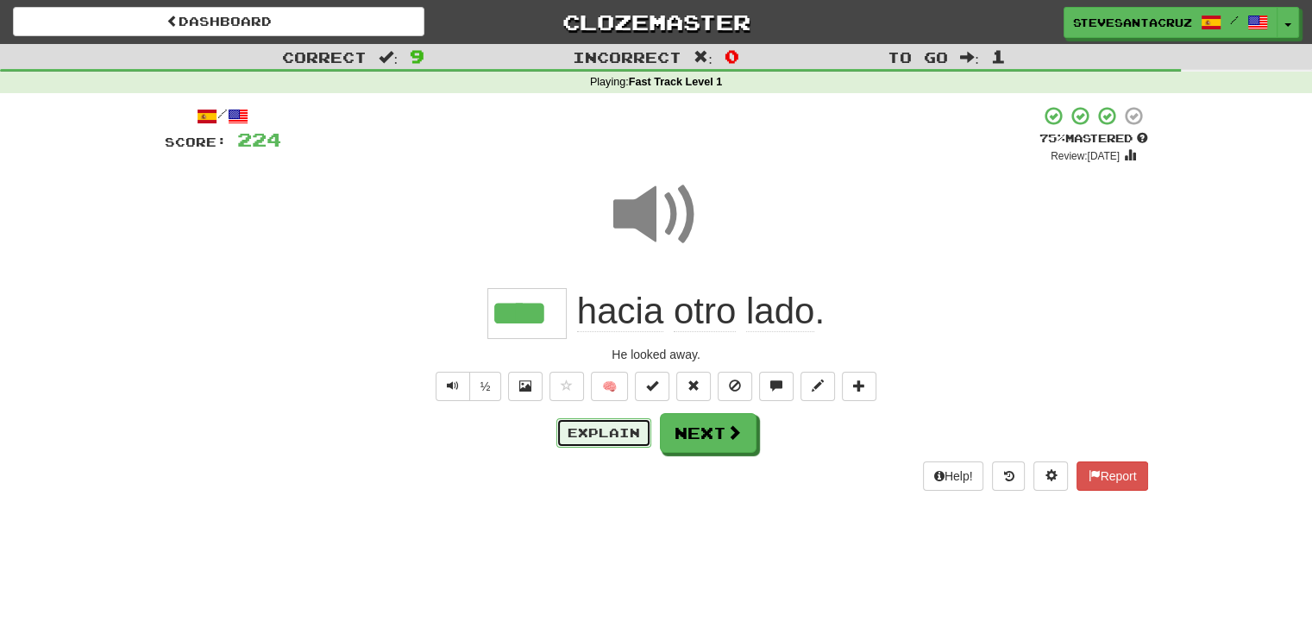
click at [600, 434] on button "Explain" at bounding box center [603, 432] width 95 height 29
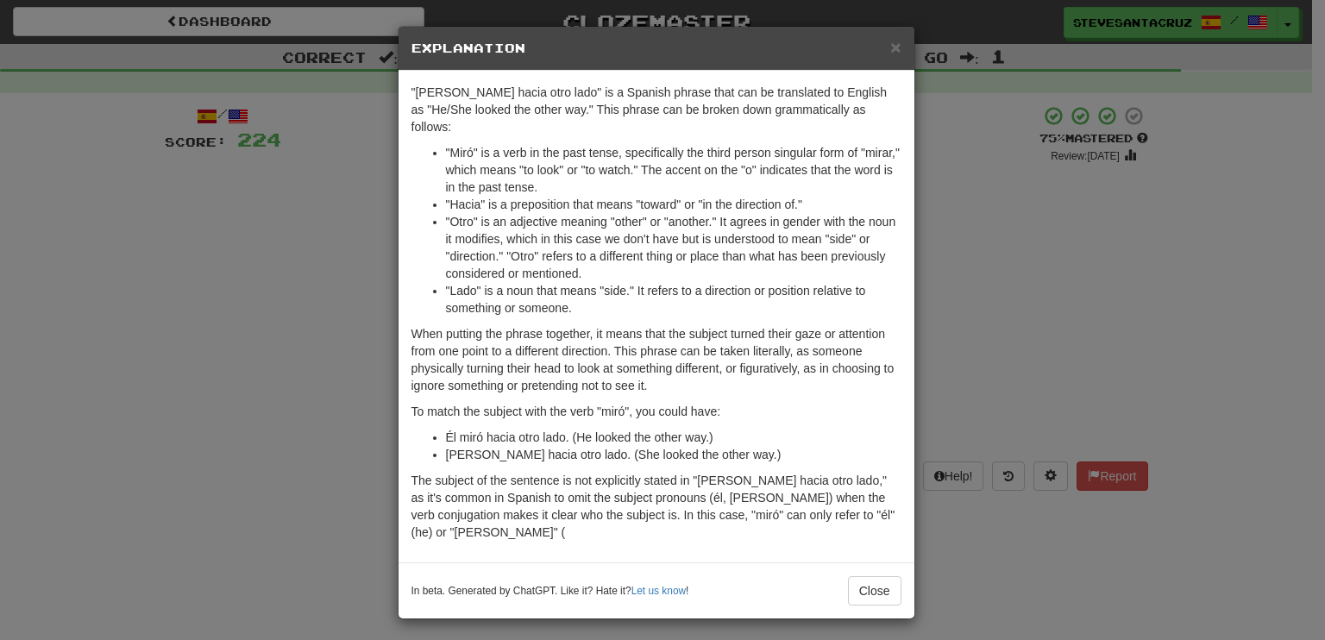
click at [252, 344] on div "× Explanation "Miró hacia otro lado" is a Spanish phrase that can be translated…" at bounding box center [662, 320] width 1325 height 640
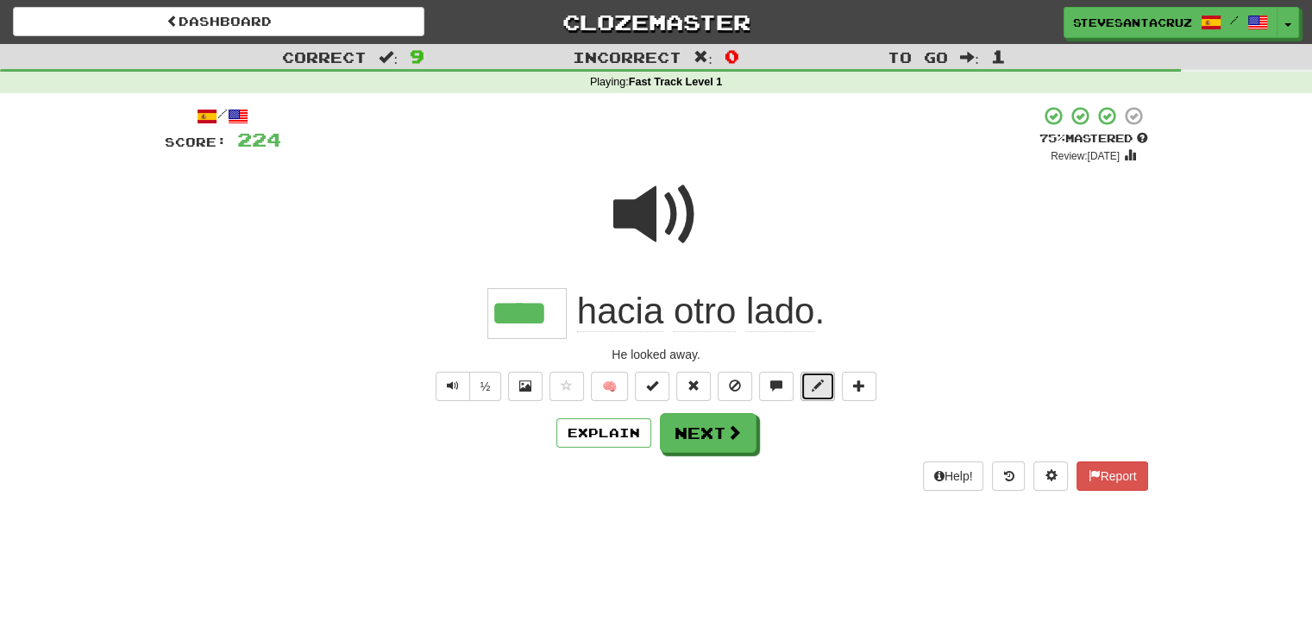
click at [814, 386] on span at bounding box center [818, 385] width 12 height 12
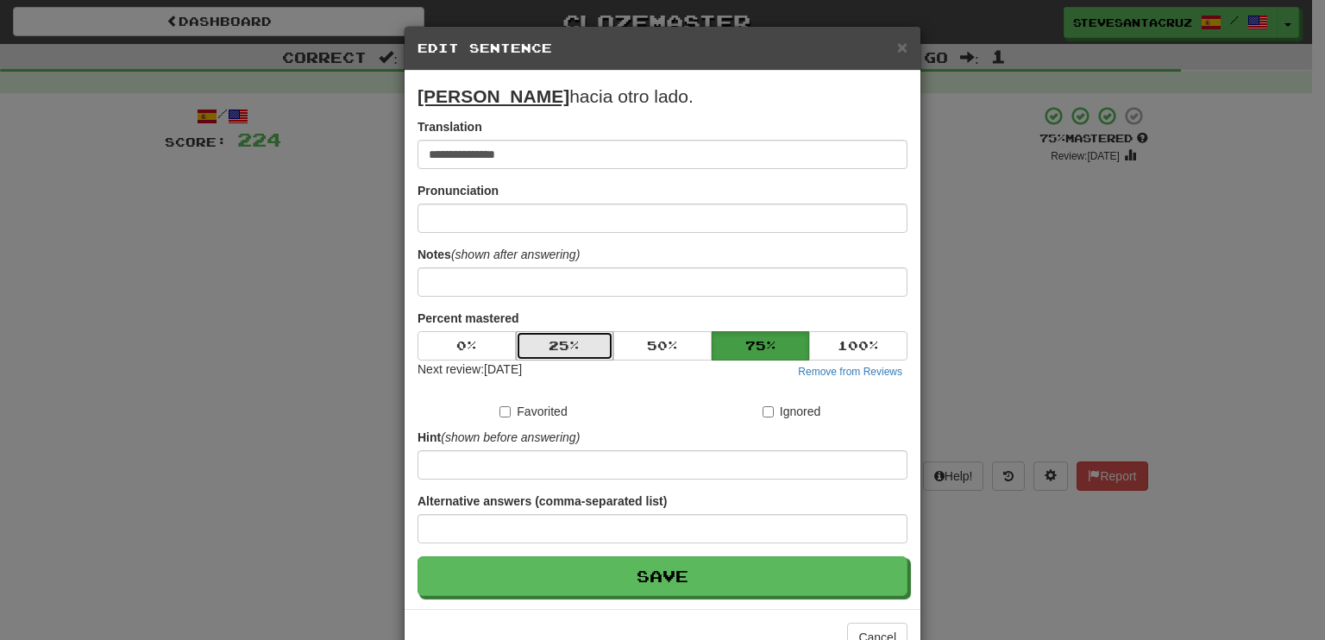
click at [556, 347] on button "25 %" at bounding box center [565, 345] width 98 height 29
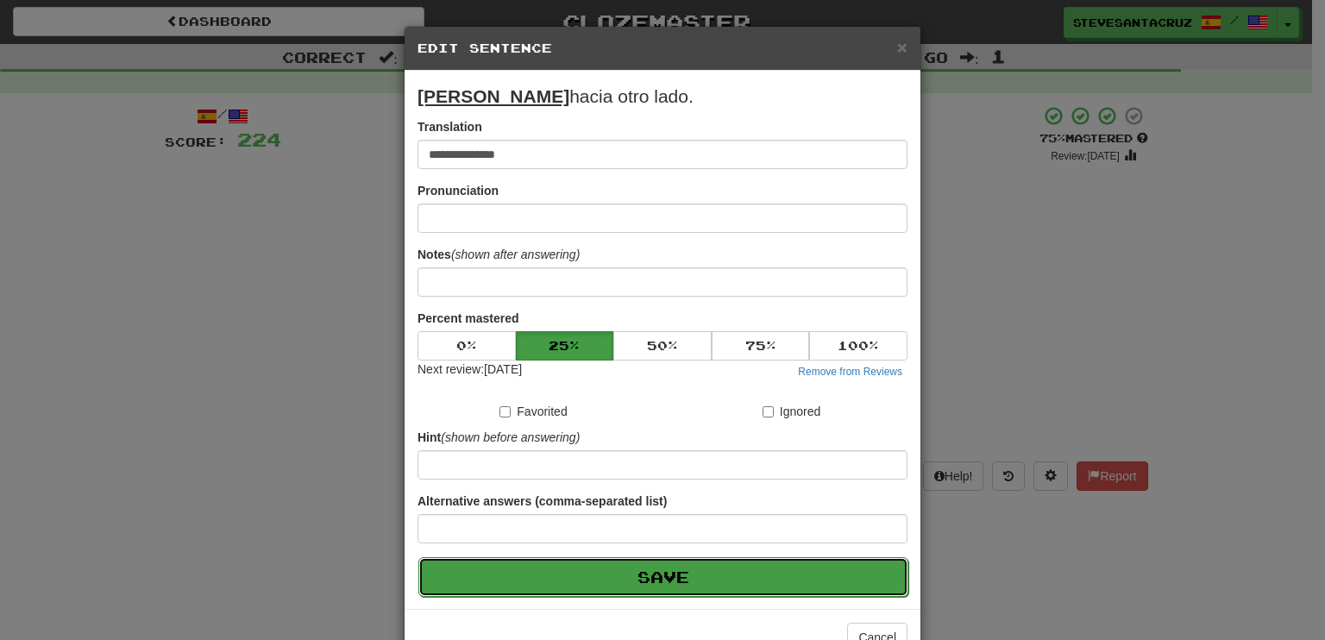
click at [593, 569] on button "Save" at bounding box center [663, 577] width 490 height 40
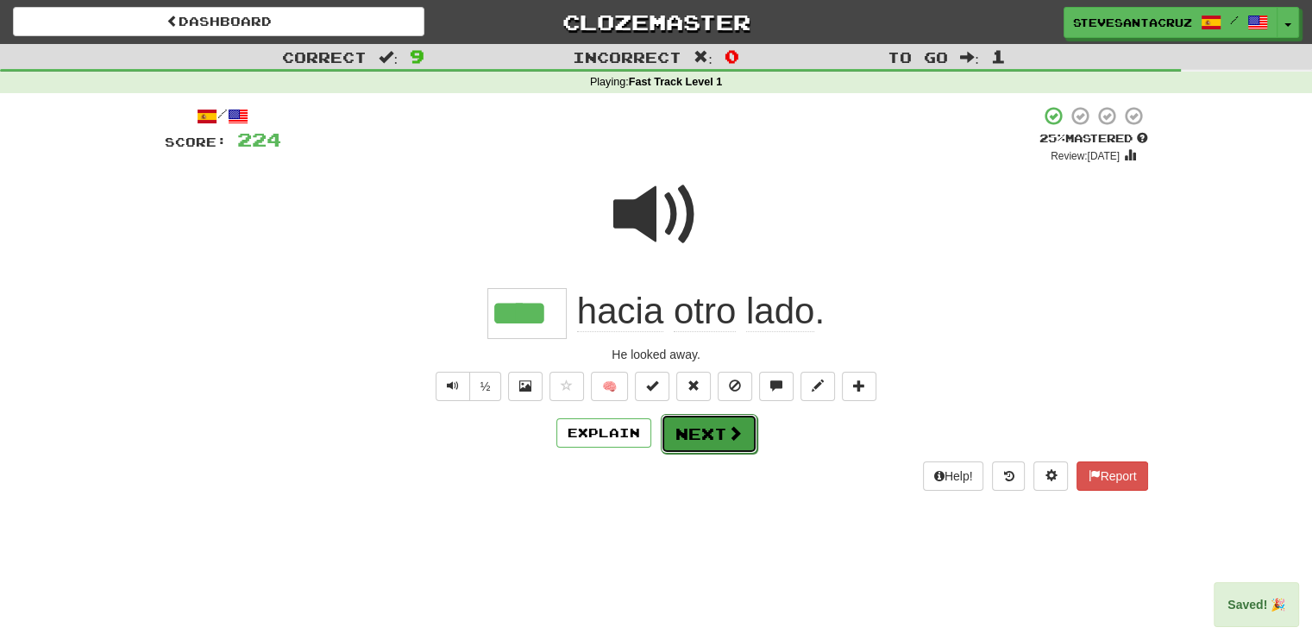
click at [714, 430] on button "Next" at bounding box center [709, 434] width 97 height 40
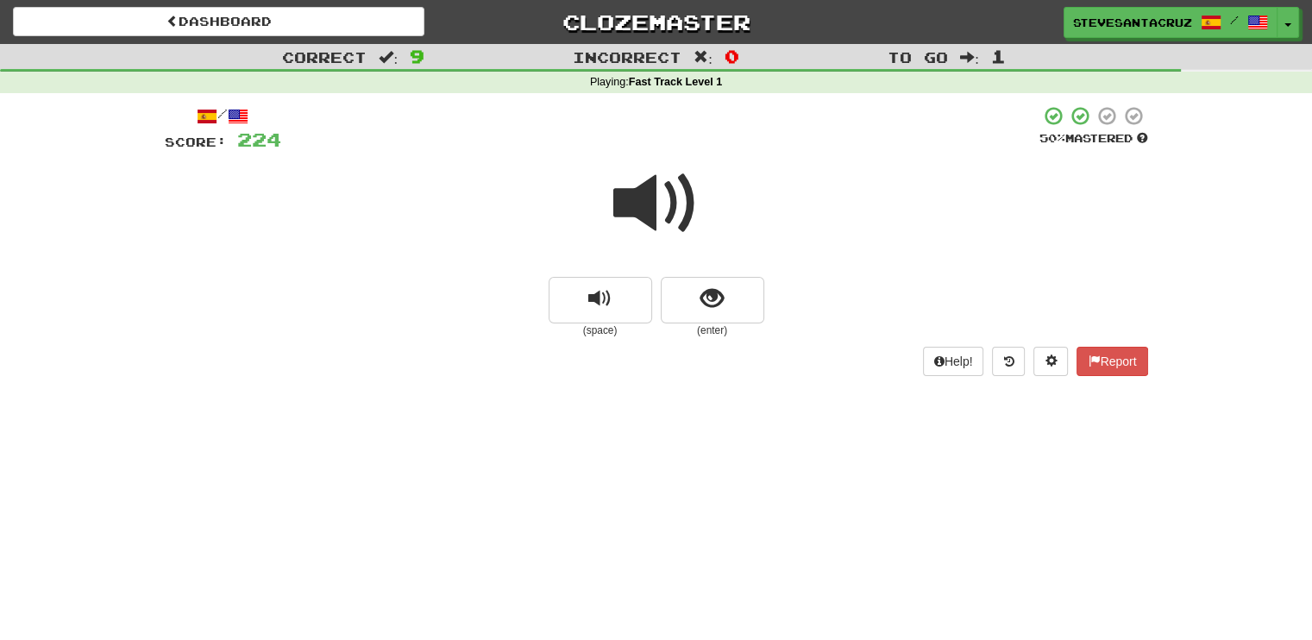
click at [657, 216] on span at bounding box center [656, 203] width 86 height 86
click at [697, 295] on button "show sentence" at bounding box center [712, 300] width 103 height 47
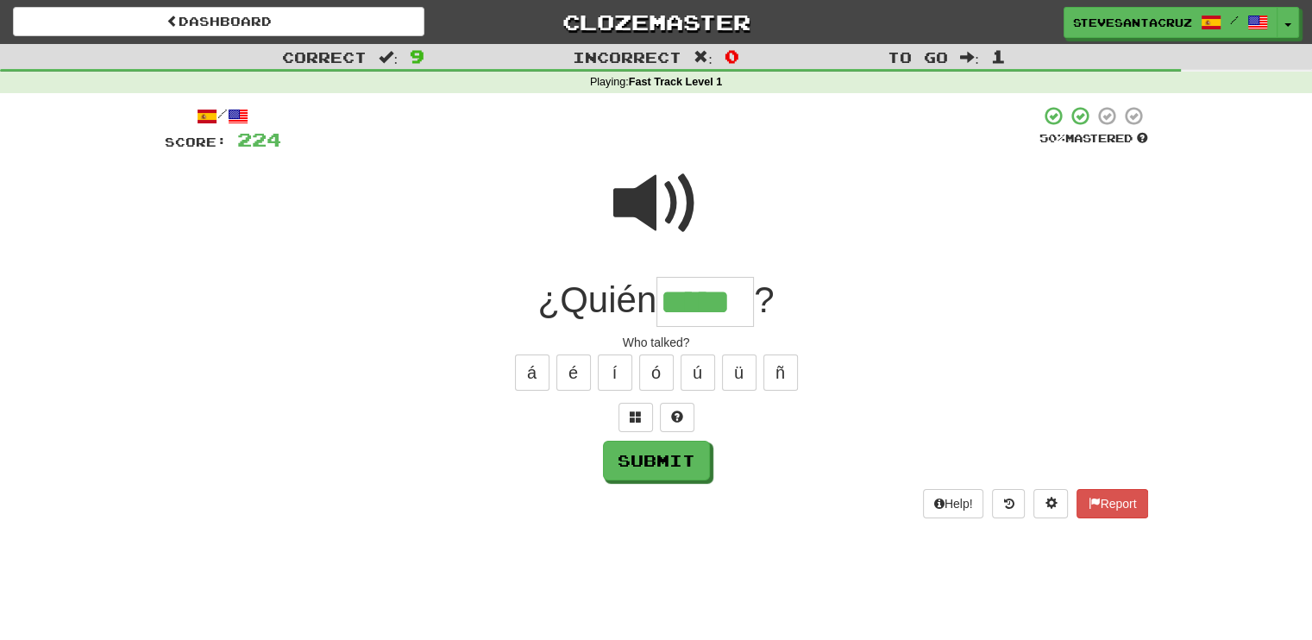
type input "*****"
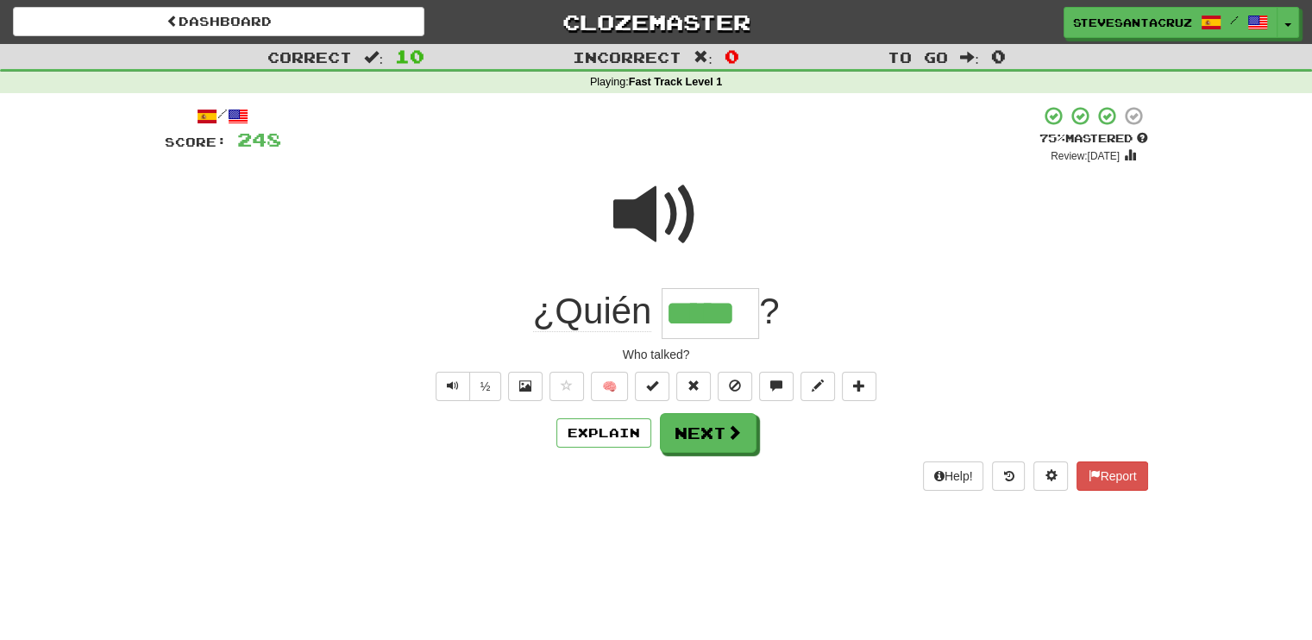
click at [697, 295] on input "*****" at bounding box center [709, 313] width 97 height 51
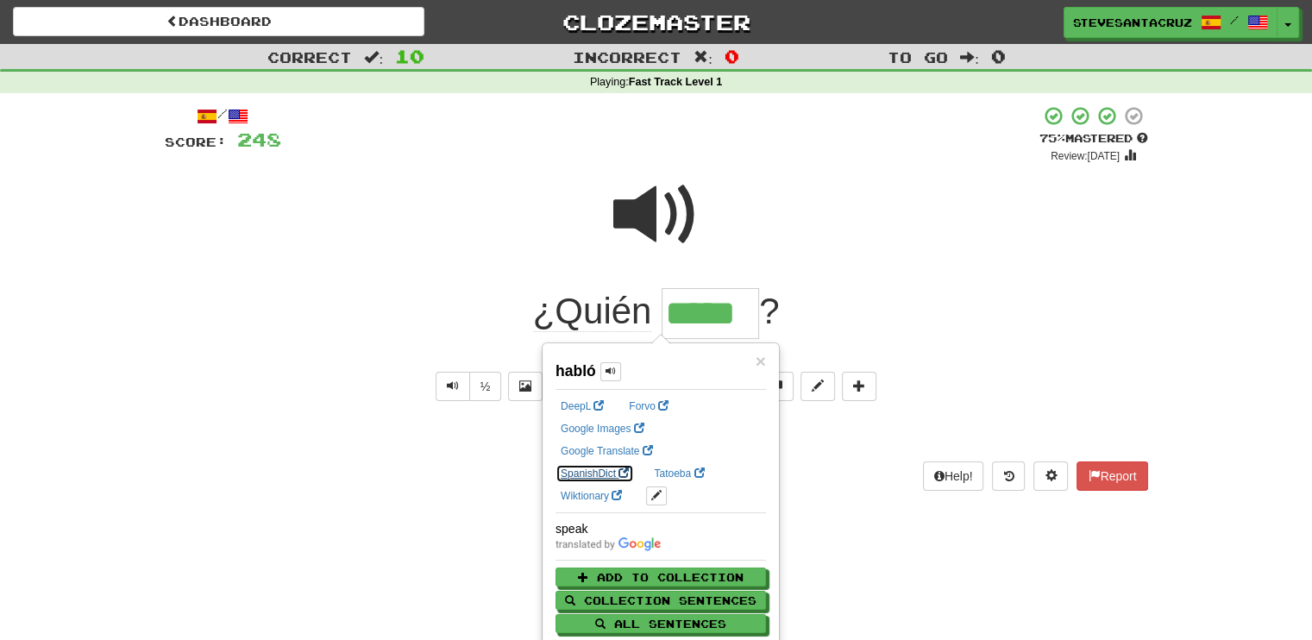
click at [634, 464] on link "SpanishDict" at bounding box center [594, 473] width 78 height 19
click at [666, 221] on span at bounding box center [656, 215] width 86 height 86
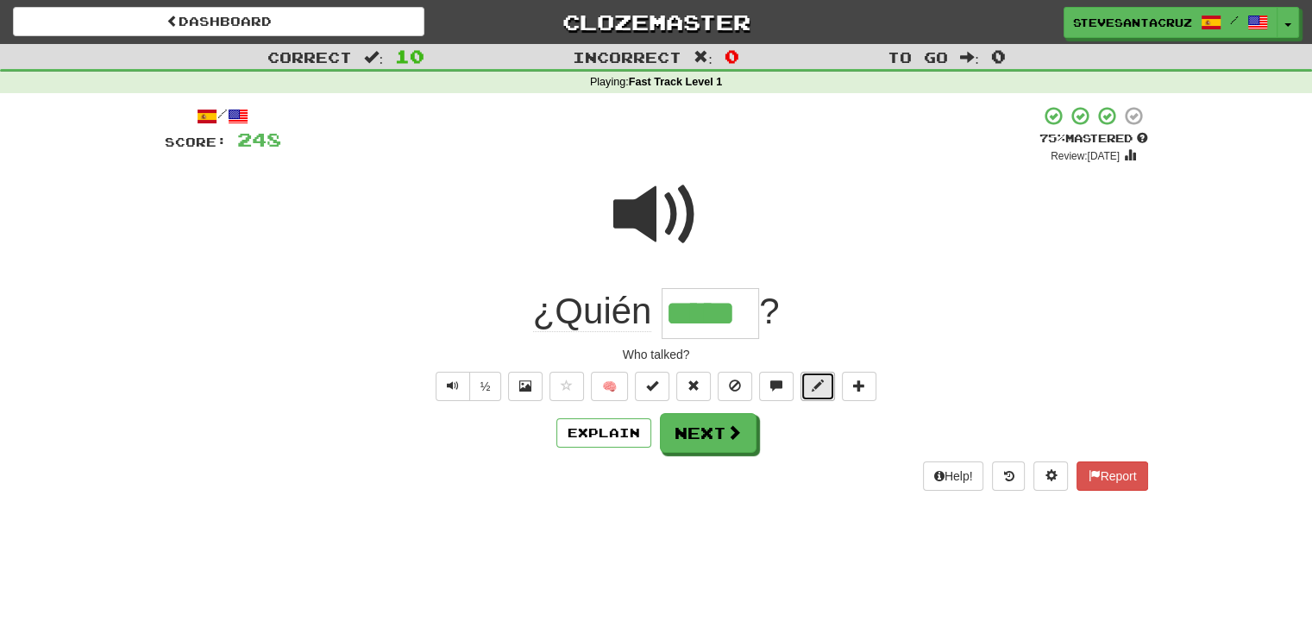
click at [816, 387] on span at bounding box center [818, 385] width 12 height 12
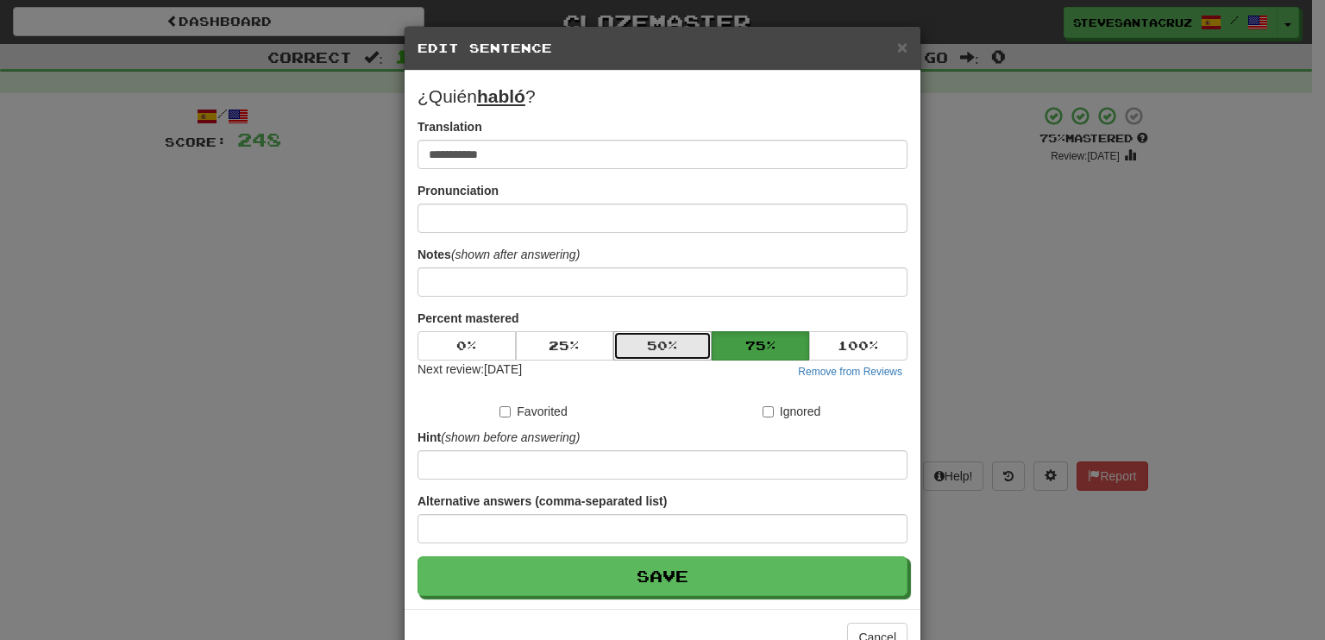
click at [638, 346] on button "50 %" at bounding box center [662, 345] width 98 height 29
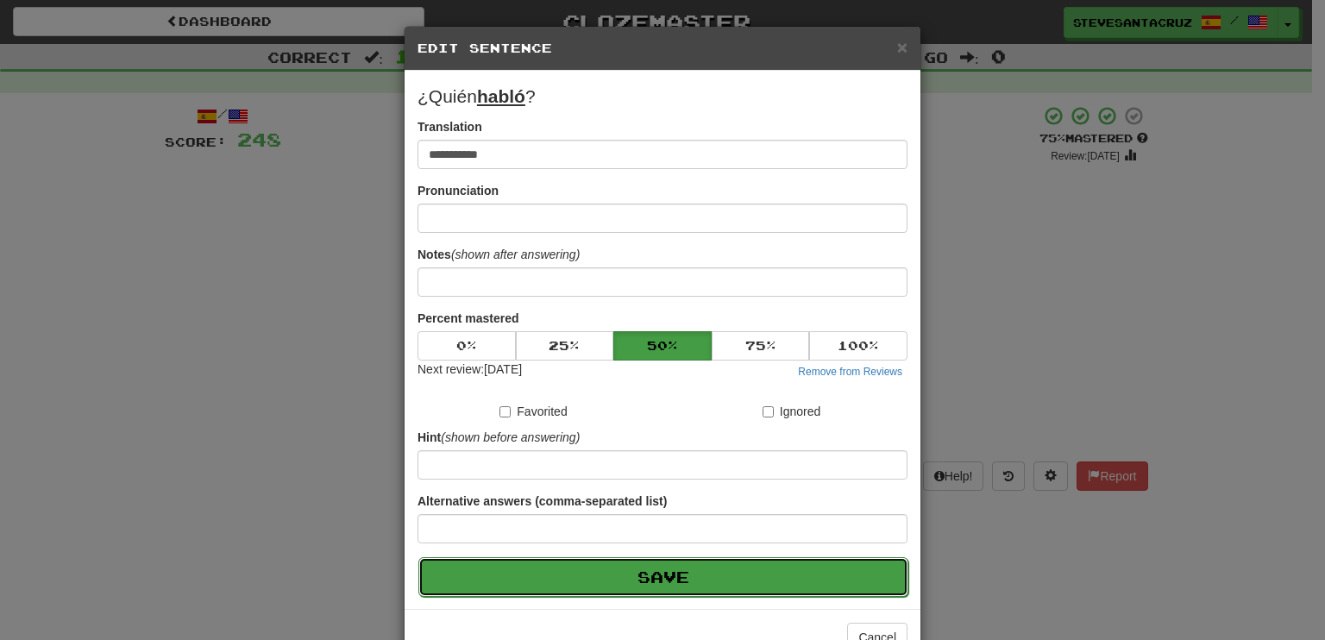
click at [631, 557] on button "Save" at bounding box center [663, 577] width 490 height 40
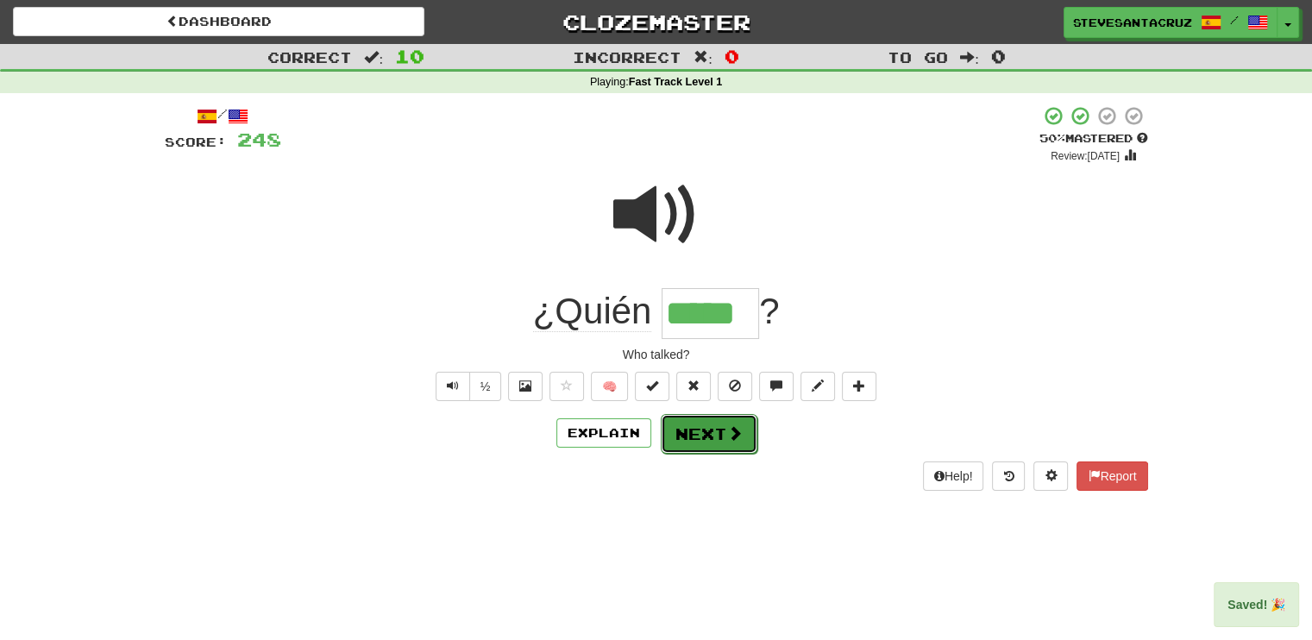
click at [707, 438] on button "Next" at bounding box center [709, 434] width 97 height 40
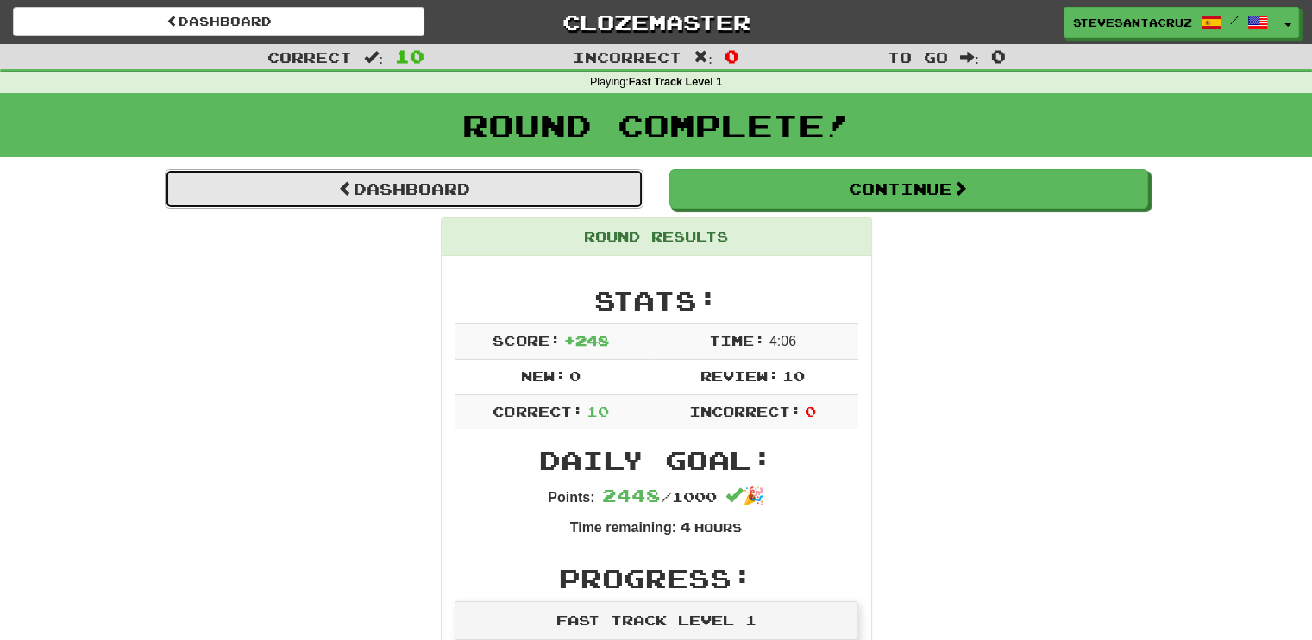
click at [424, 182] on link "Dashboard" at bounding box center [404, 189] width 479 height 40
